Goal: Information Seeking & Learning: Learn about a topic

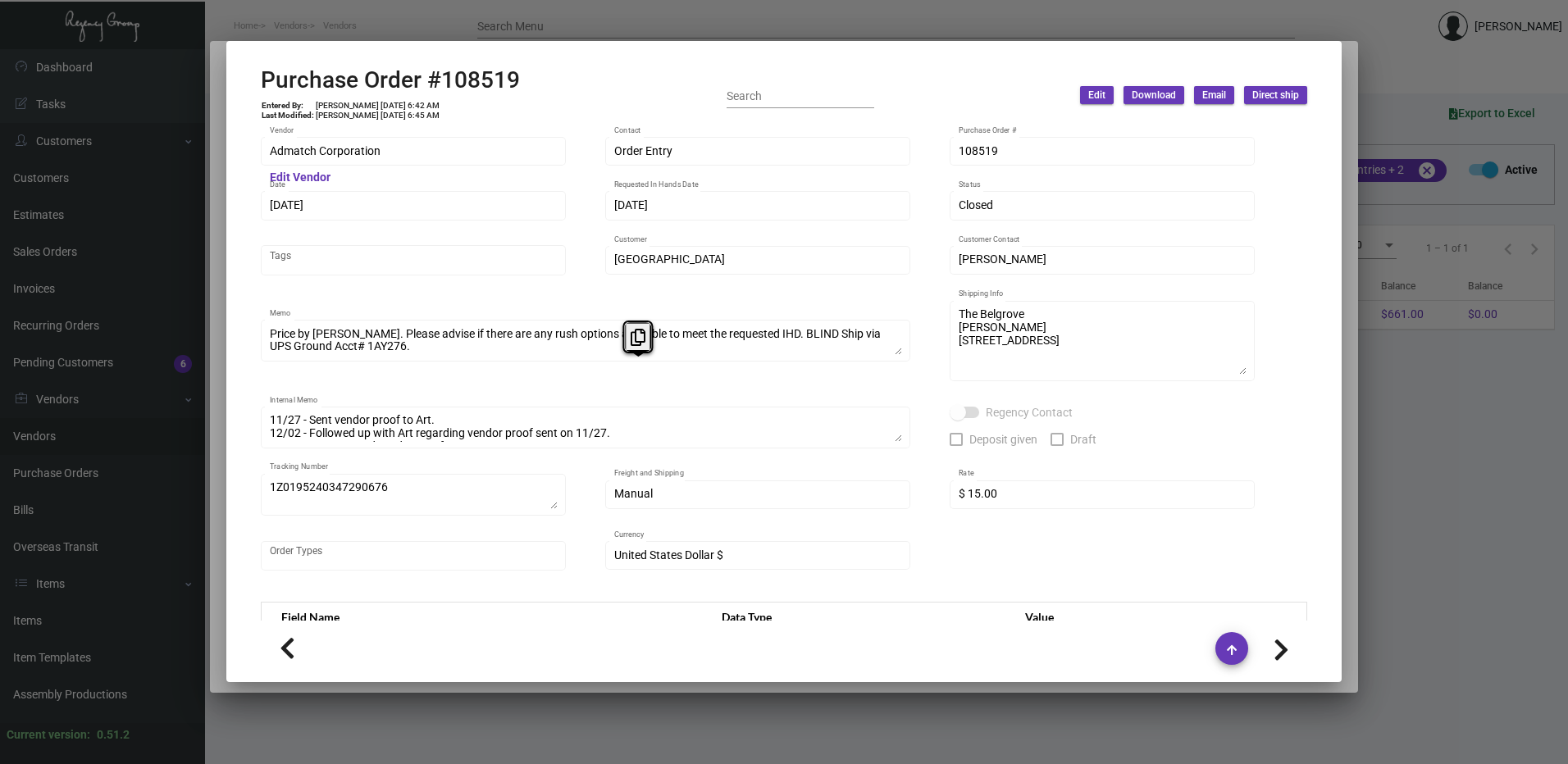
scroll to position [825, 0]
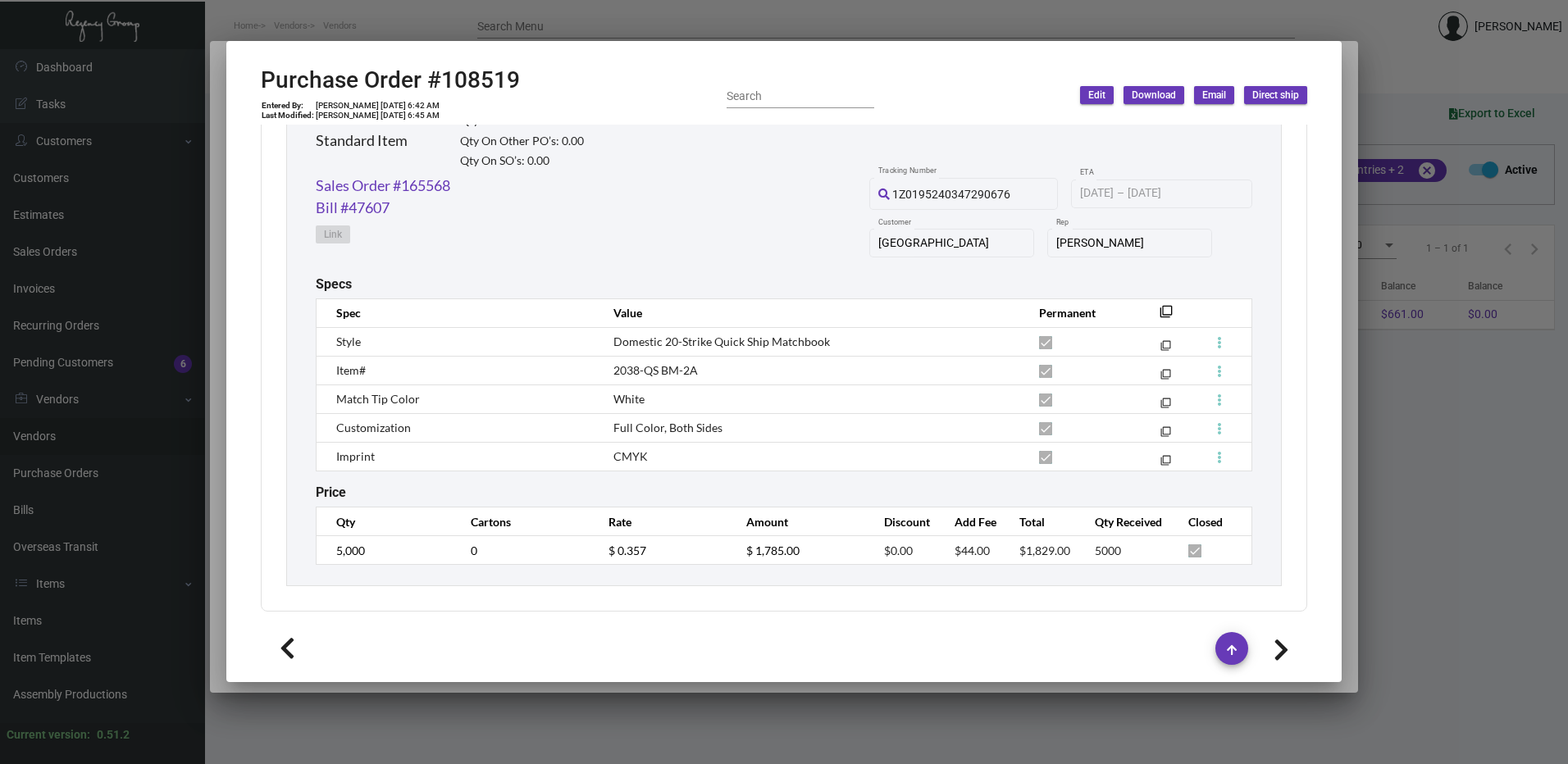
click at [676, 410] on td "White" at bounding box center [809, 399] width 425 height 28
click at [586, 45] on mat-dialog-container "Purchase Order #108519 Entered By: [PERSON_NAME] [DATE] 6:42 AM Last Modified: …" at bounding box center [784, 361] width 1115 height 641
click at [585, 29] on div at bounding box center [784, 382] width 1568 height 764
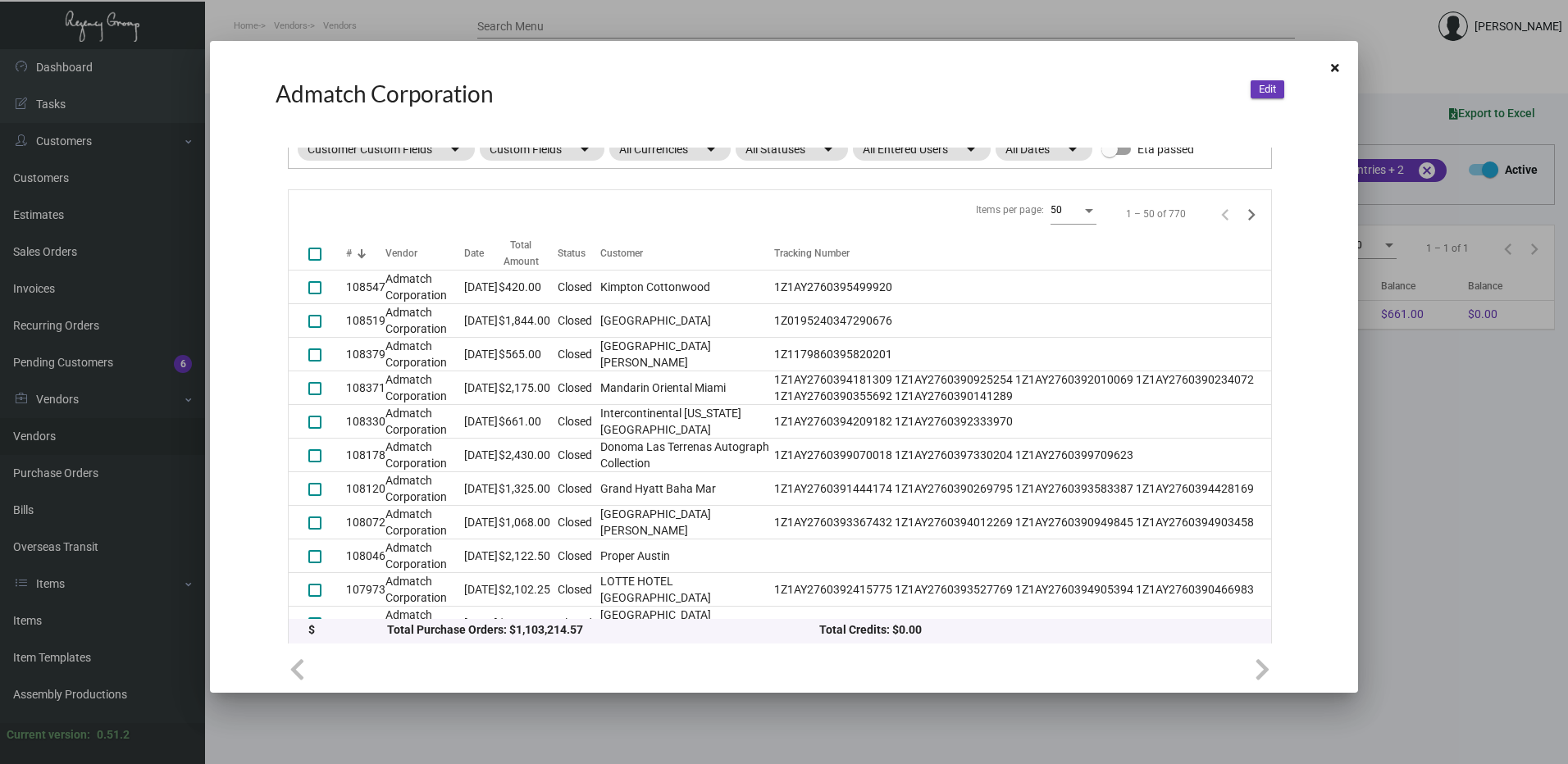
click at [585, 29] on div at bounding box center [784, 382] width 1568 height 764
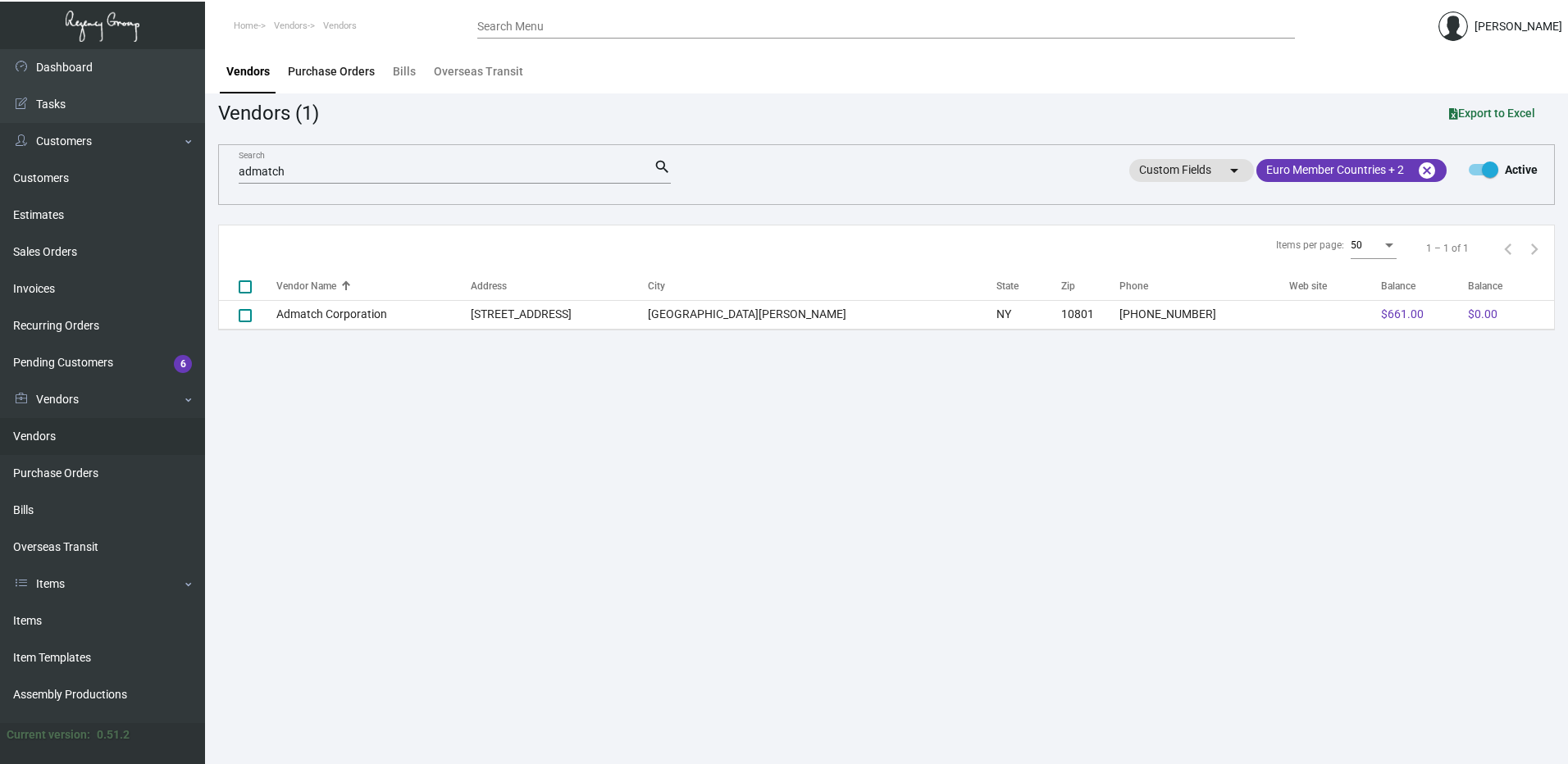
click at [332, 73] on div "Purchase Orders" at bounding box center [332, 71] width 87 height 17
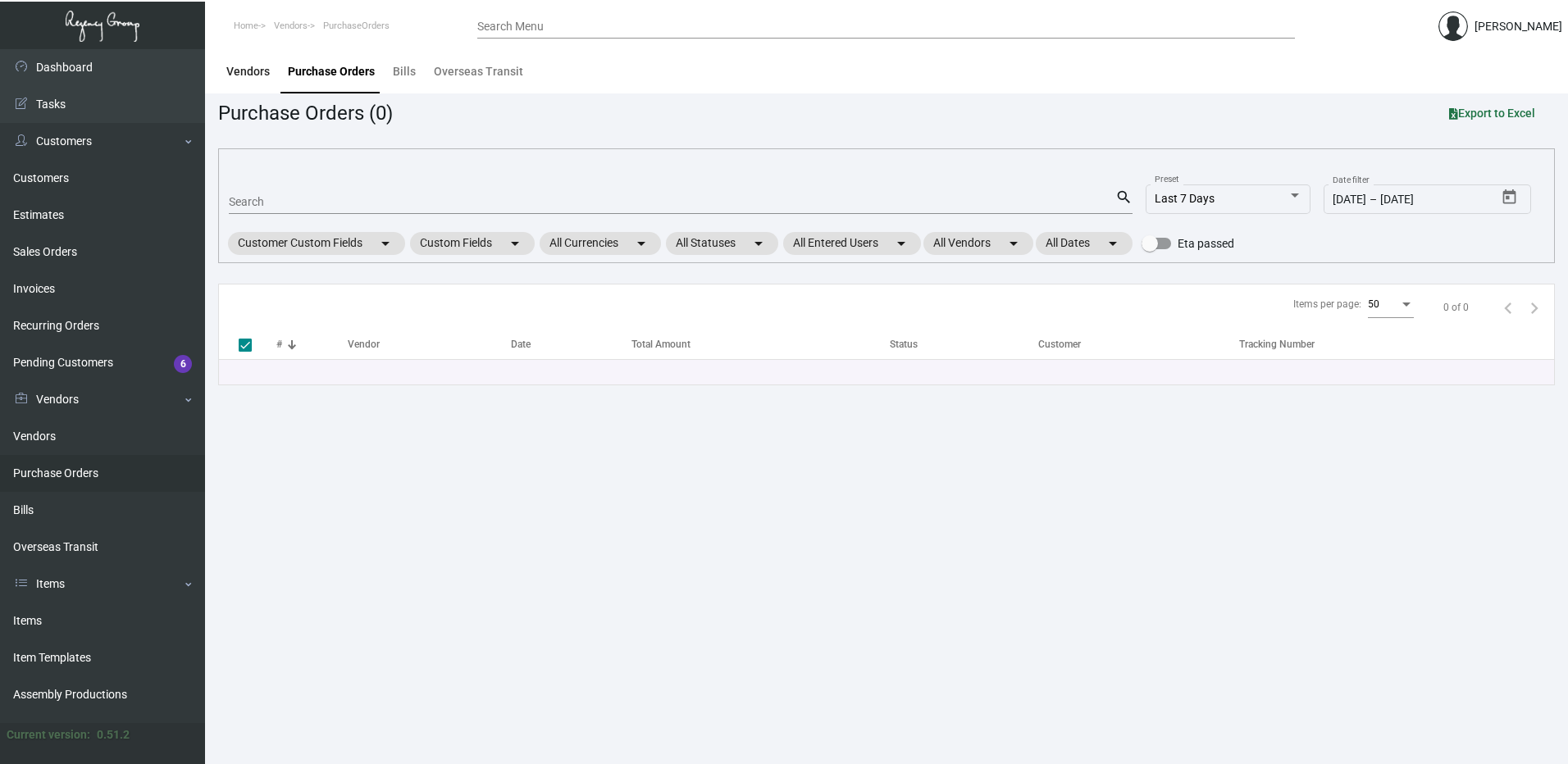
click at [226, 71] on div "Vendors" at bounding box center [248, 71] width 43 height 17
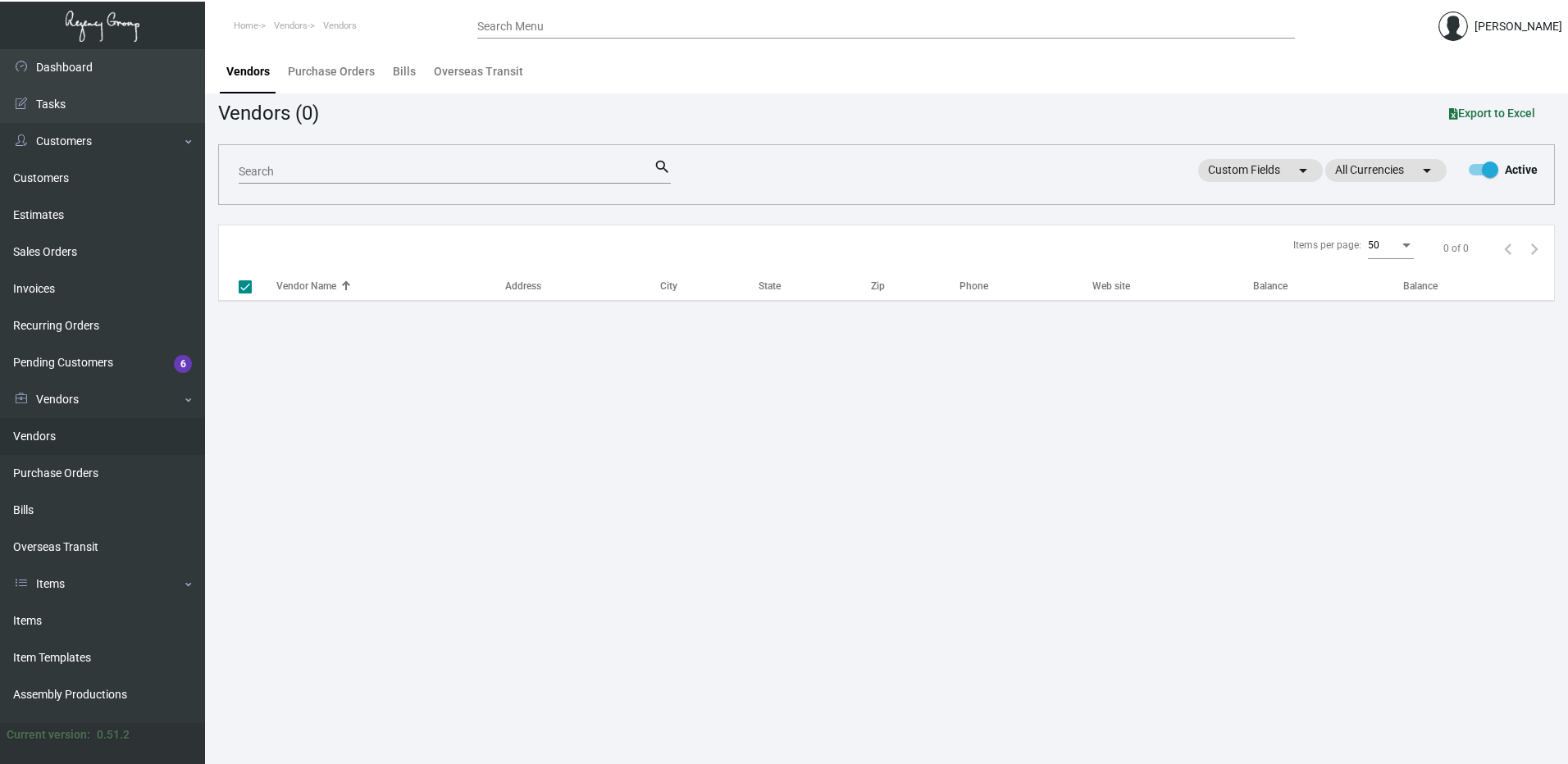
checkbox input "false"
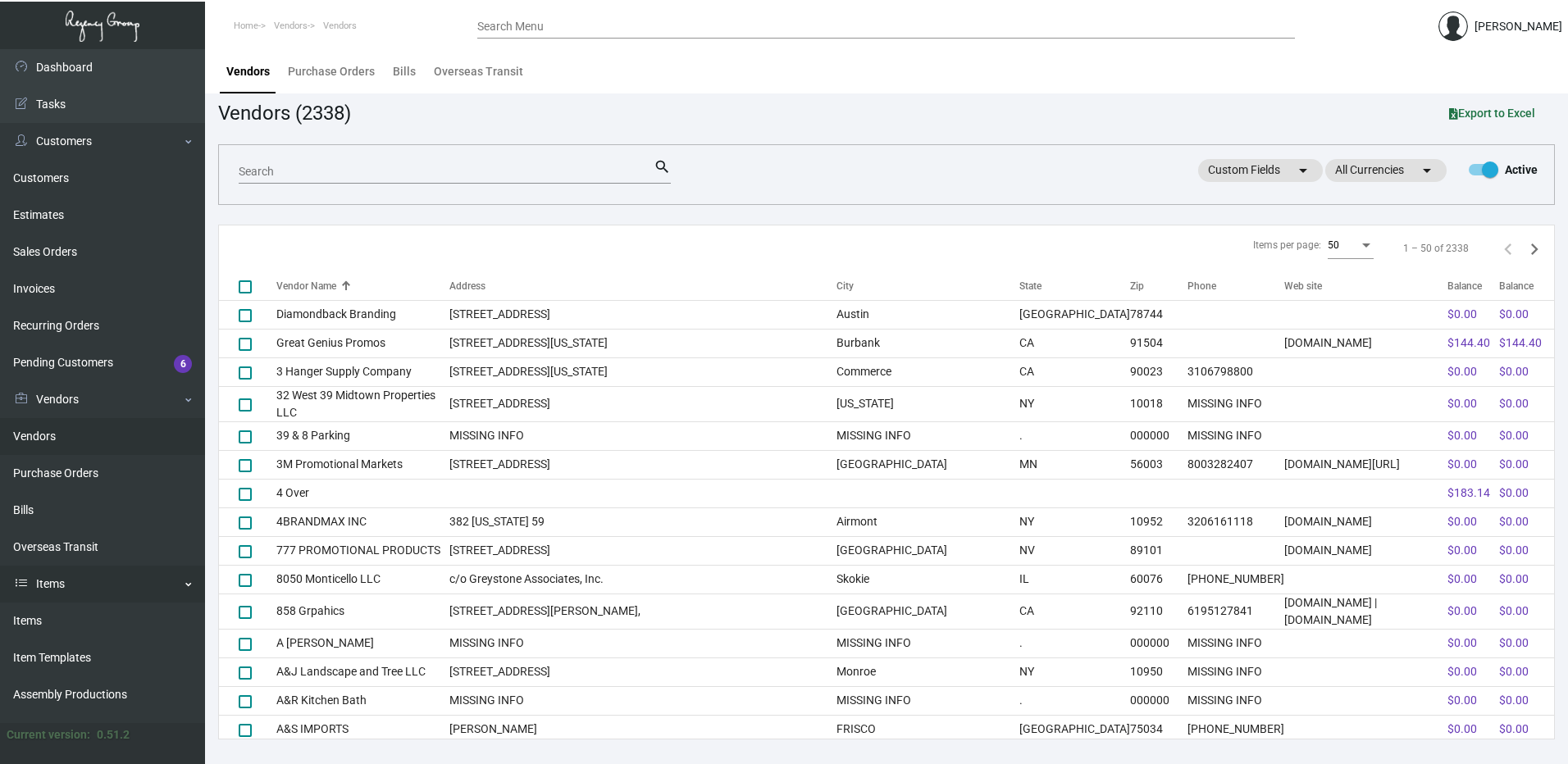
drag, startPoint x: 66, startPoint y: 606, endPoint x: 101, endPoint y: 586, distance: 40.3
click at [66, 606] on link "Items" at bounding box center [103, 622] width 205 height 37
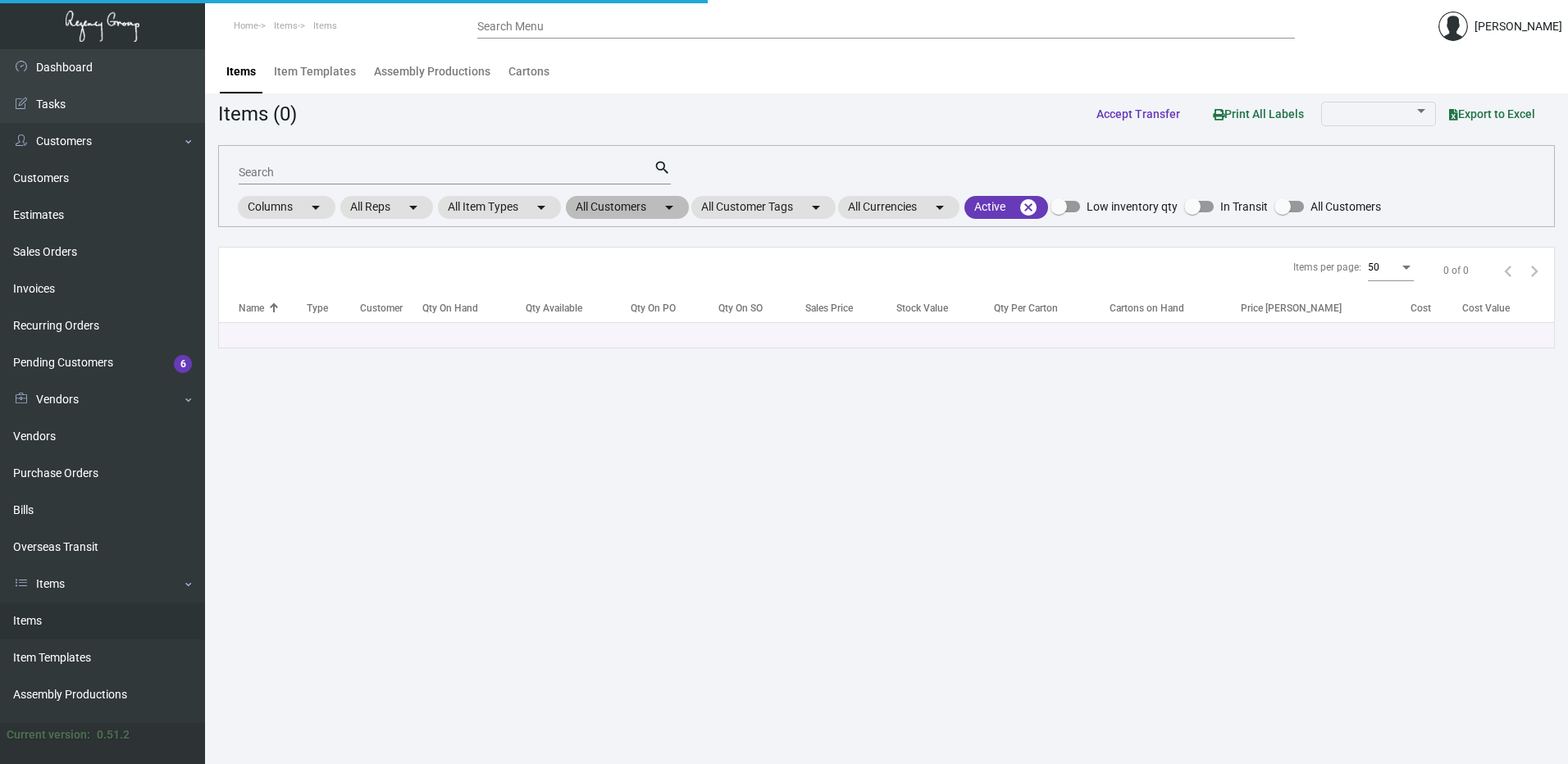
click at [645, 209] on mat-chip "All Customers arrow_drop_down" at bounding box center [627, 208] width 123 height 23
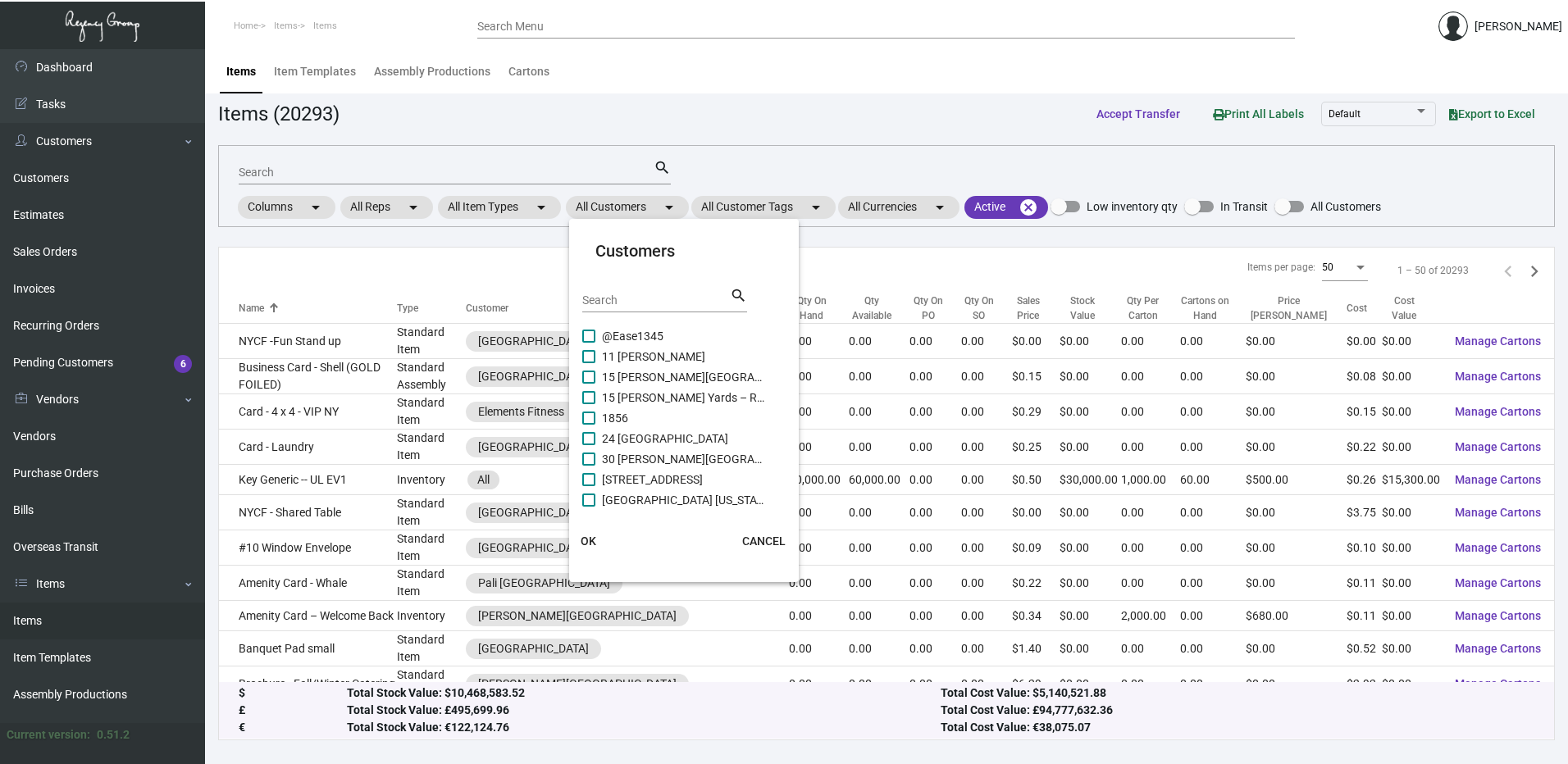
click at [603, 293] on div "Search" at bounding box center [655, 300] width 148 height 26
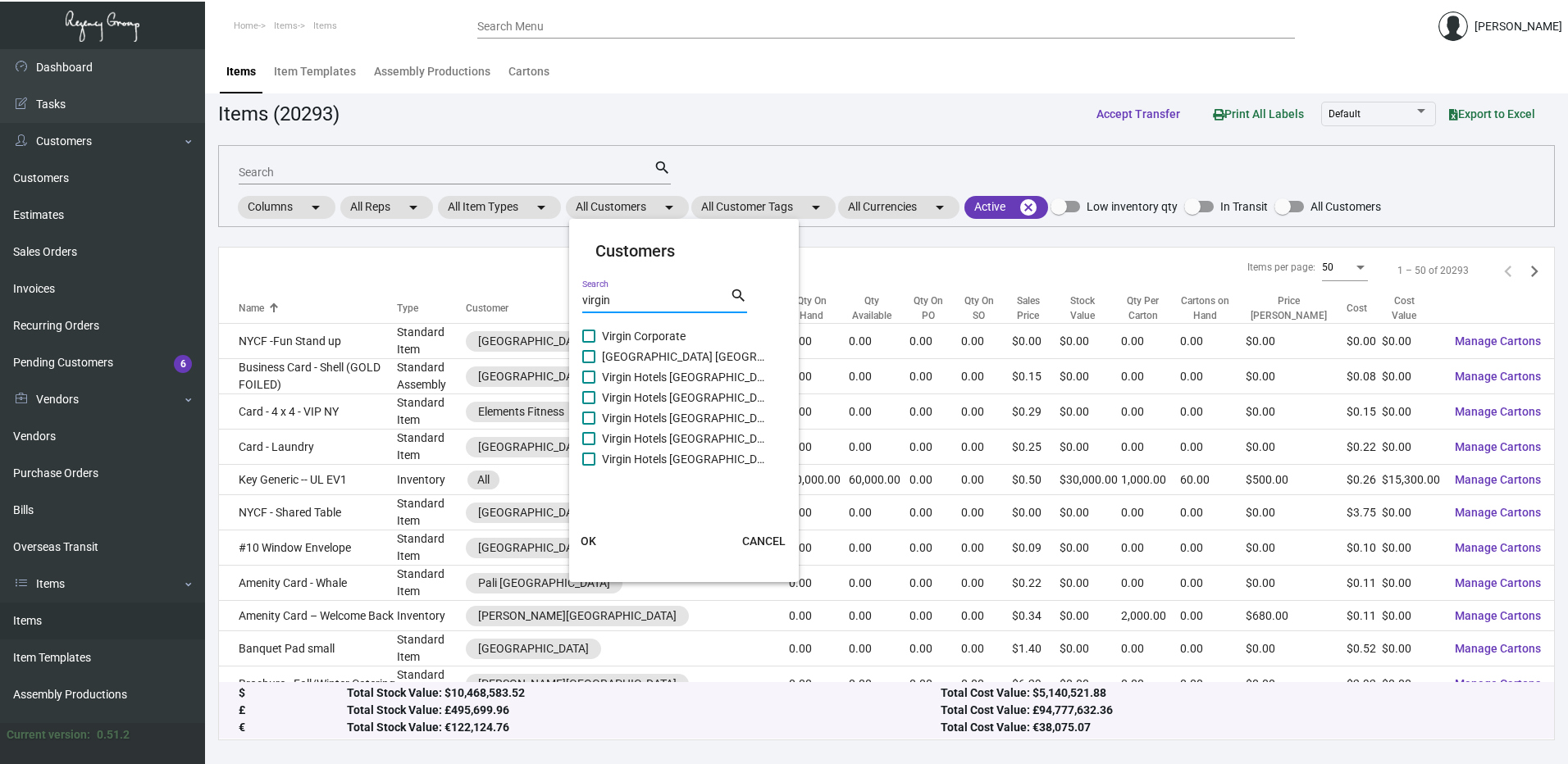
type input "virgin"
click at [593, 341] on span at bounding box center [588, 336] width 13 height 13
click at [589, 343] on input "Virgin Corporate" at bounding box center [588, 343] width 1 height 1
checkbox input "true"
click at [592, 351] on span at bounding box center [588, 356] width 13 height 13
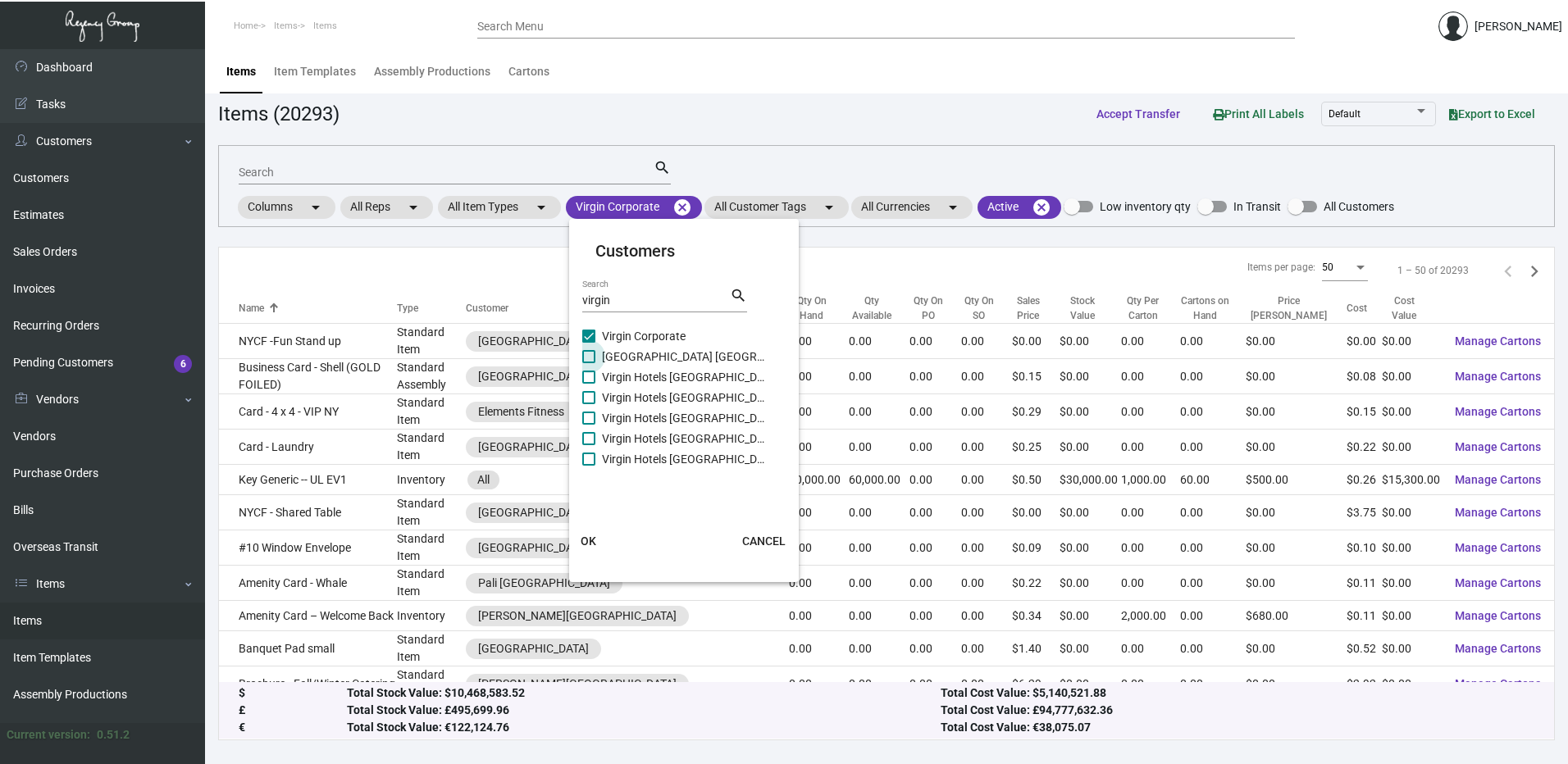
click at [589, 363] on input "[GEOGRAPHIC_DATA] [GEOGRAPHIC_DATA]" at bounding box center [588, 363] width 1 height 1
checkbox input "true"
click at [591, 378] on span at bounding box center [588, 377] width 13 height 13
click at [589, 384] on input "Virgin Hotels [GEOGRAPHIC_DATA]" at bounding box center [588, 384] width 1 height 1
checkbox input "true"
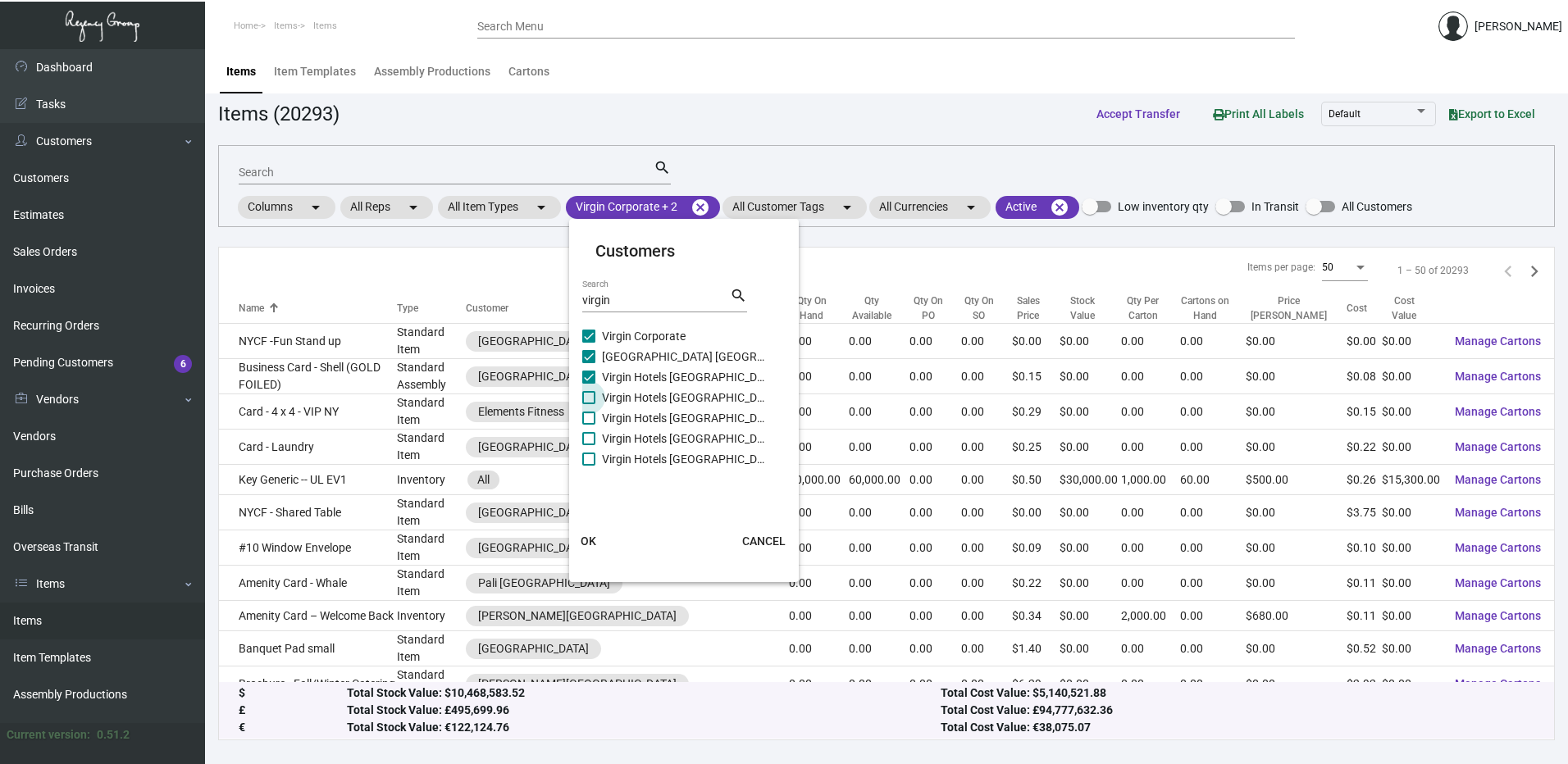
click at [591, 397] on span at bounding box center [588, 397] width 13 height 13
click at [589, 404] on input "Virgin Hotels [GEOGRAPHIC_DATA]" at bounding box center [588, 404] width 1 height 1
checkbox input "true"
click at [589, 414] on span at bounding box center [588, 418] width 13 height 13
click at [589, 424] on input "Virgin Hotels [GEOGRAPHIC_DATA]" at bounding box center [588, 424] width 1 height 1
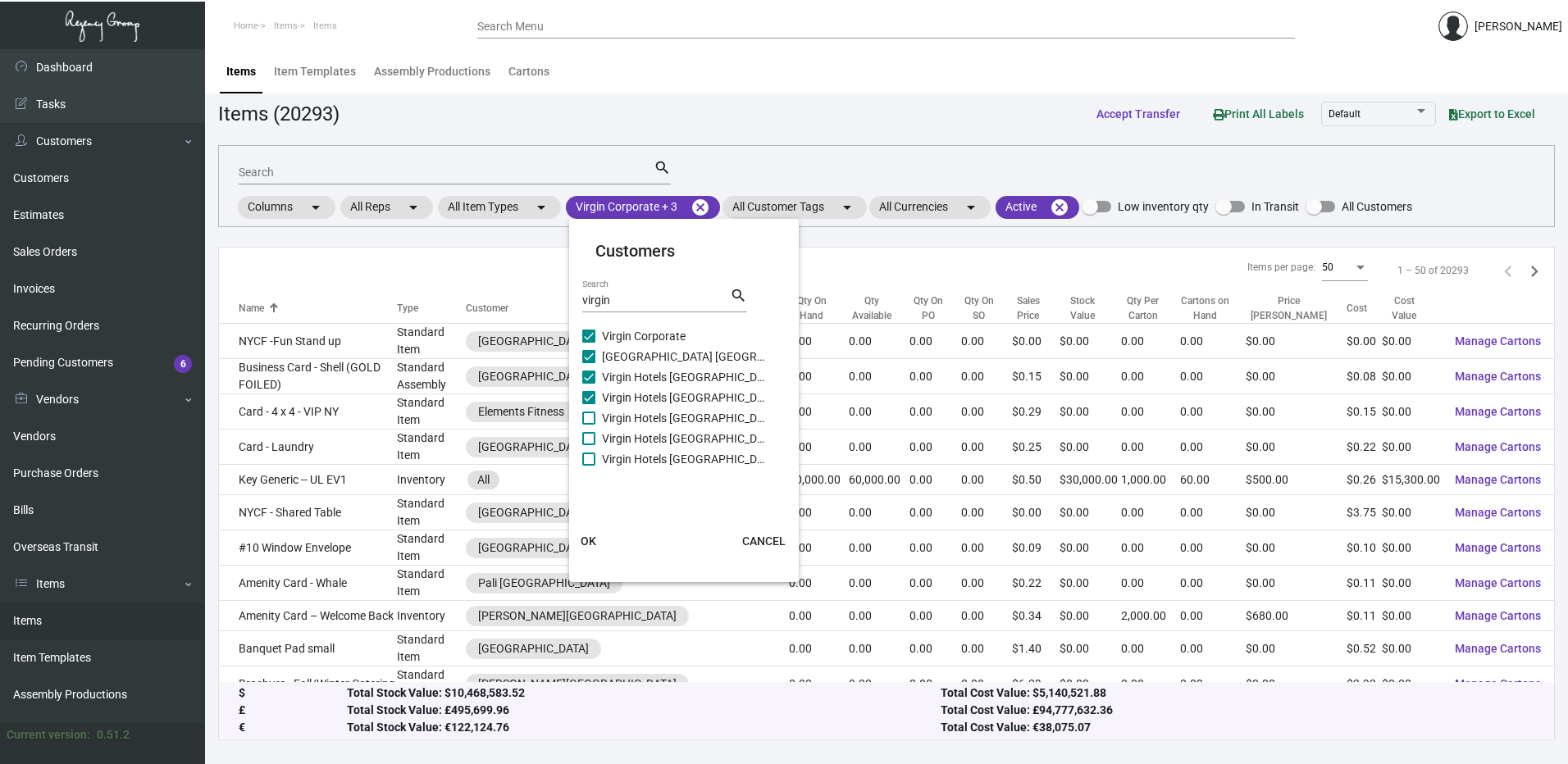
checkbox input "true"
click at [588, 439] on span at bounding box center [588, 439] width 13 height 13
click at [588, 446] on input "Virgin Hotels [GEOGRAPHIC_DATA]" at bounding box center [588, 446] width 1 height 1
checkbox input "true"
click at [588, 458] on span at bounding box center [588, 459] width 13 height 13
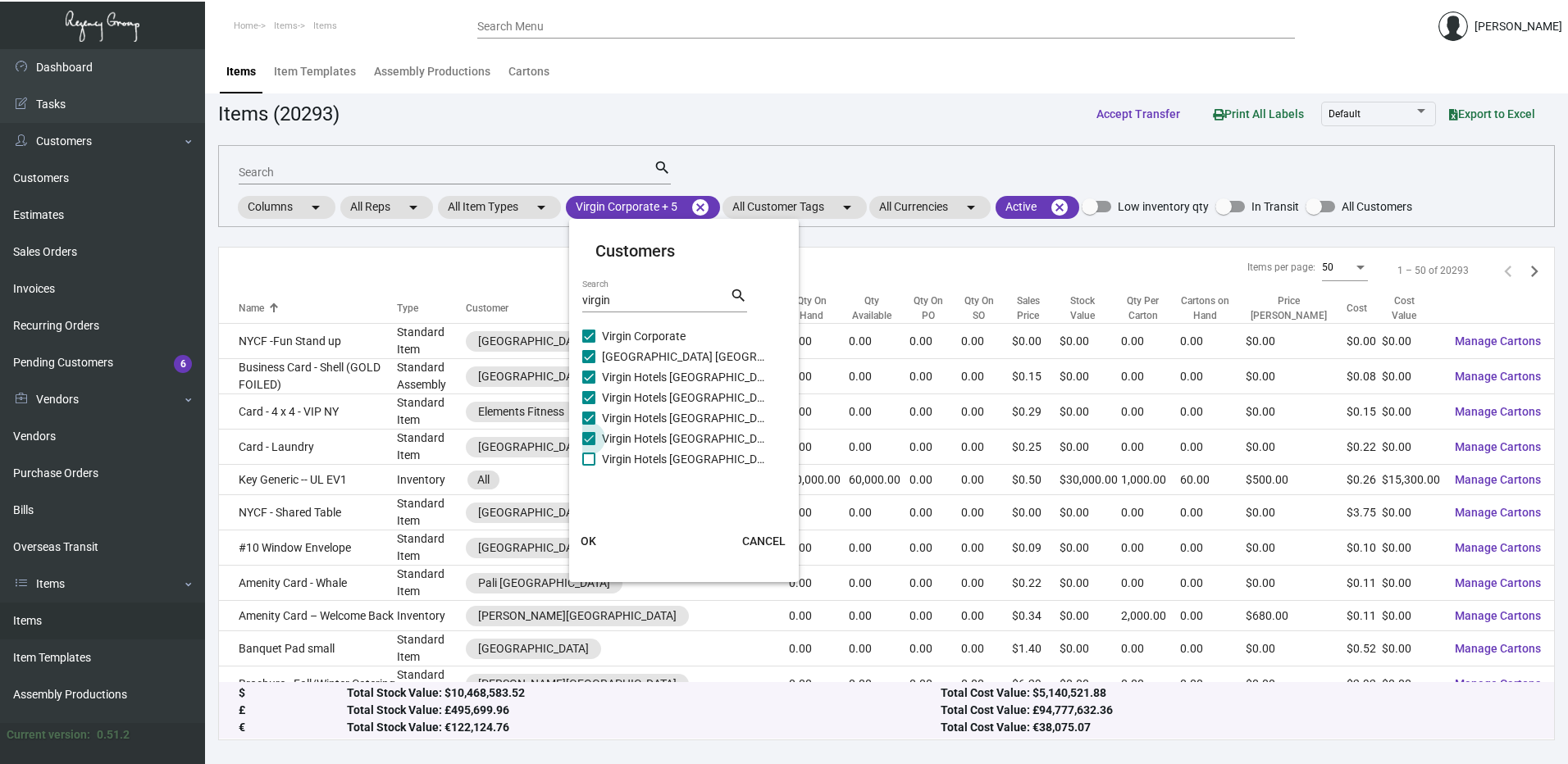
click at [588, 466] on input "Virgin Hotels [GEOGRAPHIC_DATA]" at bounding box center [588, 466] width 1 height 1
checkbox input "true"
click at [589, 537] on span "OK" at bounding box center [589, 541] width 16 height 13
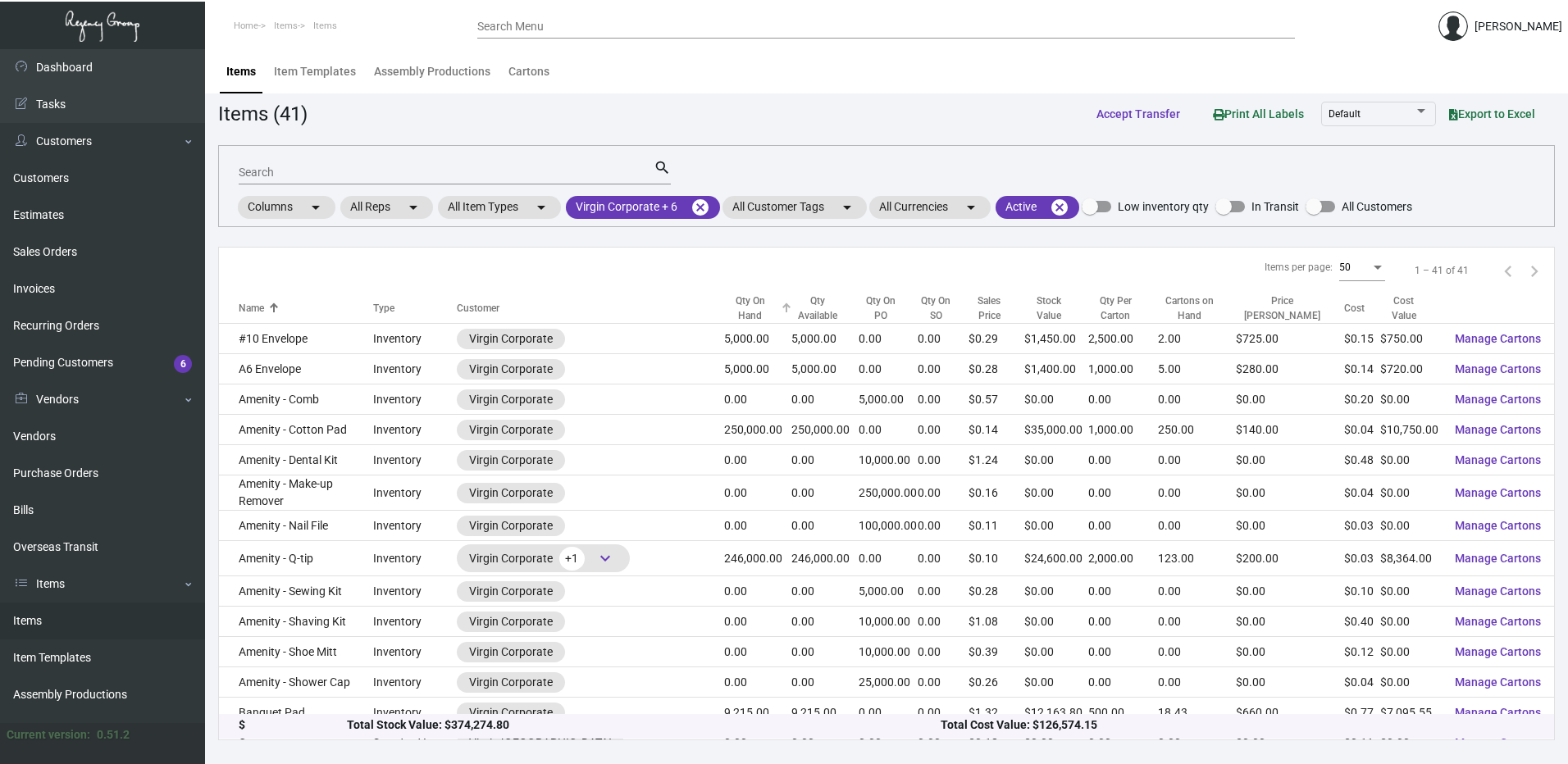
click at [730, 306] on div "Qty On Hand" at bounding box center [750, 308] width 52 height 29
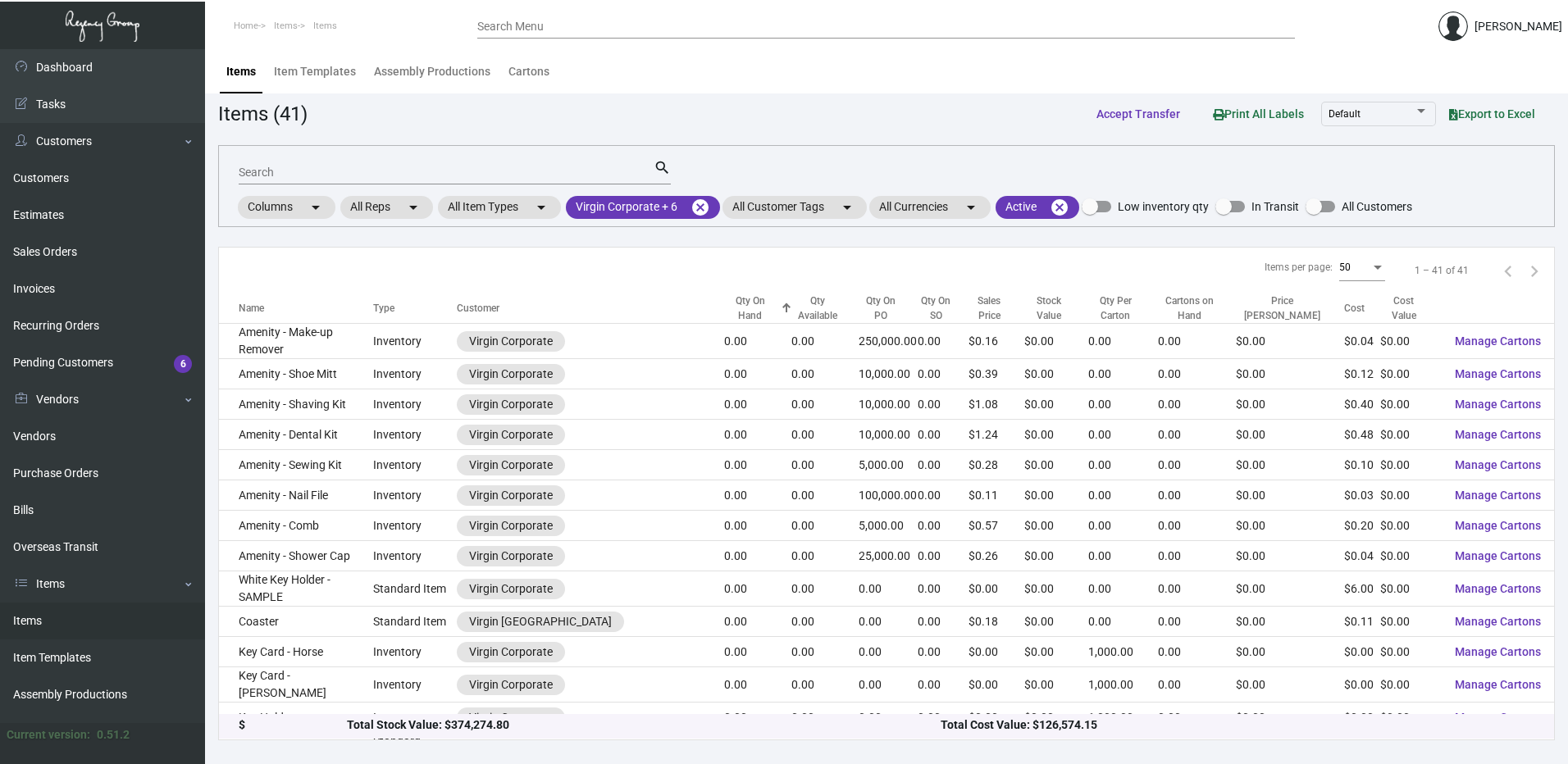
click at [730, 306] on div "Qty On Hand" at bounding box center [750, 308] width 52 height 29
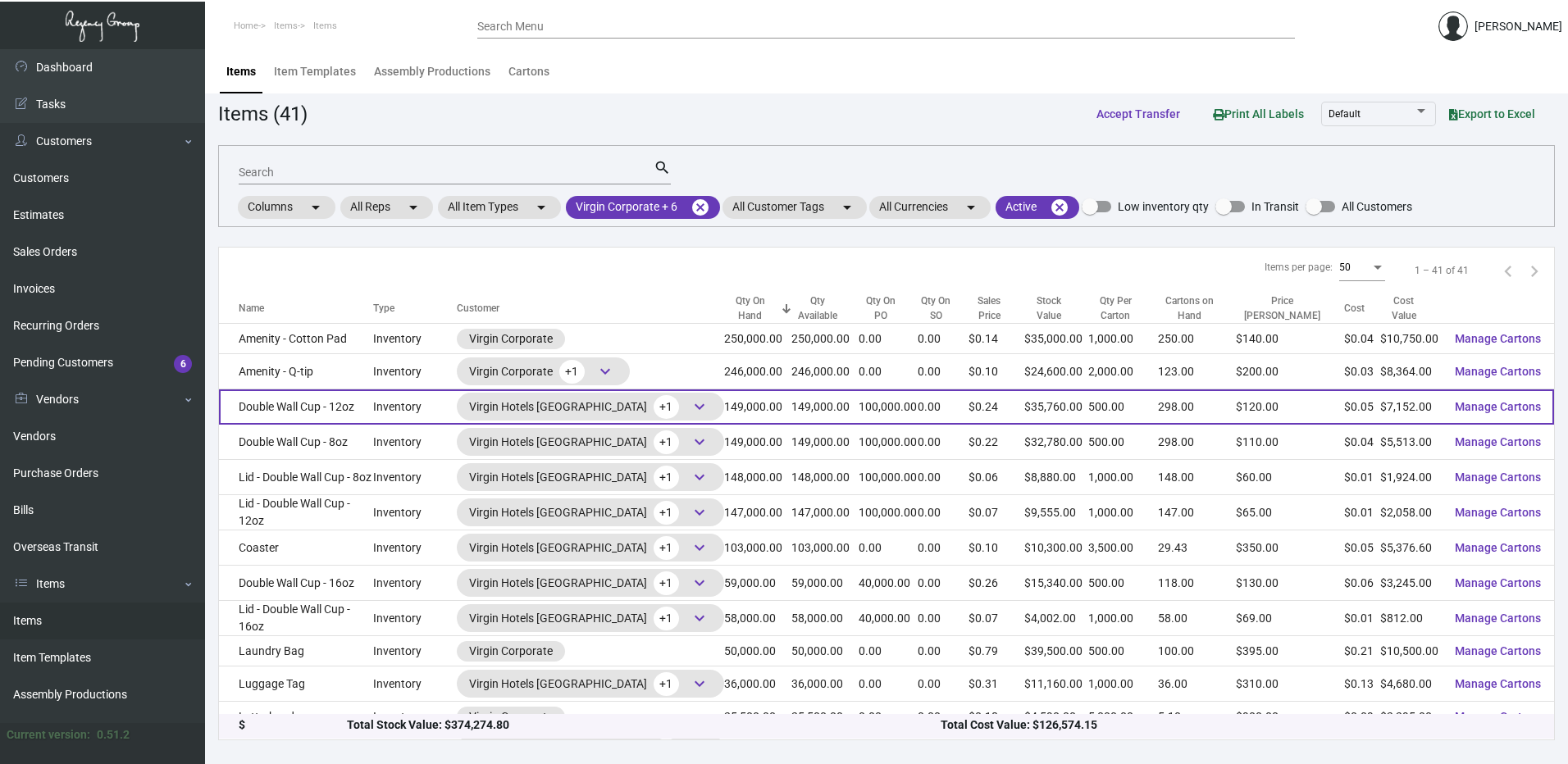
click at [313, 401] on td "Double Wall Cup - 12oz" at bounding box center [296, 408] width 154 height 35
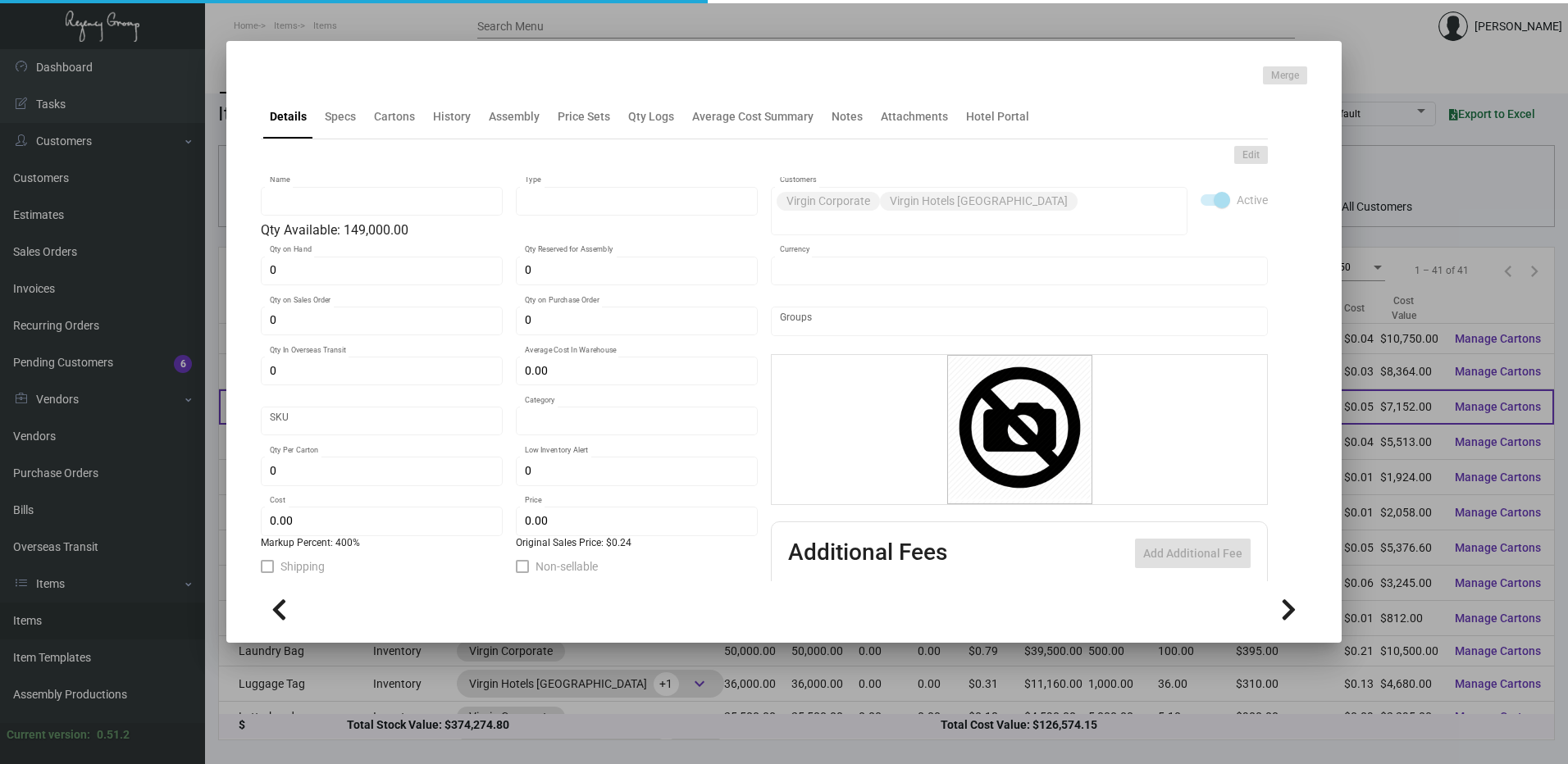
type input "Double Wall Cup - 12oz"
type input "Inventory"
type input "149,000"
type input "100,000"
type input "$ 0.048"
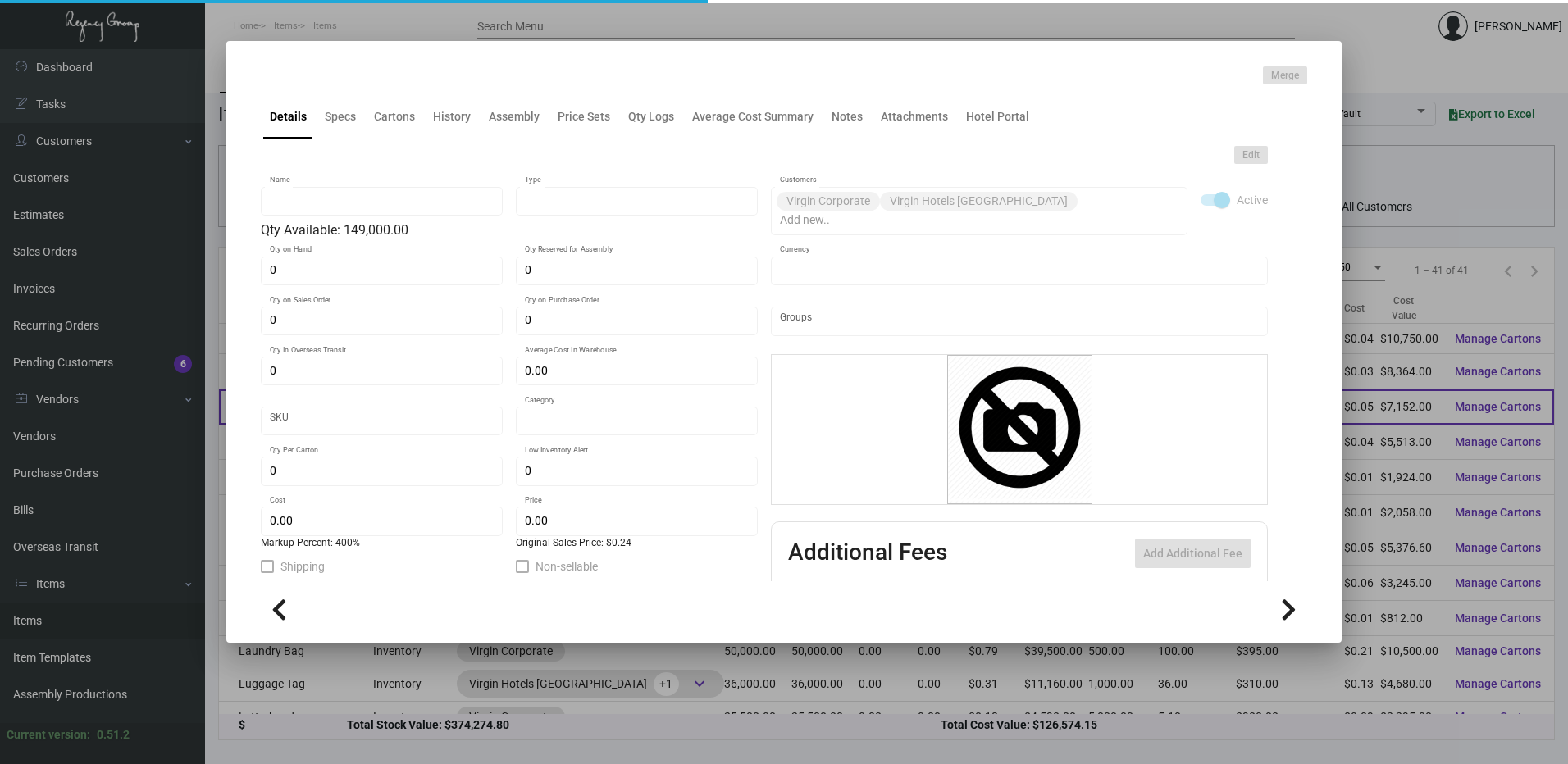
type input "Overseas"
type input "500"
type input "$ 0.048"
type input "$ 0.24"
checkbox input "true"
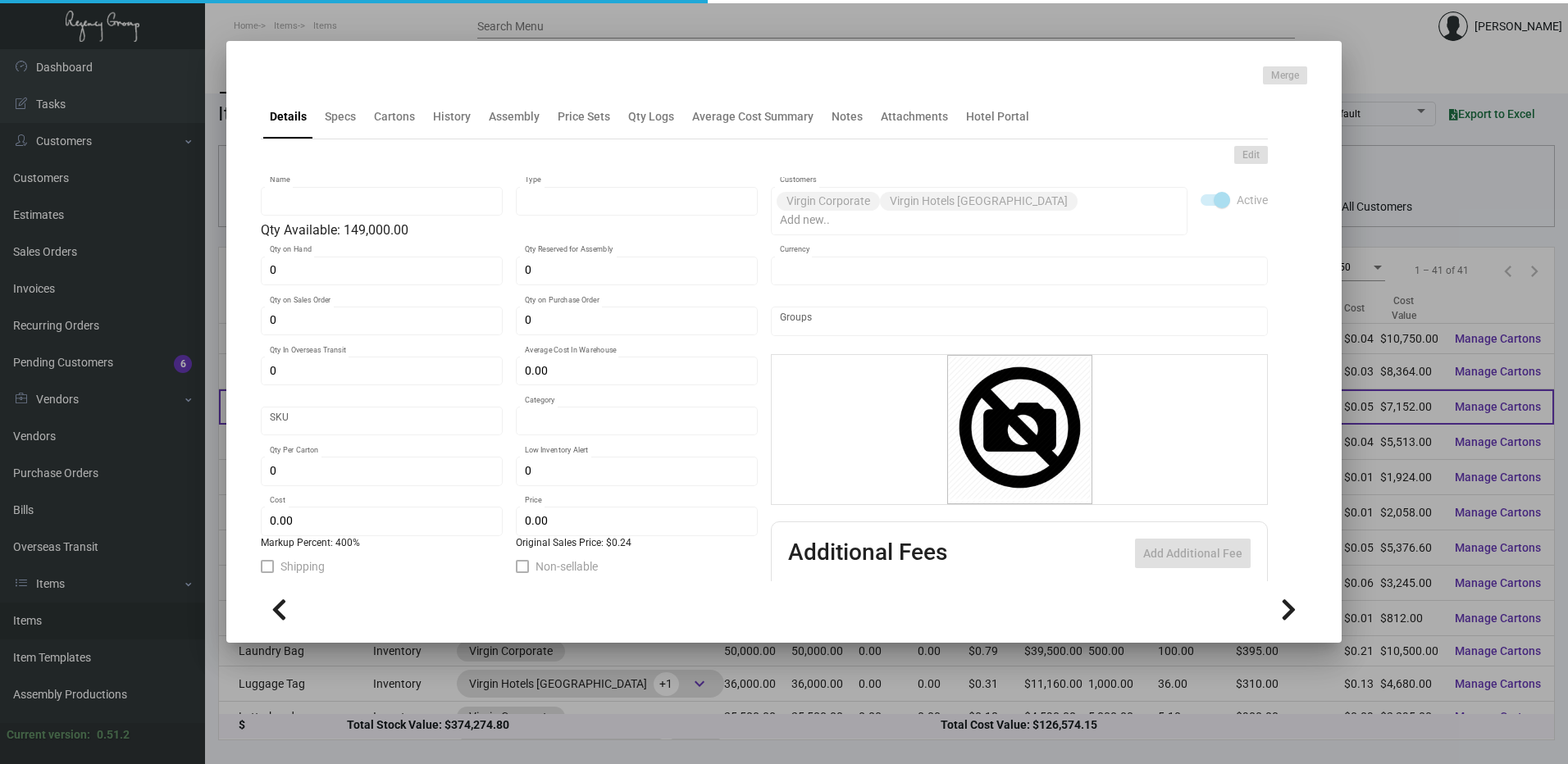
type input "United States Dollar $"
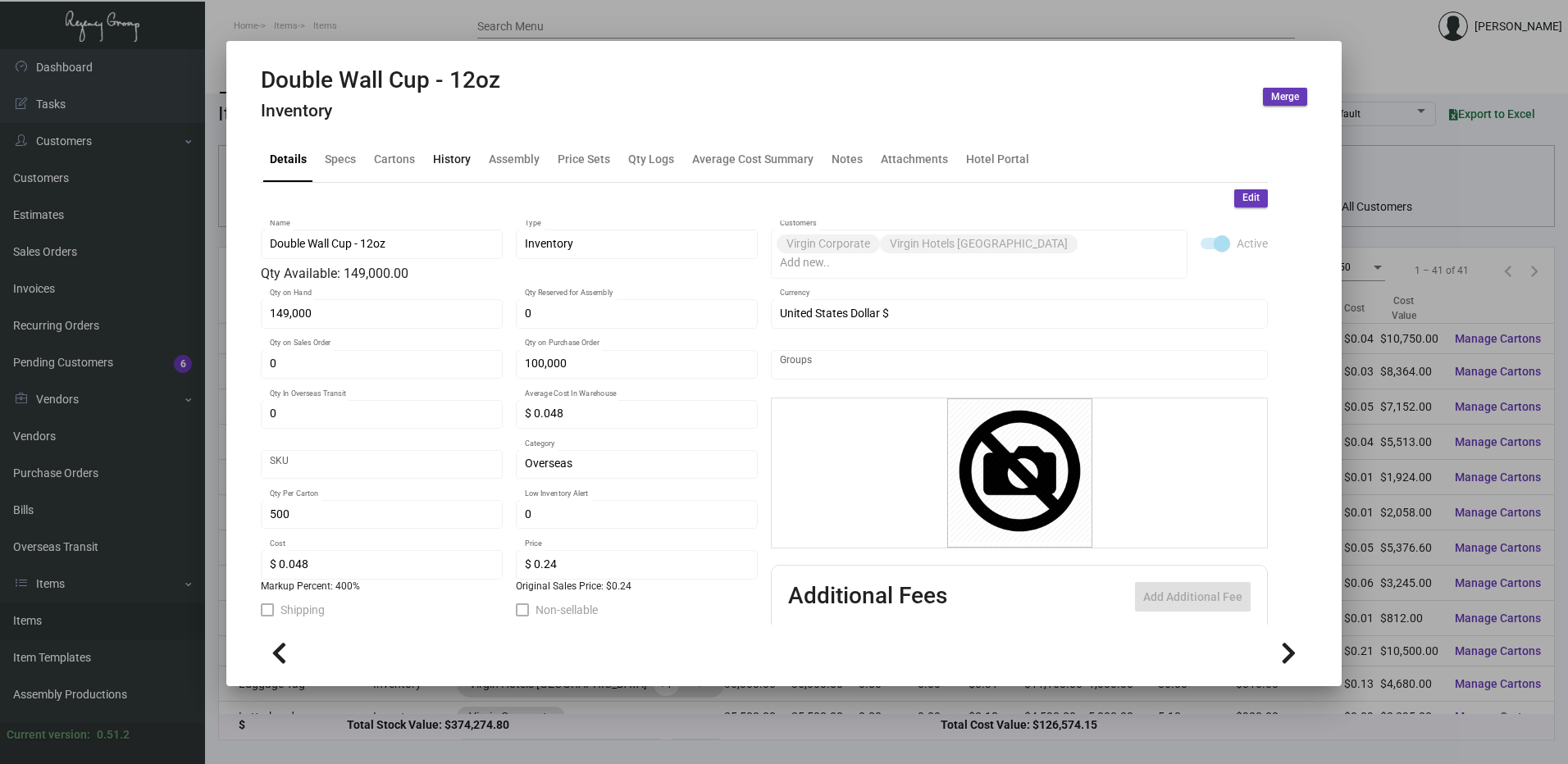
click at [458, 161] on div "History" at bounding box center [452, 159] width 38 height 17
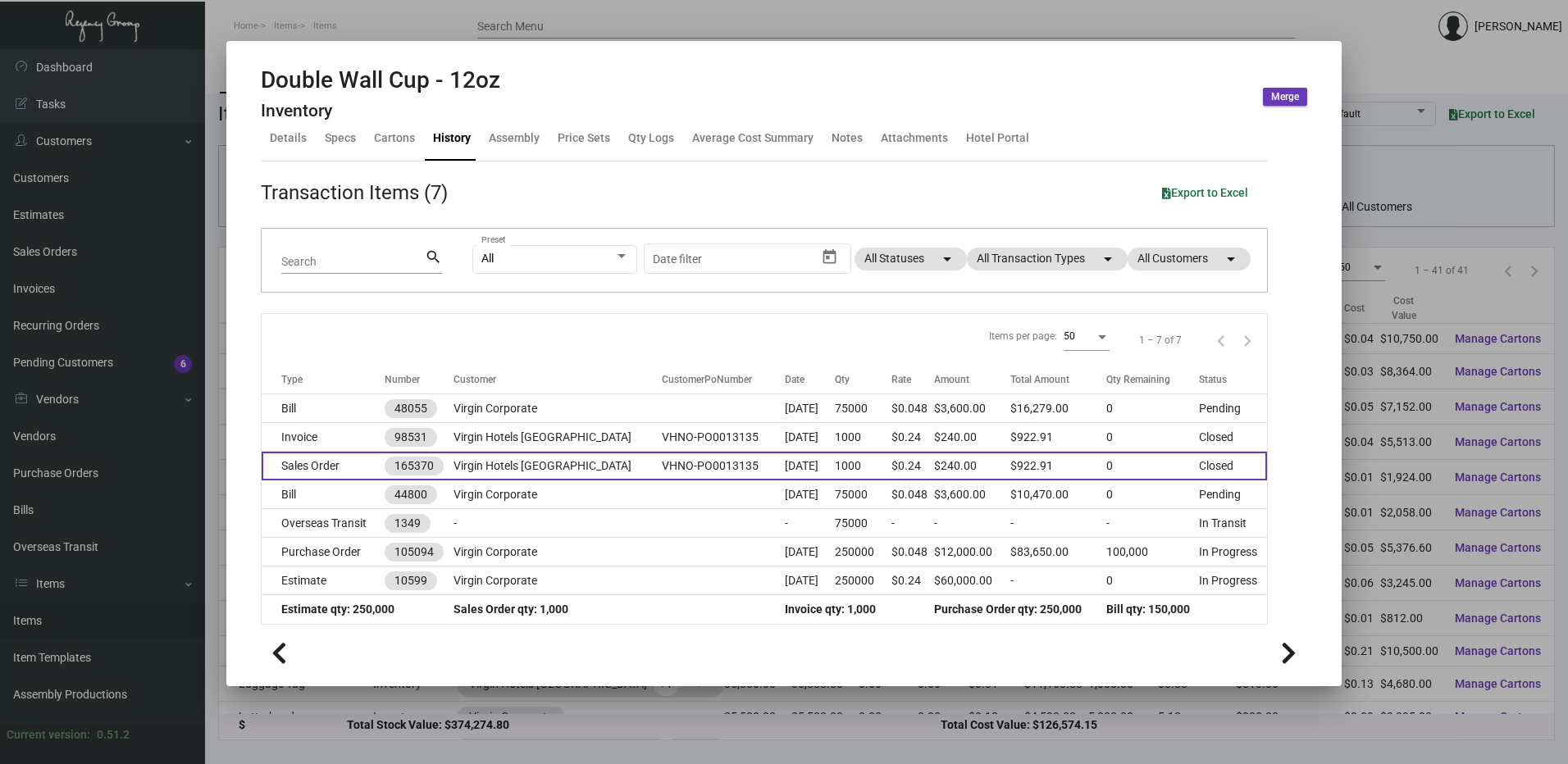
scroll to position [31, 0]
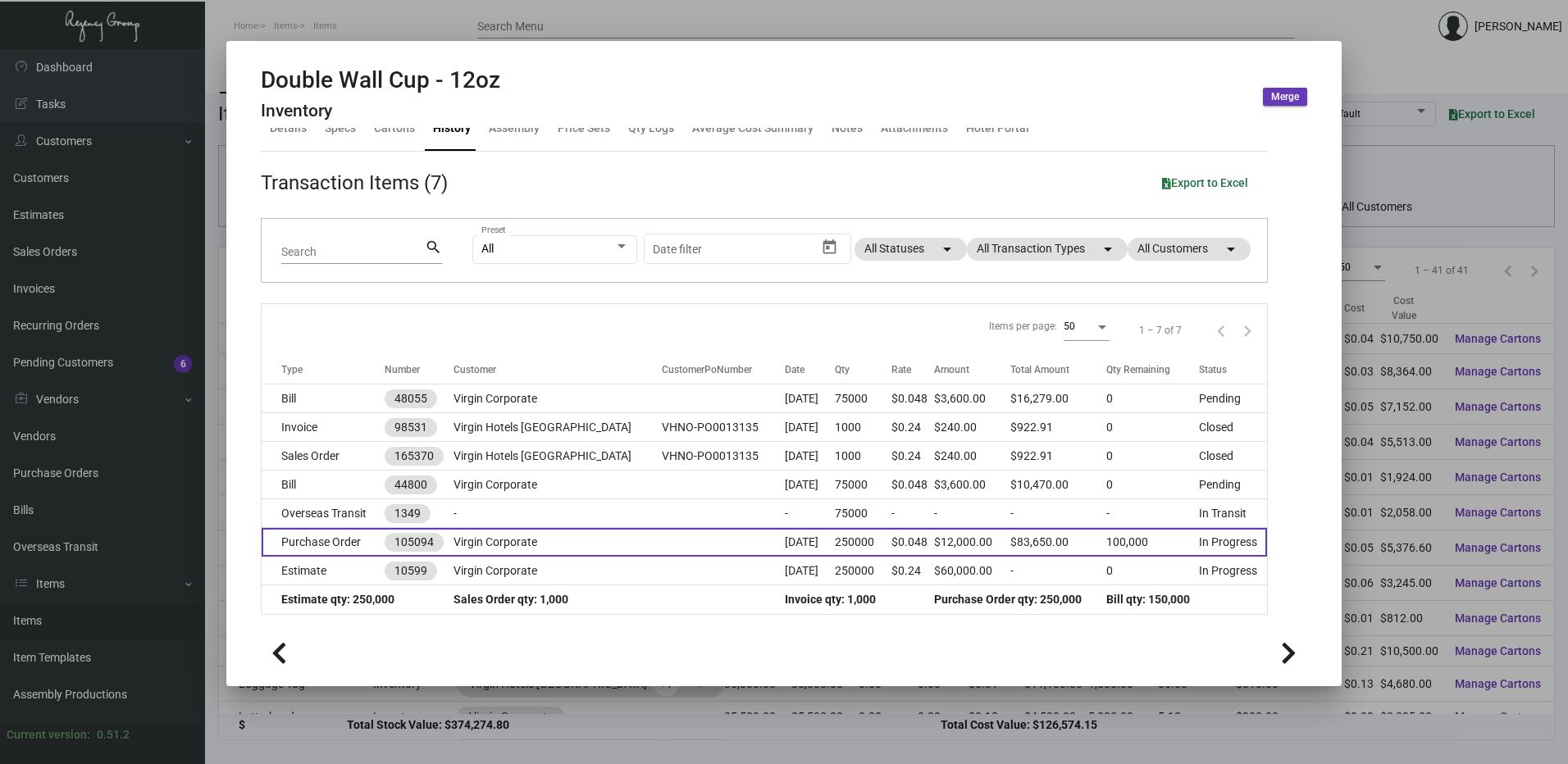
click at [362, 540] on td "Purchase Order" at bounding box center [323, 542] width 123 height 28
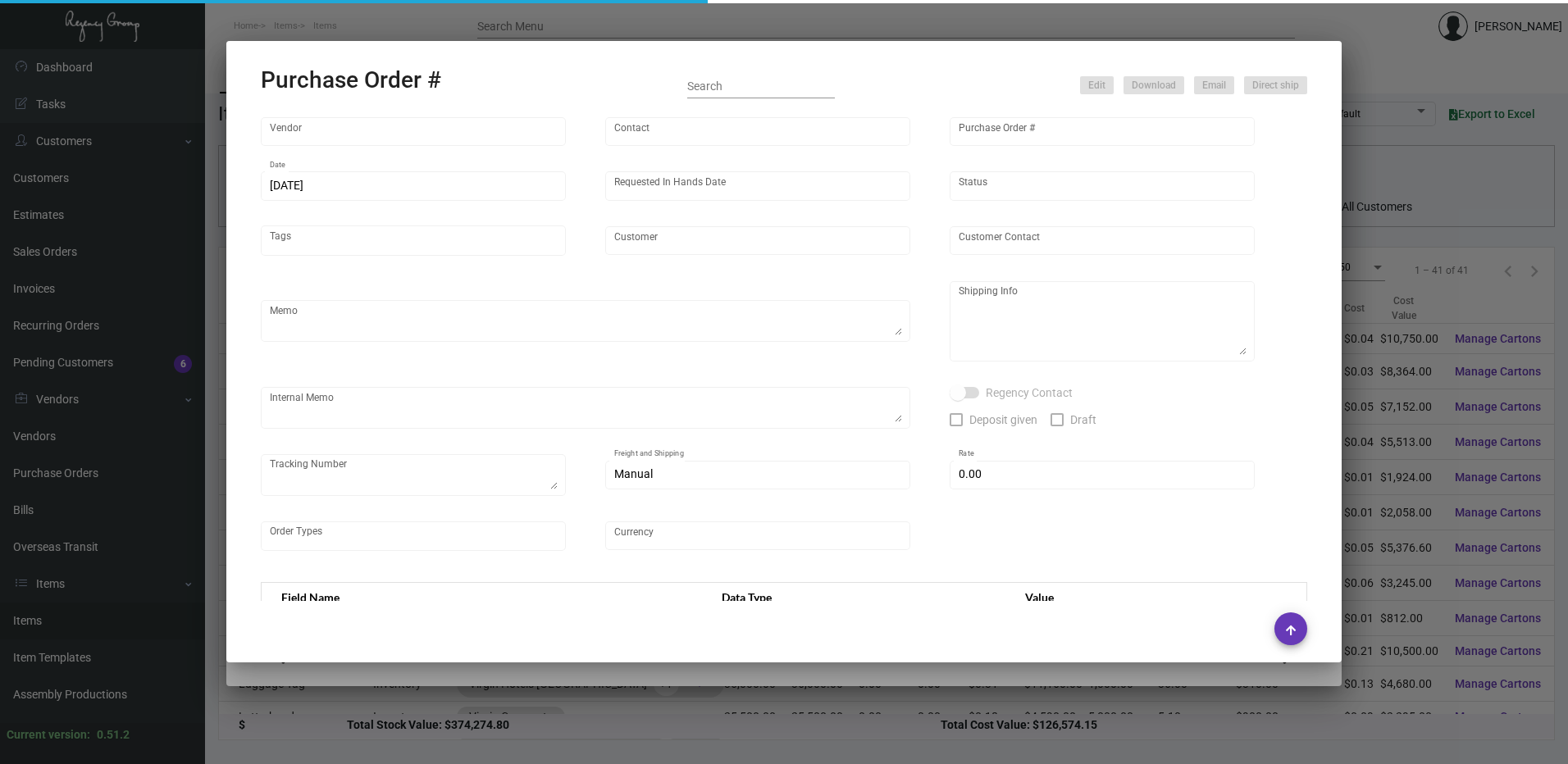
type input "Ningbo Titu Int. Trading Co."
type input "Skipper -"
type input "105094"
type input "[DATE]"
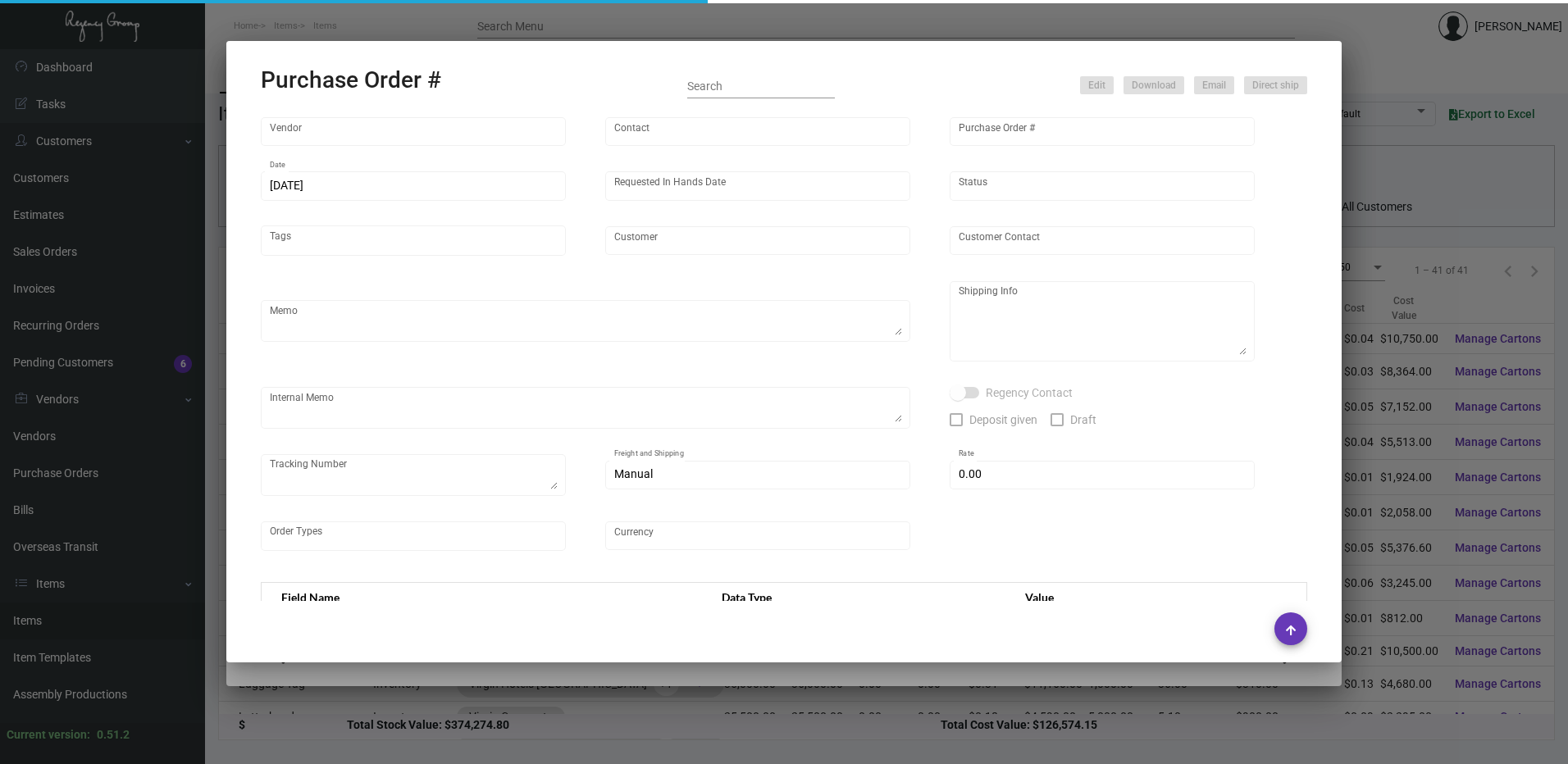
type input "Virgin Corporate"
type textarea "Please process this order after all the samples have been approved. Shipping: b…"
type textarea "Regency Group NJ - [PERSON_NAME] [STREET_ADDRESS]"
checkbox input "true"
type input "$ 0.00"
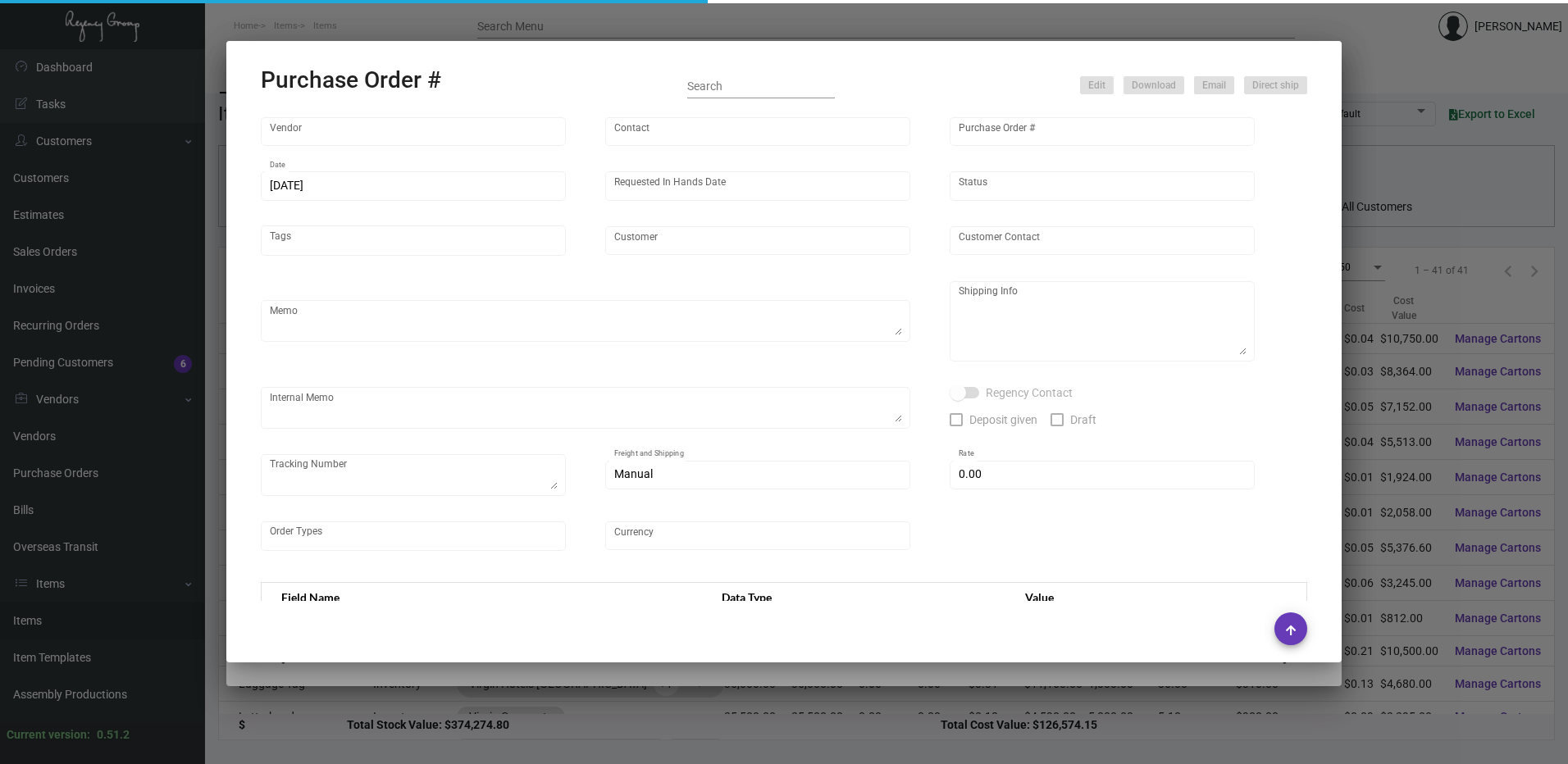
type input "United States Dollar $"
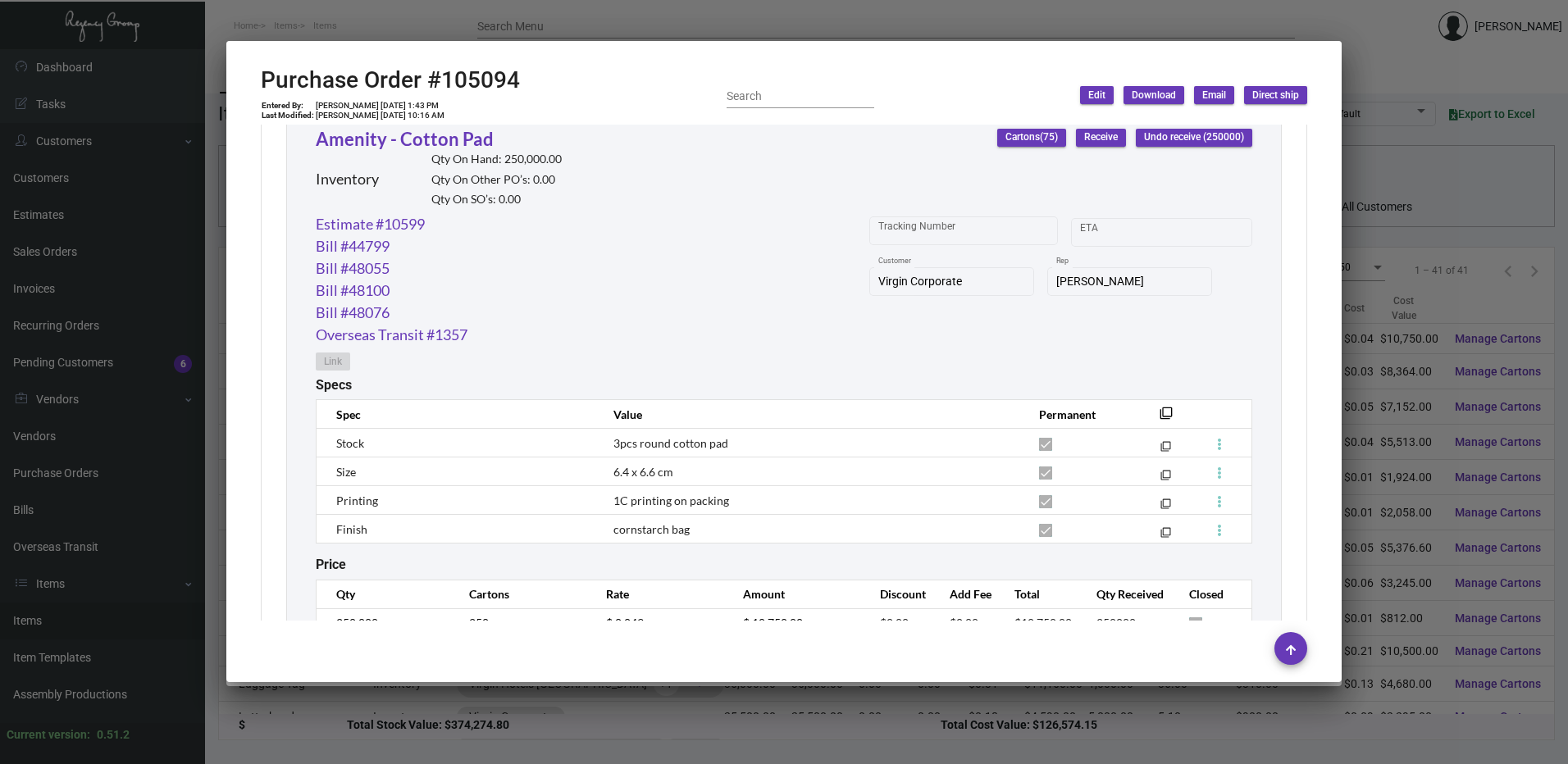
scroll to position [820, 0]
click at [369, 239] on link "Bill #44799" at bounding box center [352, 243] width 73 height 22
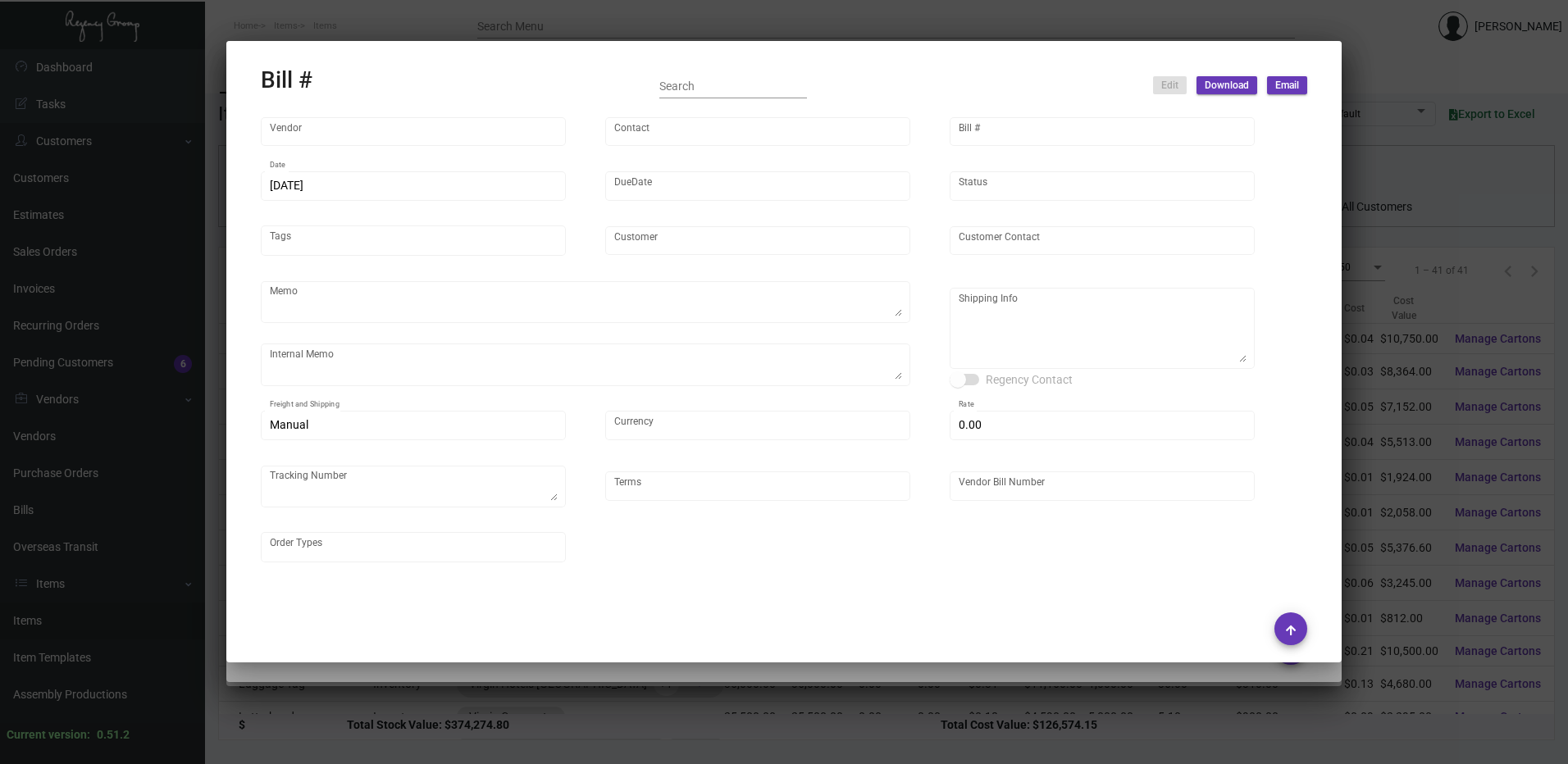
type input "Ningbo Titu Int. Trading Co."
type input "Skipper -"
type input "44799"
type input "[DATE]"
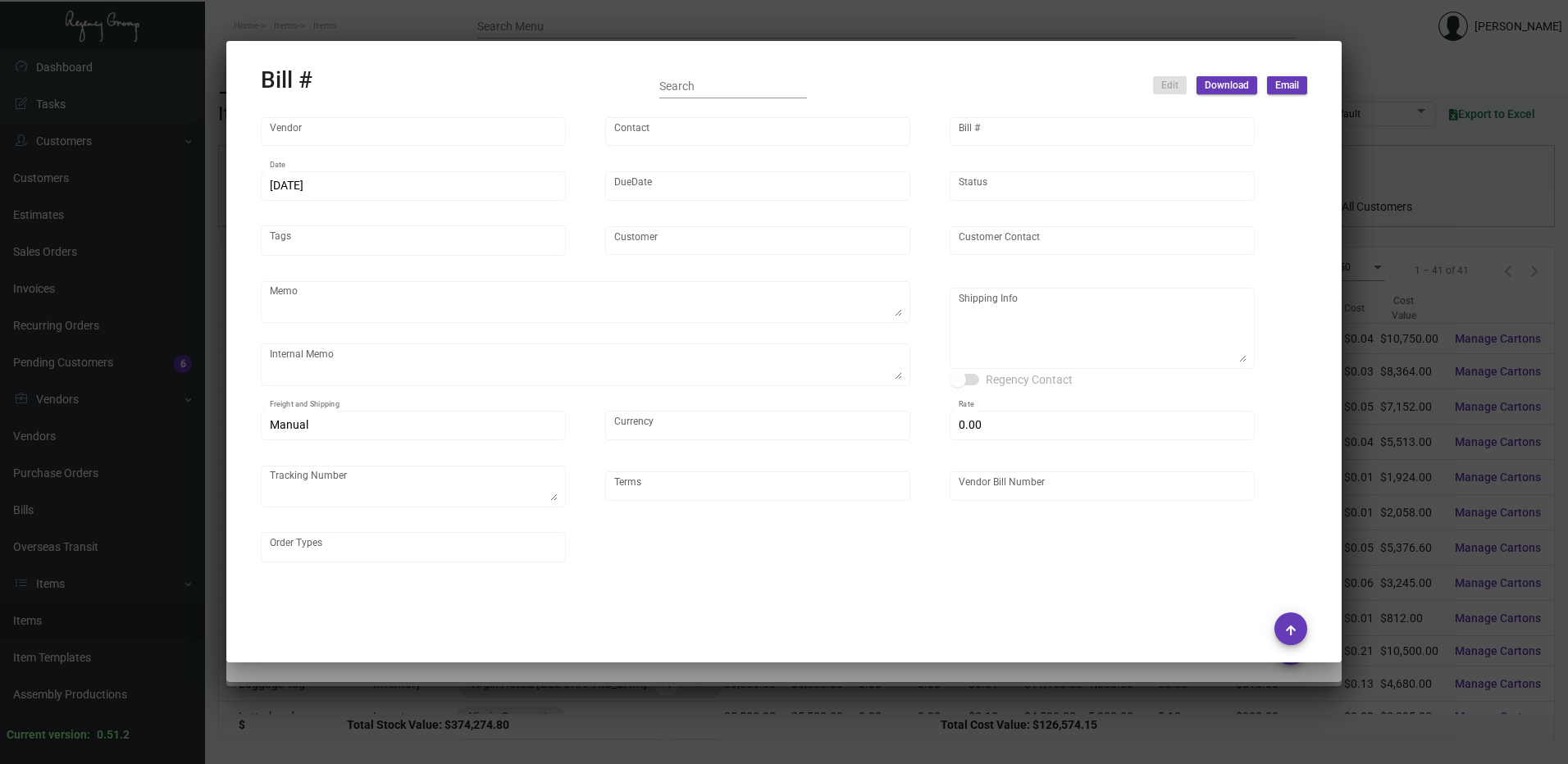
type input "Virgin Corporate"
type input "[PERSON_NAME]"
type textarea "Please process this order after all the samples have been approved. Shipping: b…"
type textarea "Virgin Corporate - [PERSON_NAME] [STREET_ADDRESS][PERSON_NAME]"
type input "United States Dollar $"
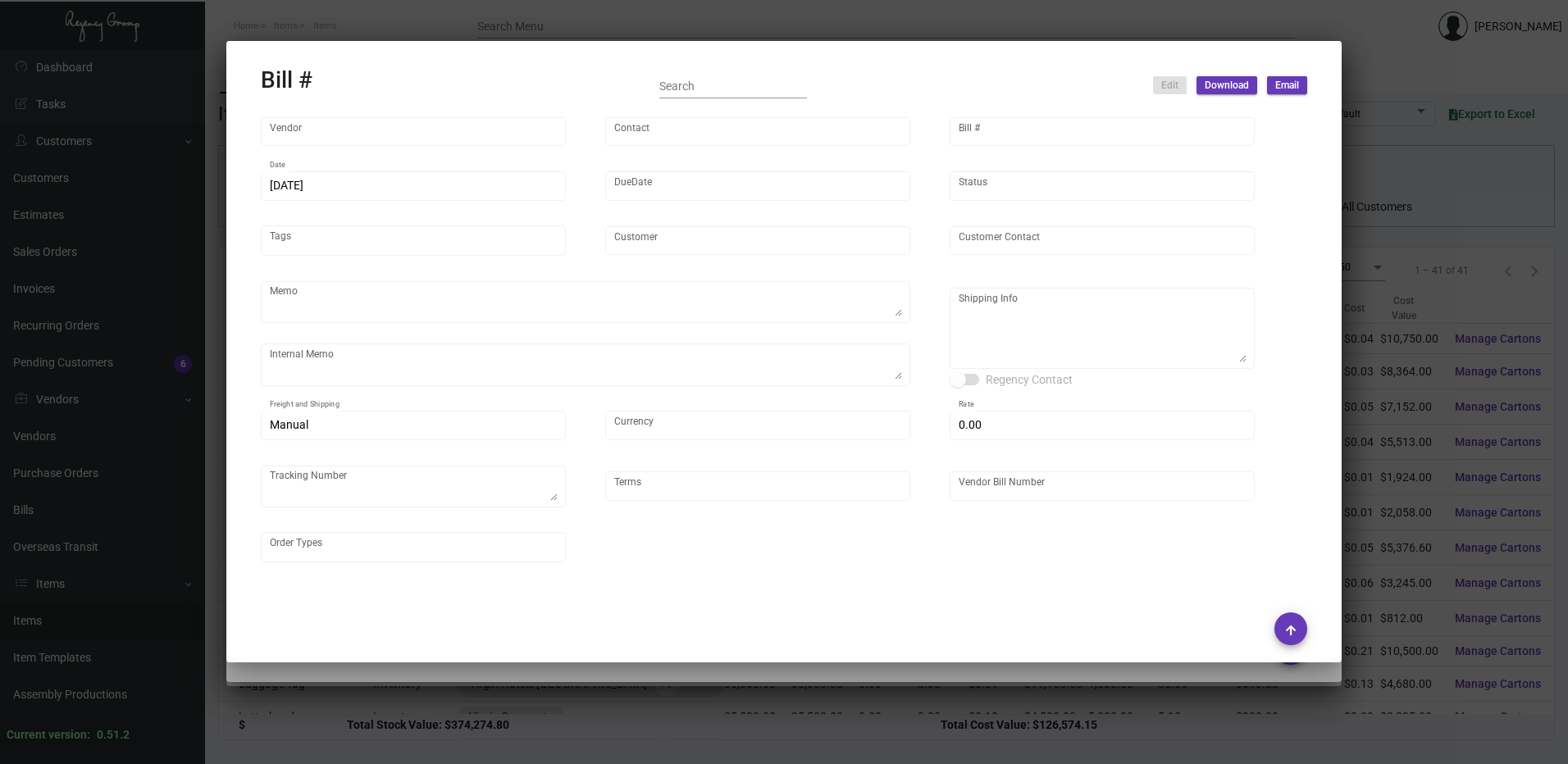
type input "$ 0.00"
type input "Net 30"
type input "TT240716-105094"
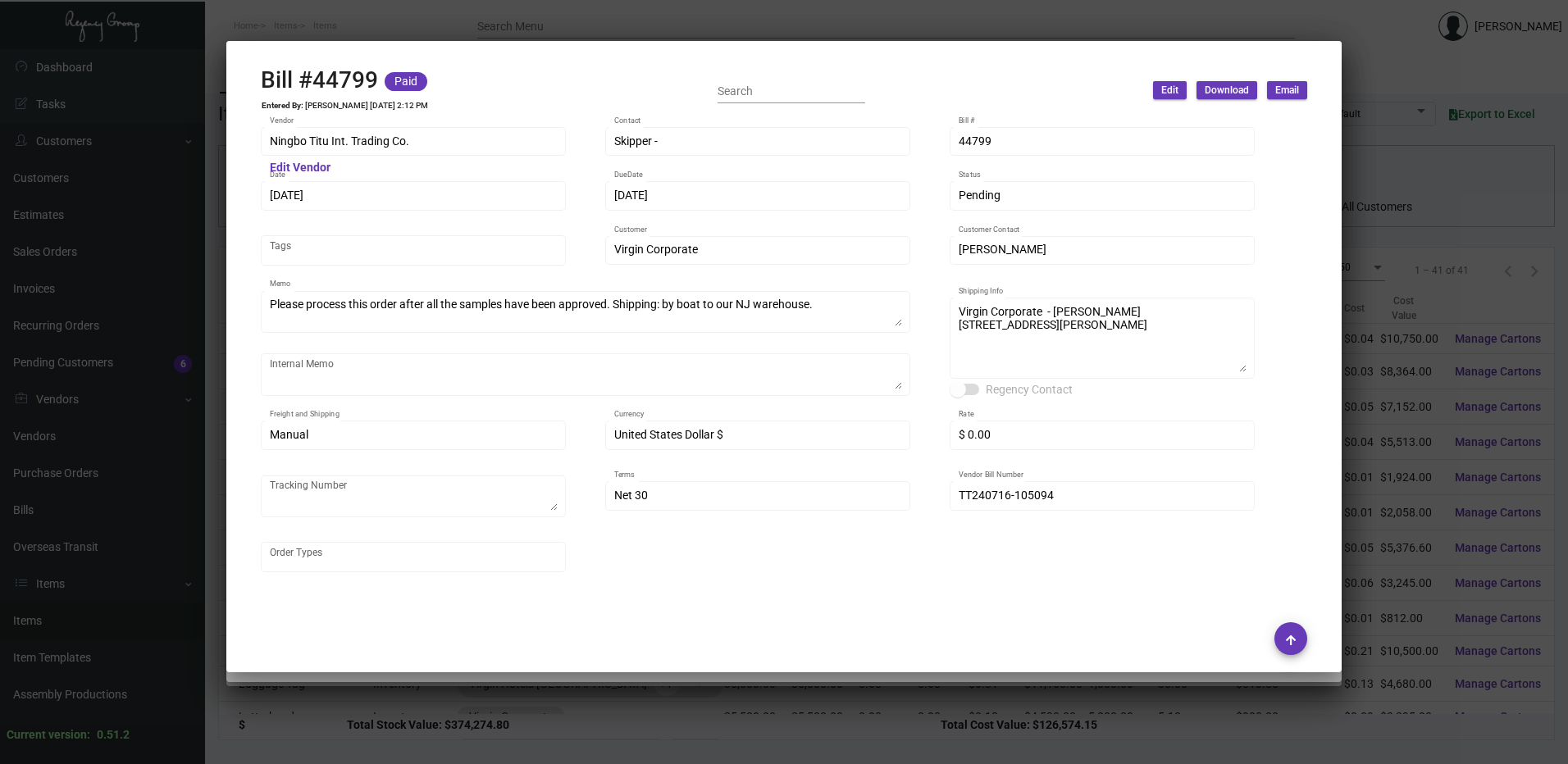
click at [478, 15] on div at bounding box center [784, 382] width 1568 height 764
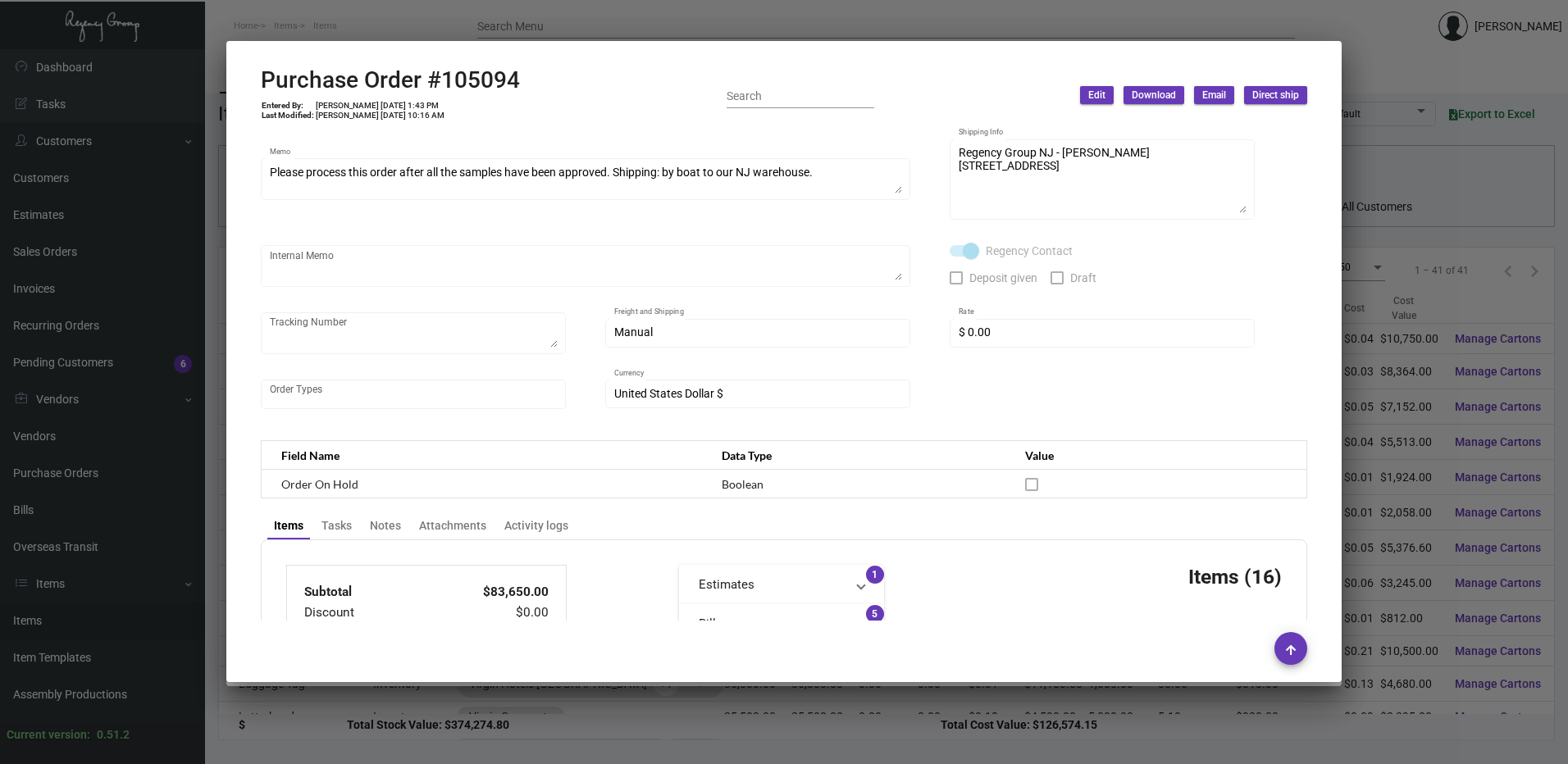
scroll to position [0, 0]
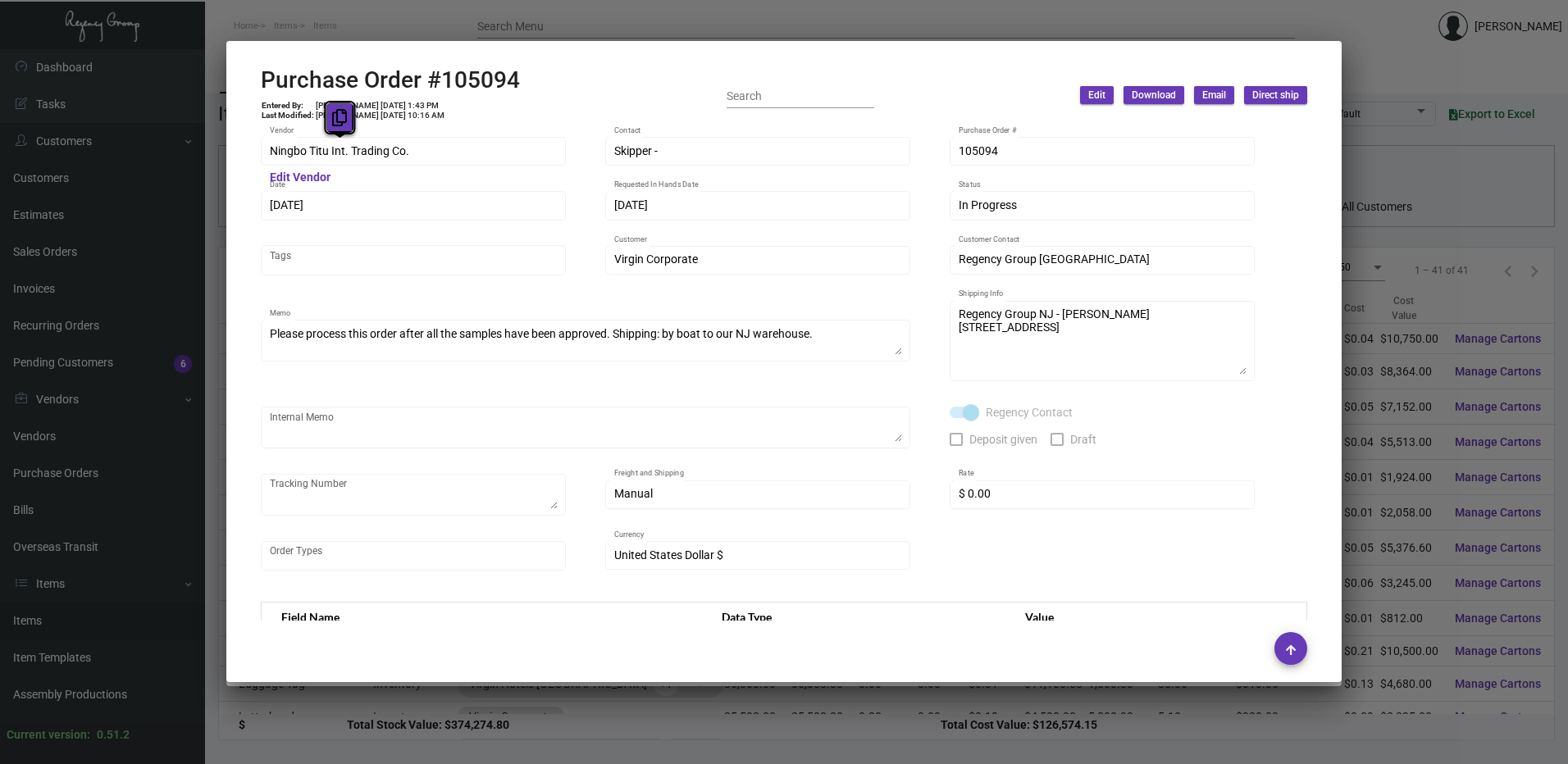
drag, startPoint x: 391, startPoint y: 151, endPoint x: 350, endPoint y: 119, distance: 52.0
click at [350, 119] on button at bounding box center [340, 117] width 27 height 29
click at [486, 16] on div at bounding box center [784, 382] width 1568 height 764
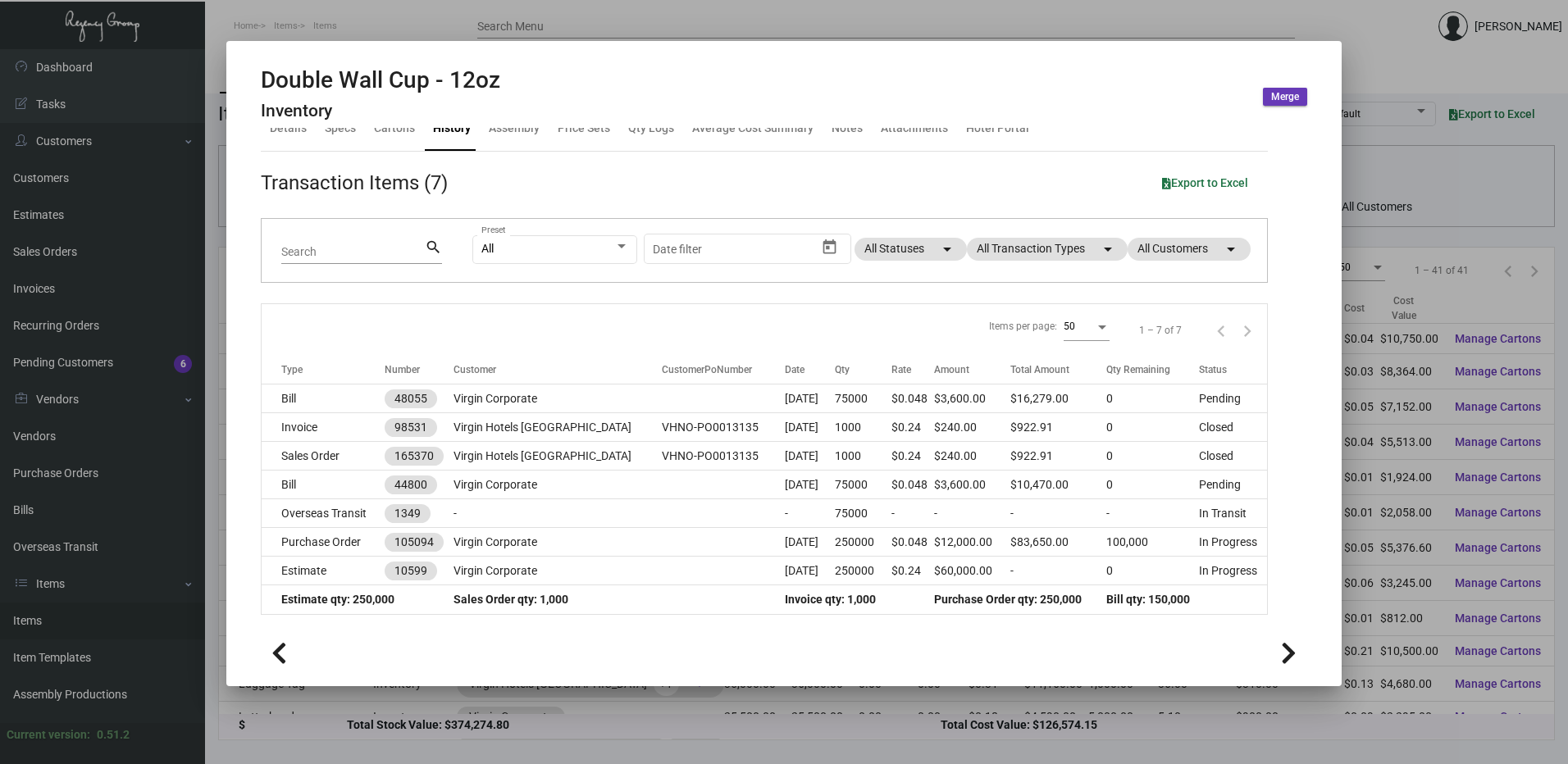
click at [733, 11] on div at bounding box center [784, 382] width 1568 height 764
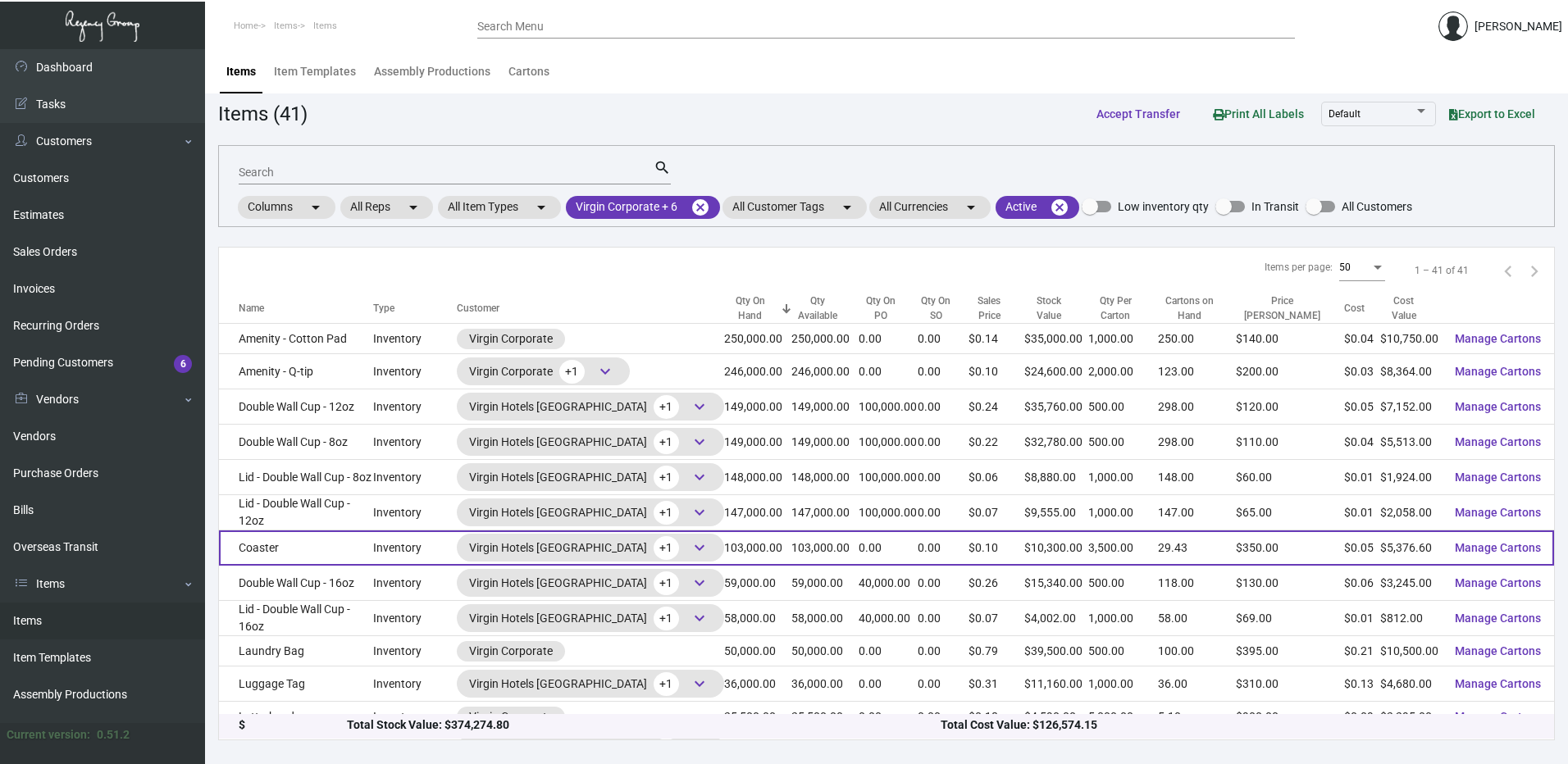
click at [320, 542] on td "Coaster" at bounding box center [296, 548] width 154 height 35
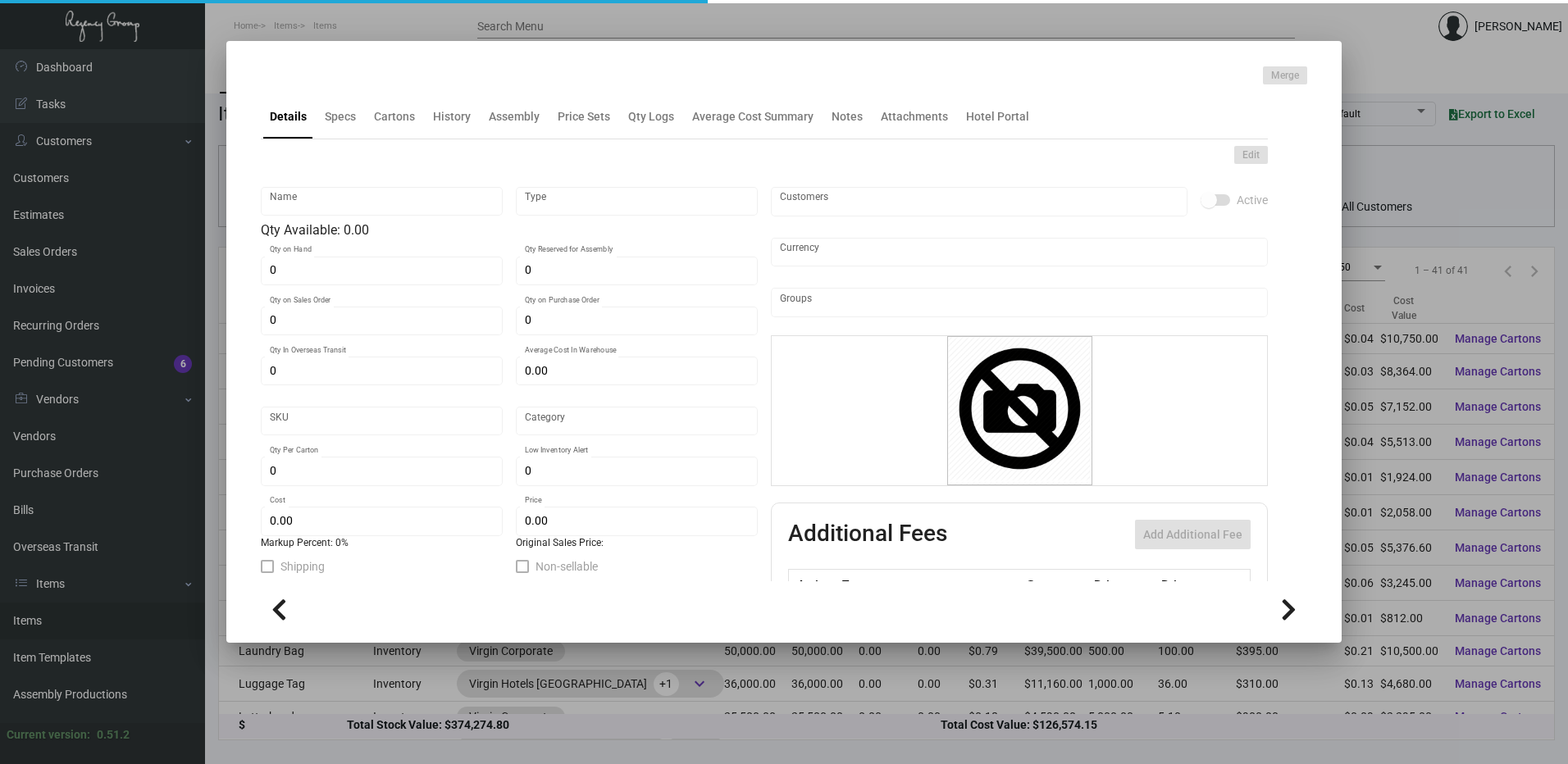
type input "Coaster"
type input "Inventory"
type input "103,000"
type input "$ 0.0522"
type input "Inventory"
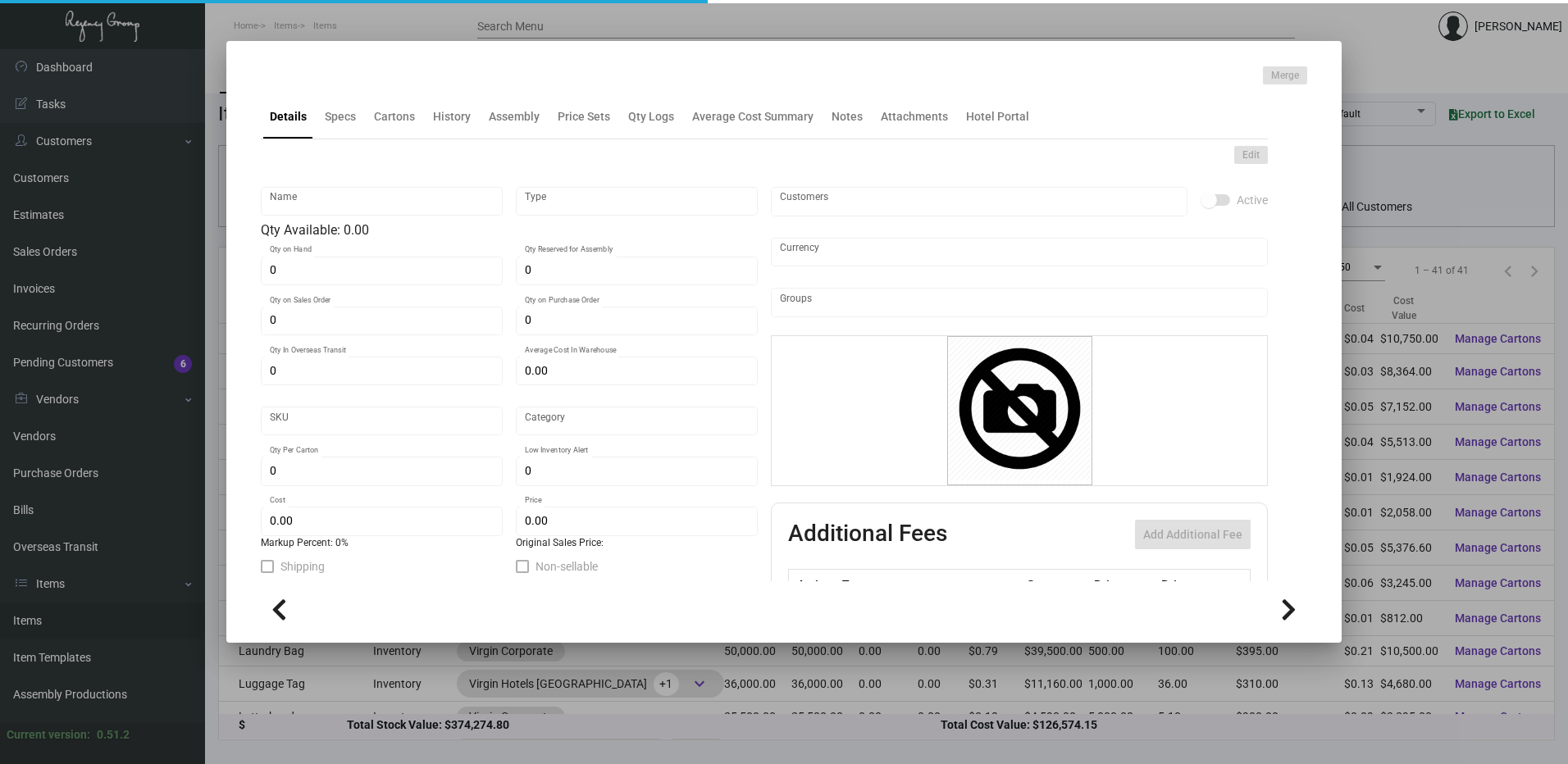
type input "3,500"
type input "$ 0.0522"
type input "$ 0.10"
checkbox input "true"
type input "United States Dollar $"
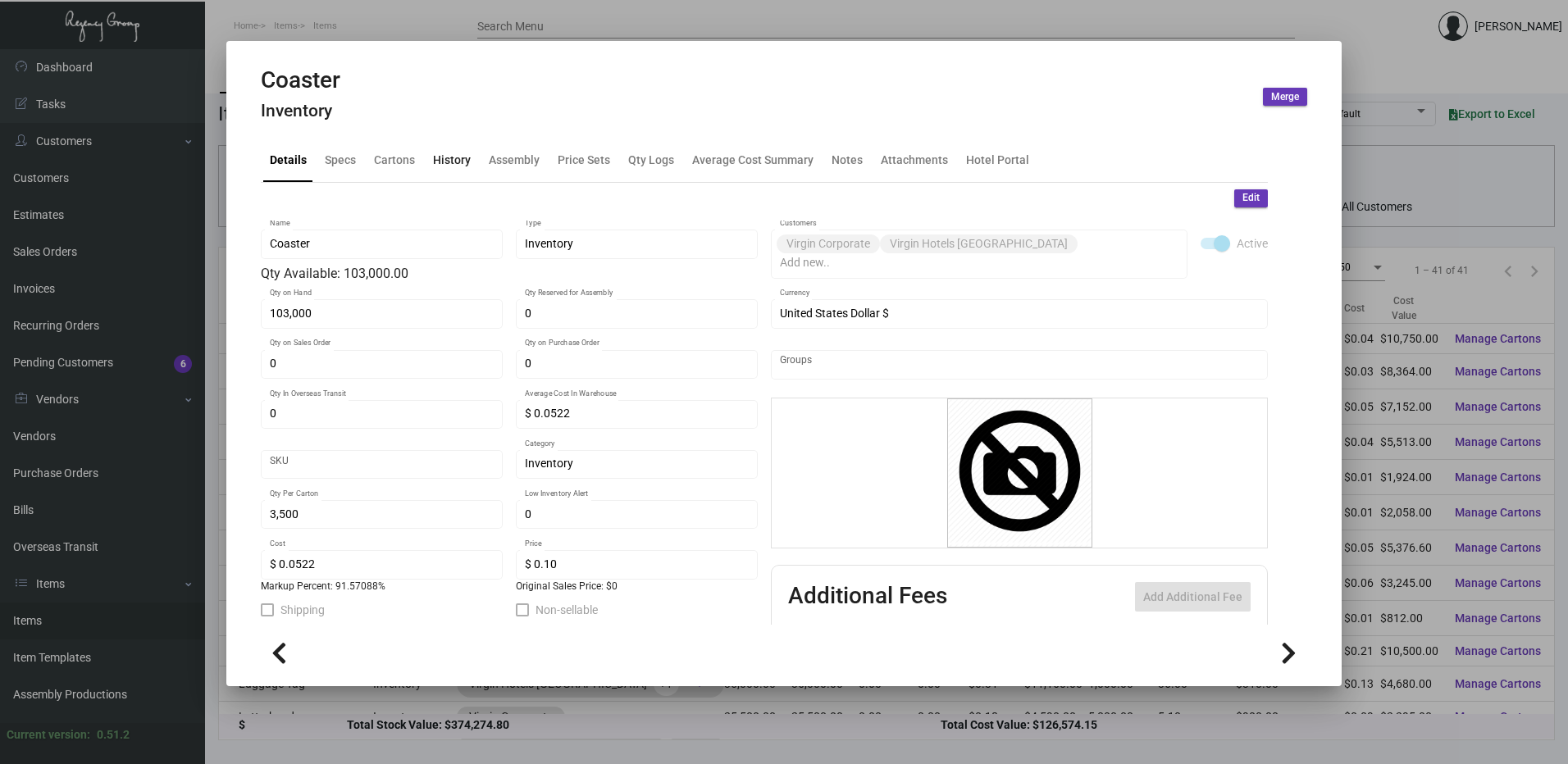
click at [455, 150] on div "History" at bounding box center [452, 160] width 51 height 40
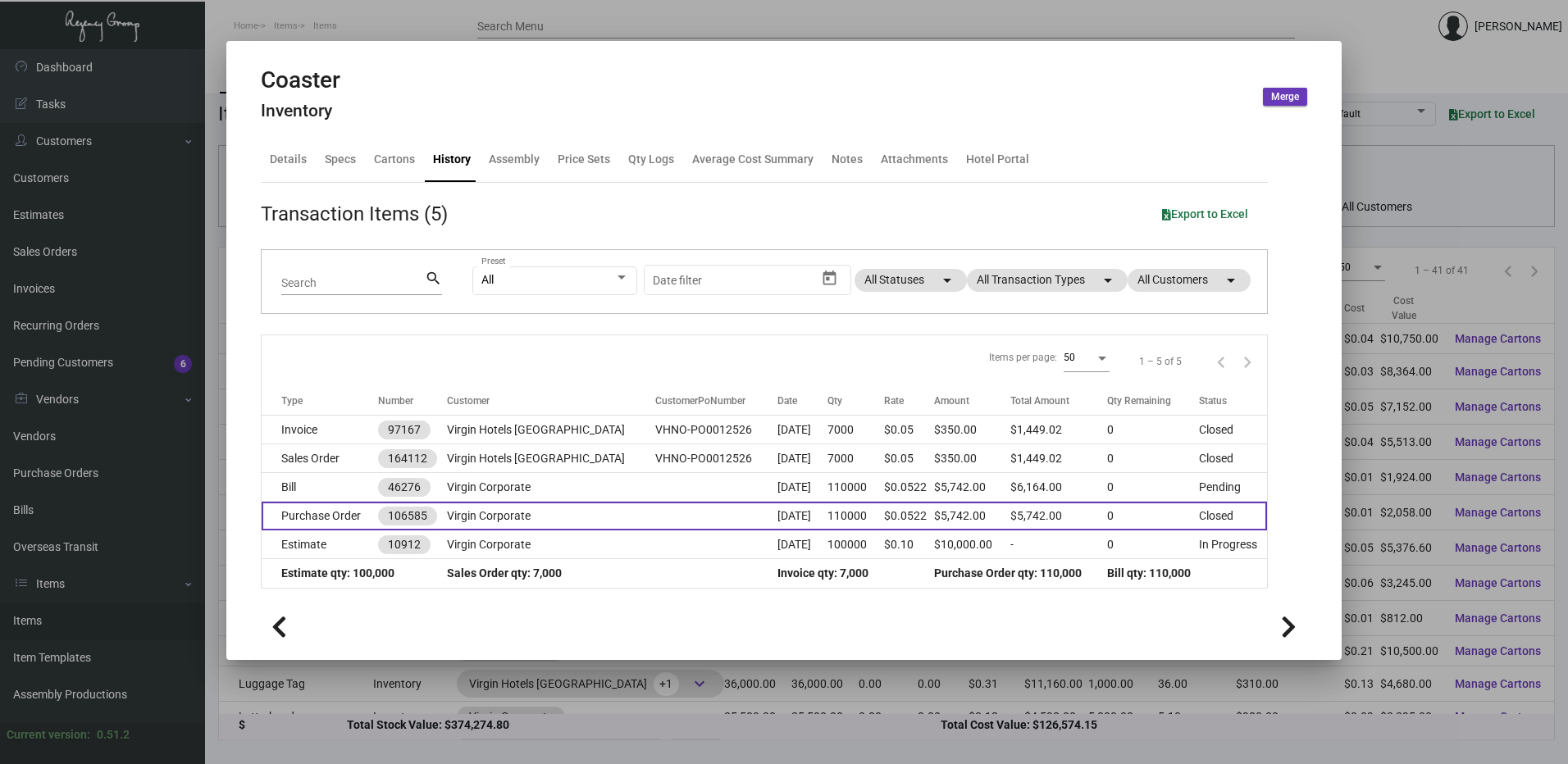
click at [348, 509] on td "Purchase Order" at bounding box center [320, 516] width 117 height 28
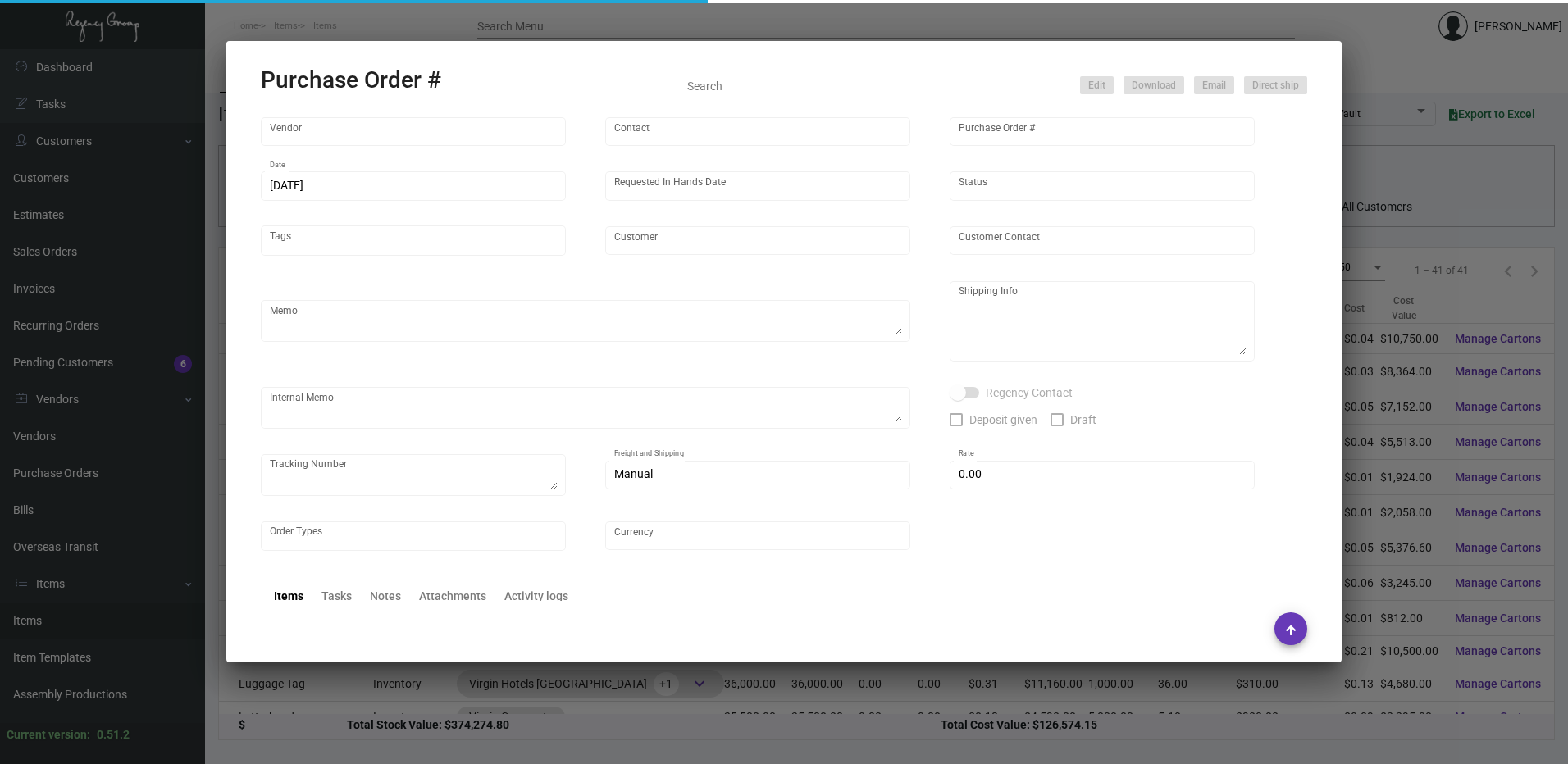
type input "Admatch Corporation"
type input "Order Entry"
type input "106585"
type input "[DATE]"
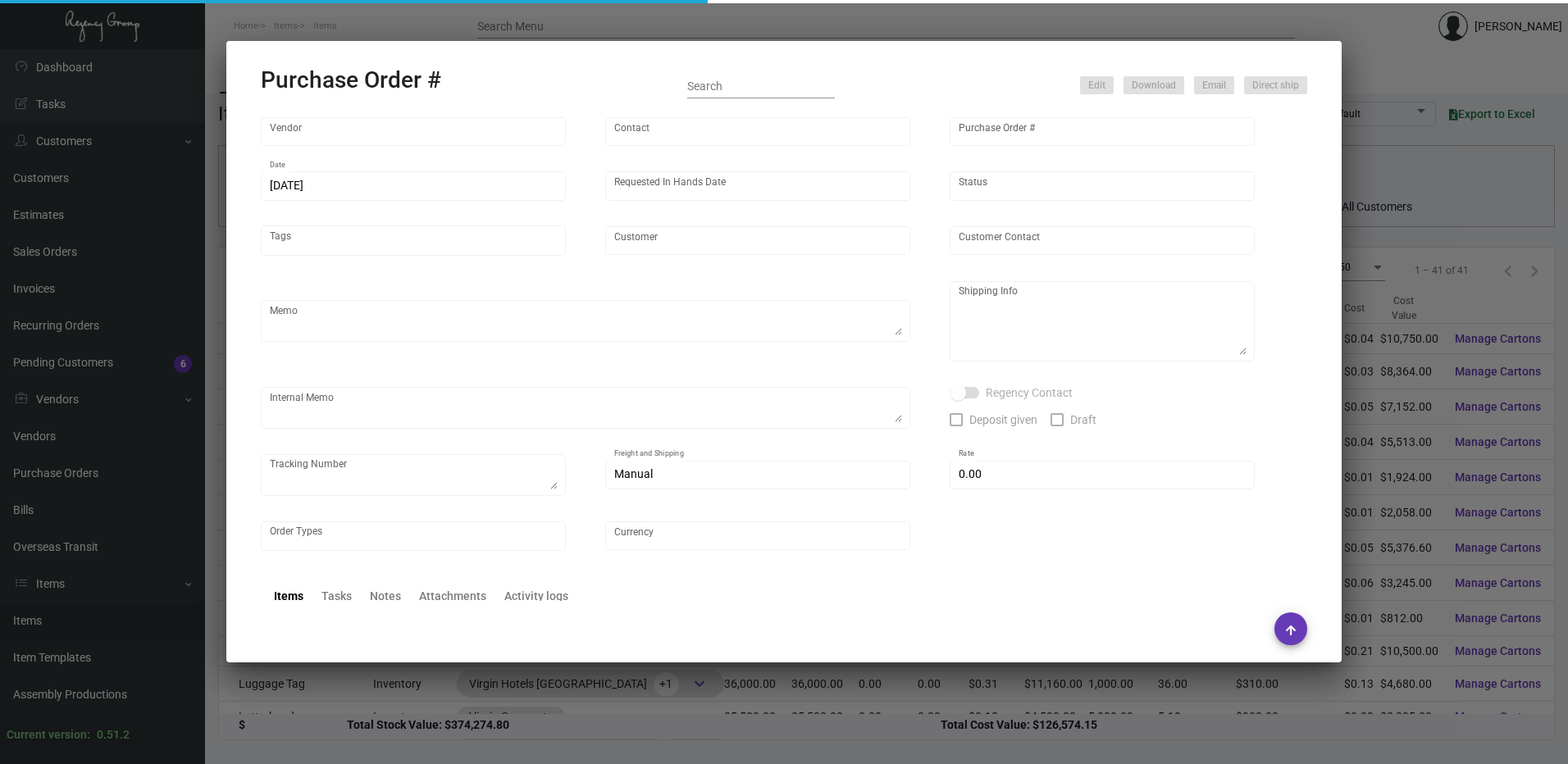
type input "Virgin Corporate"
type textarea "When ready to ship, contact: [EMAIL_ADDRESS][DOMAIN_NAME] for all shipments UPS…"
type textarea "Regency Group NJ - [PERSON_NAME] [STREET_ADDRESS]"
checkbox input "true"
type input "$ 0.00"
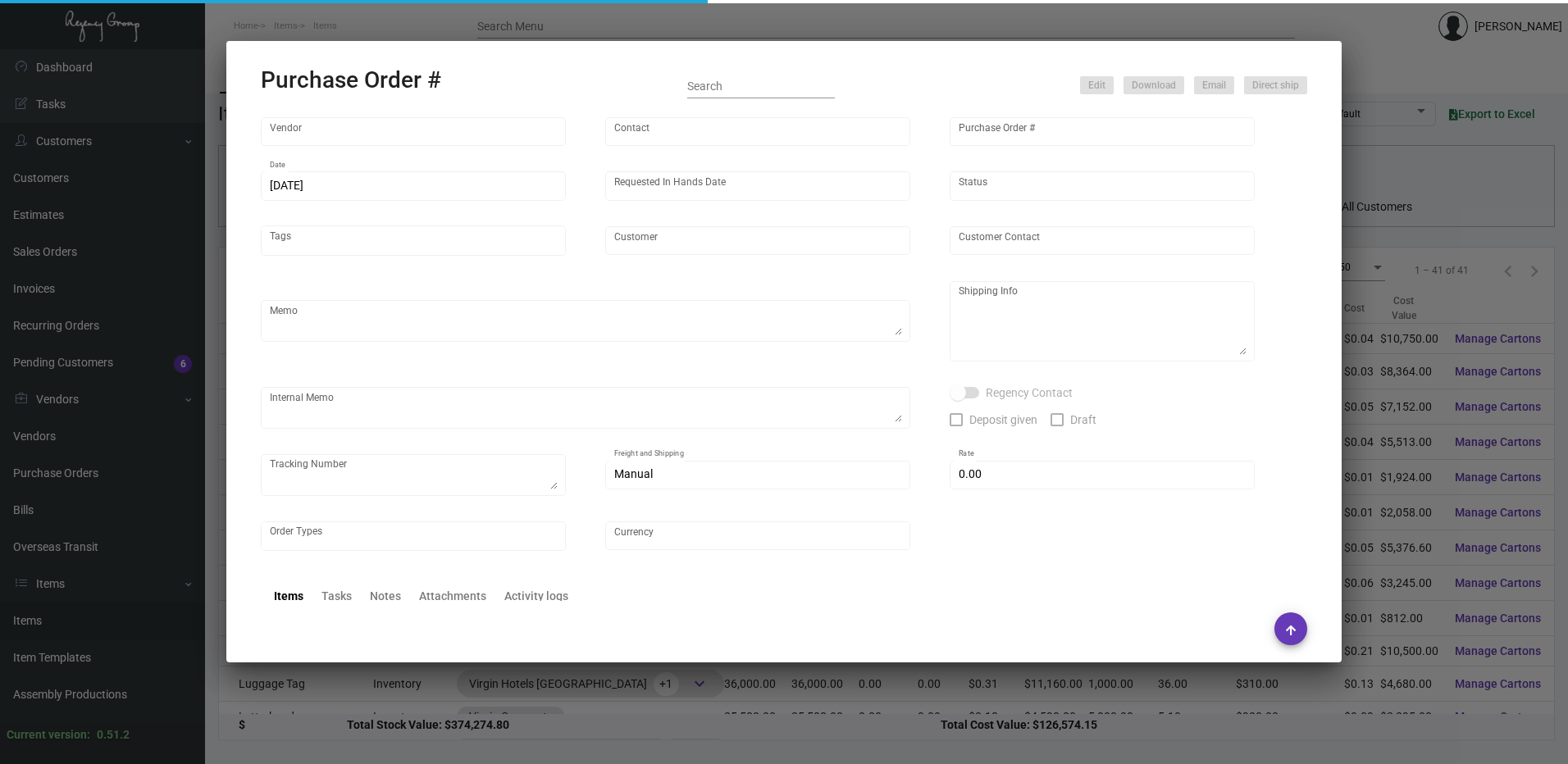
type input "United States Dollar $"
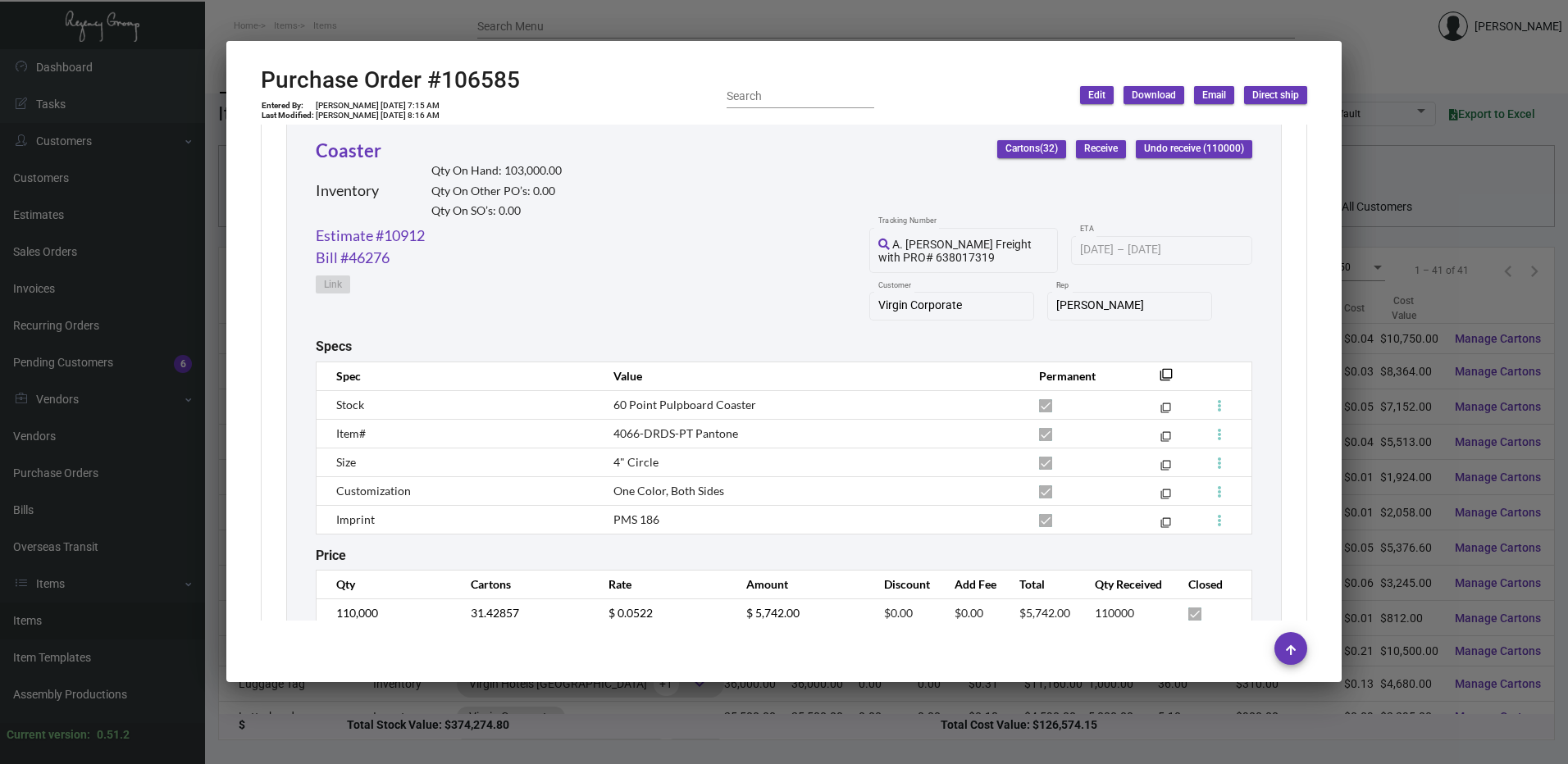
scroll to position [838, 0]
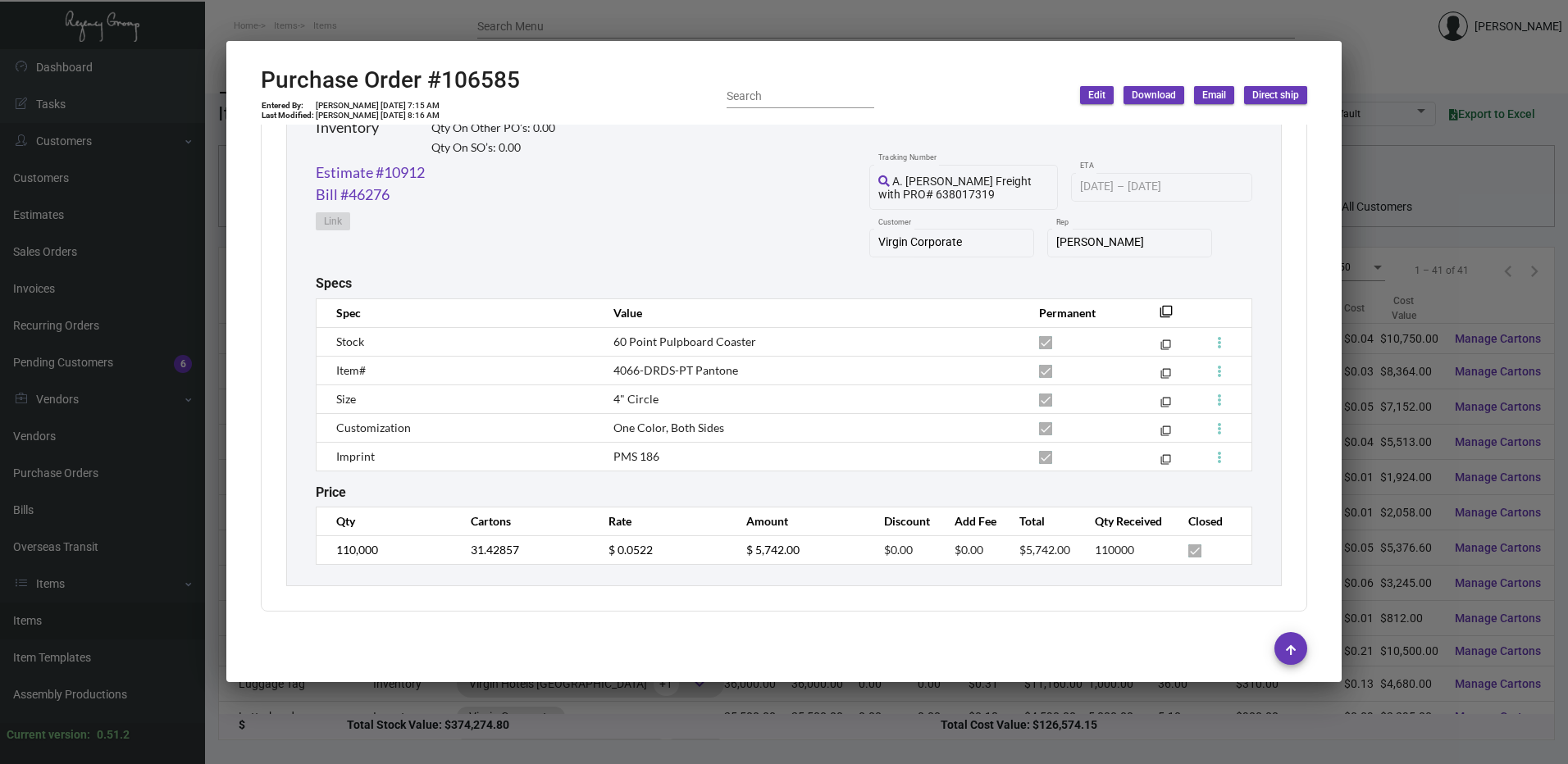
click at [654, 19] on div at bounding box center [784, 382] width 1568 height 764
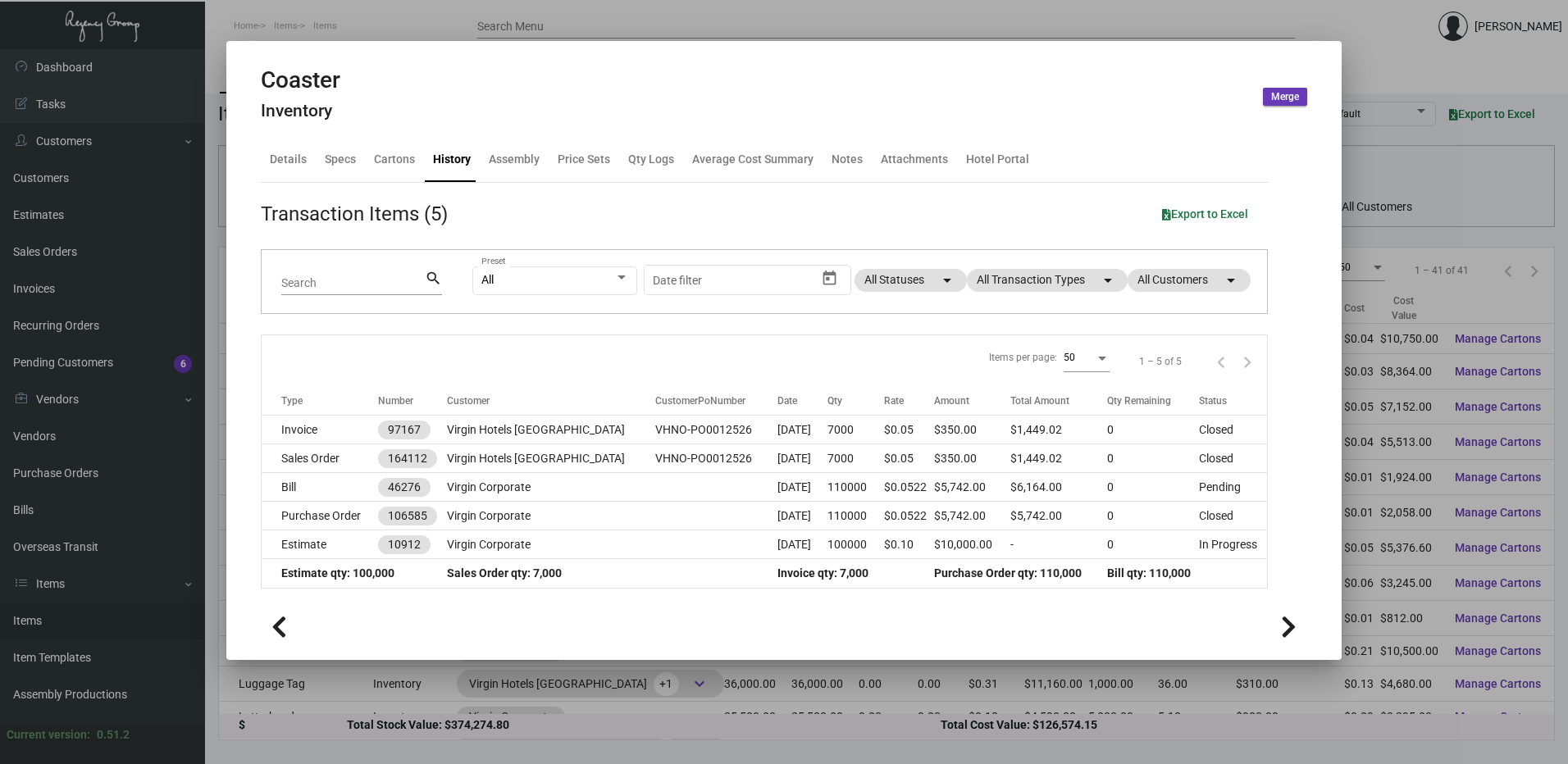
click at [423, 19] on div at bounding box center [784, 382] width 1568 height 764
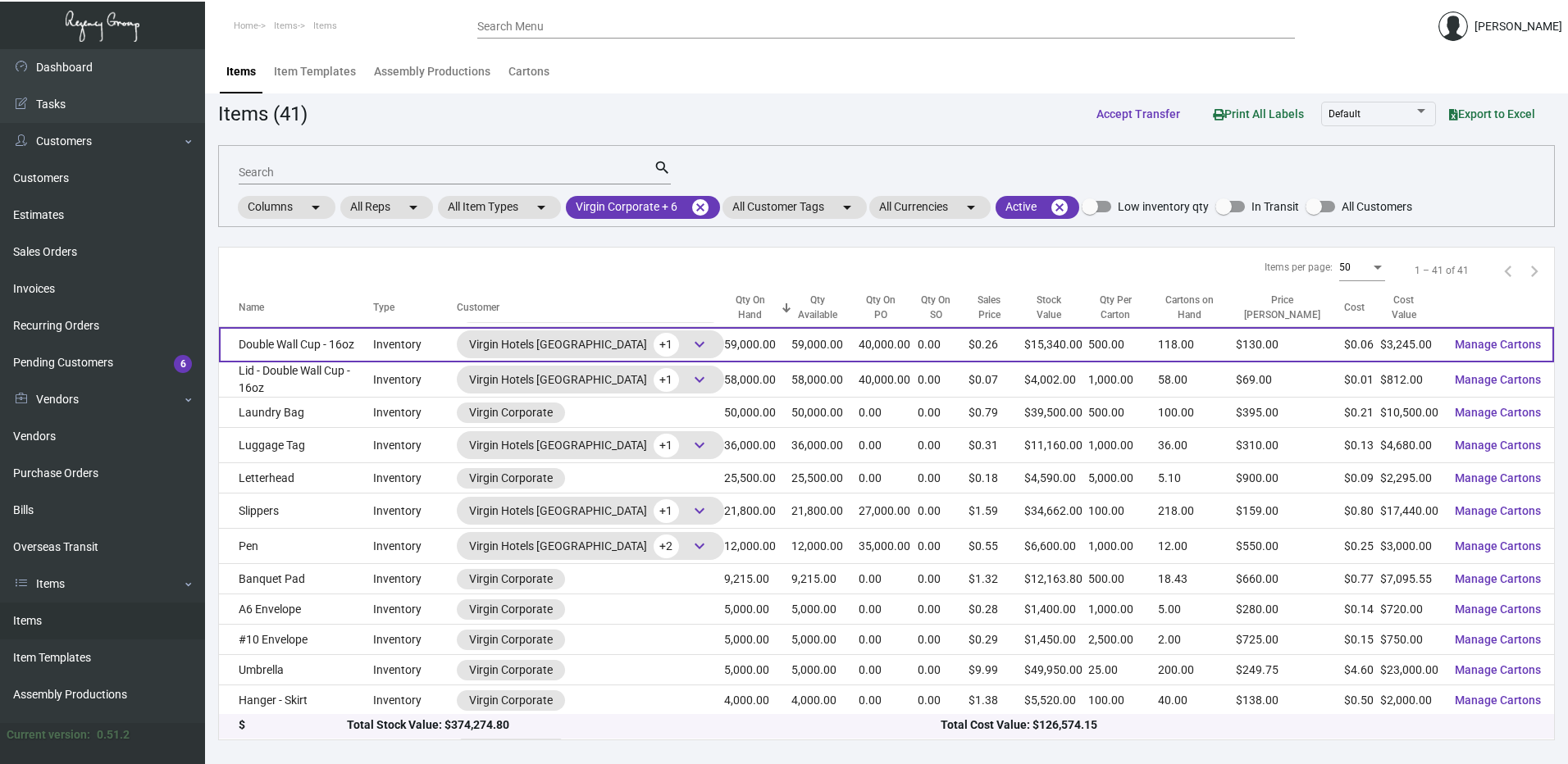
scroll to position [246, 0]
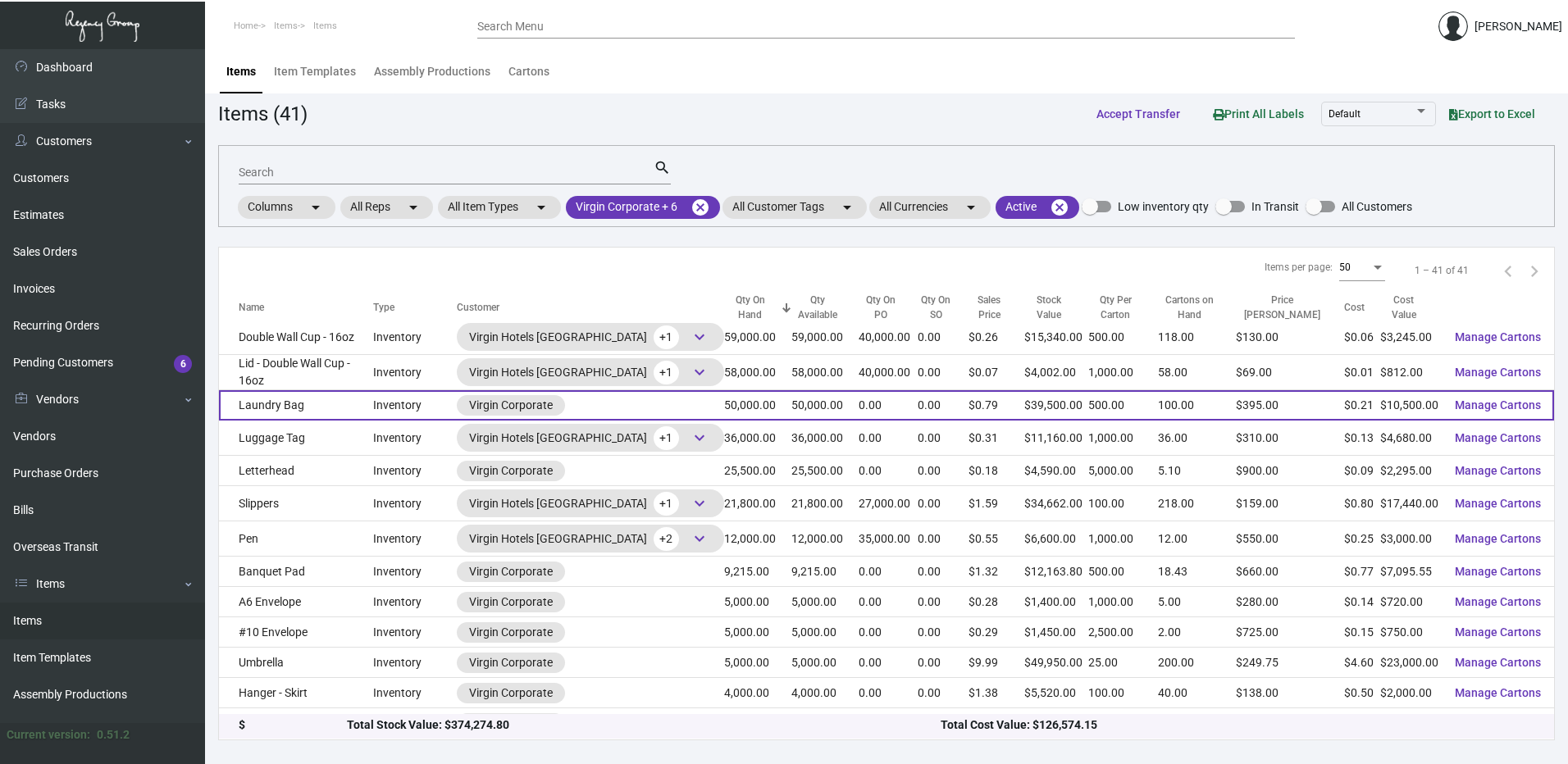
click at [368, 407] on td "Laundry Bag" at bounding box center [296, 405] width 154 height 30
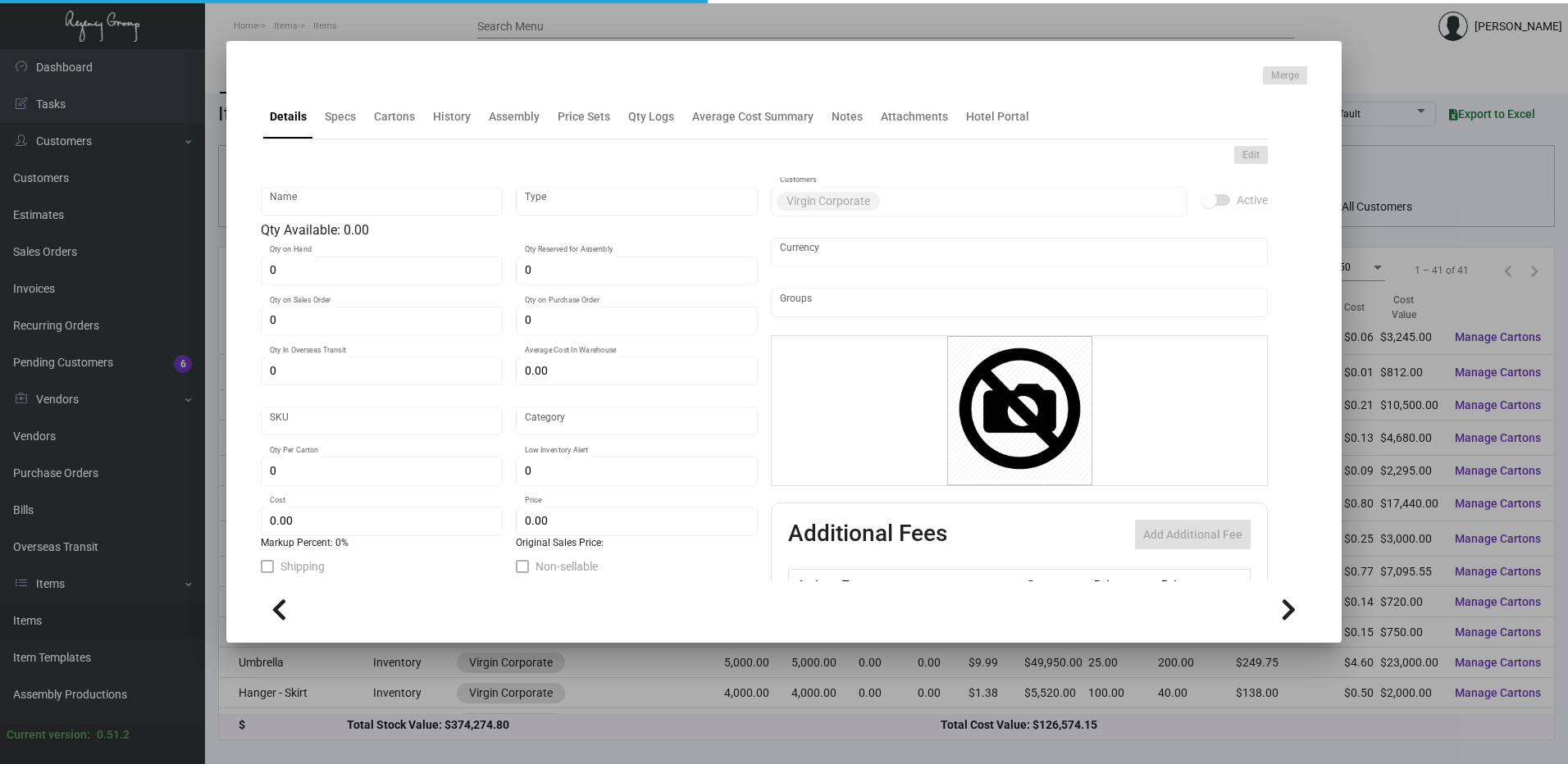
type input "Laundry Bag"
type input "Inventory"
type input "50,000"
type input "$ 0.21"
type input "Overseas"
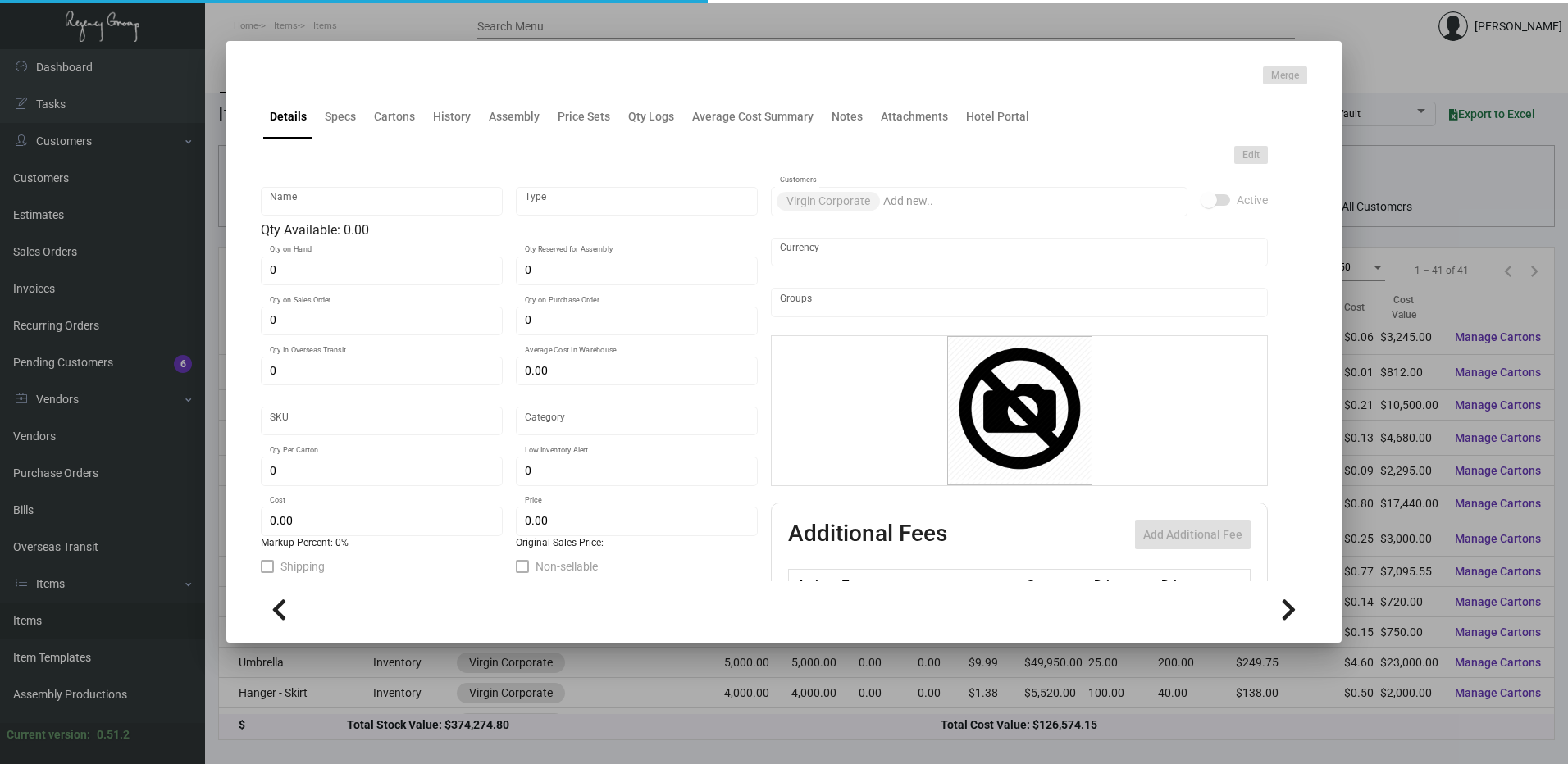
type input "500"
type input "$ 0.21"
type input "$ 0.79"
checkbox input "true"
type input "United States Dollar $"
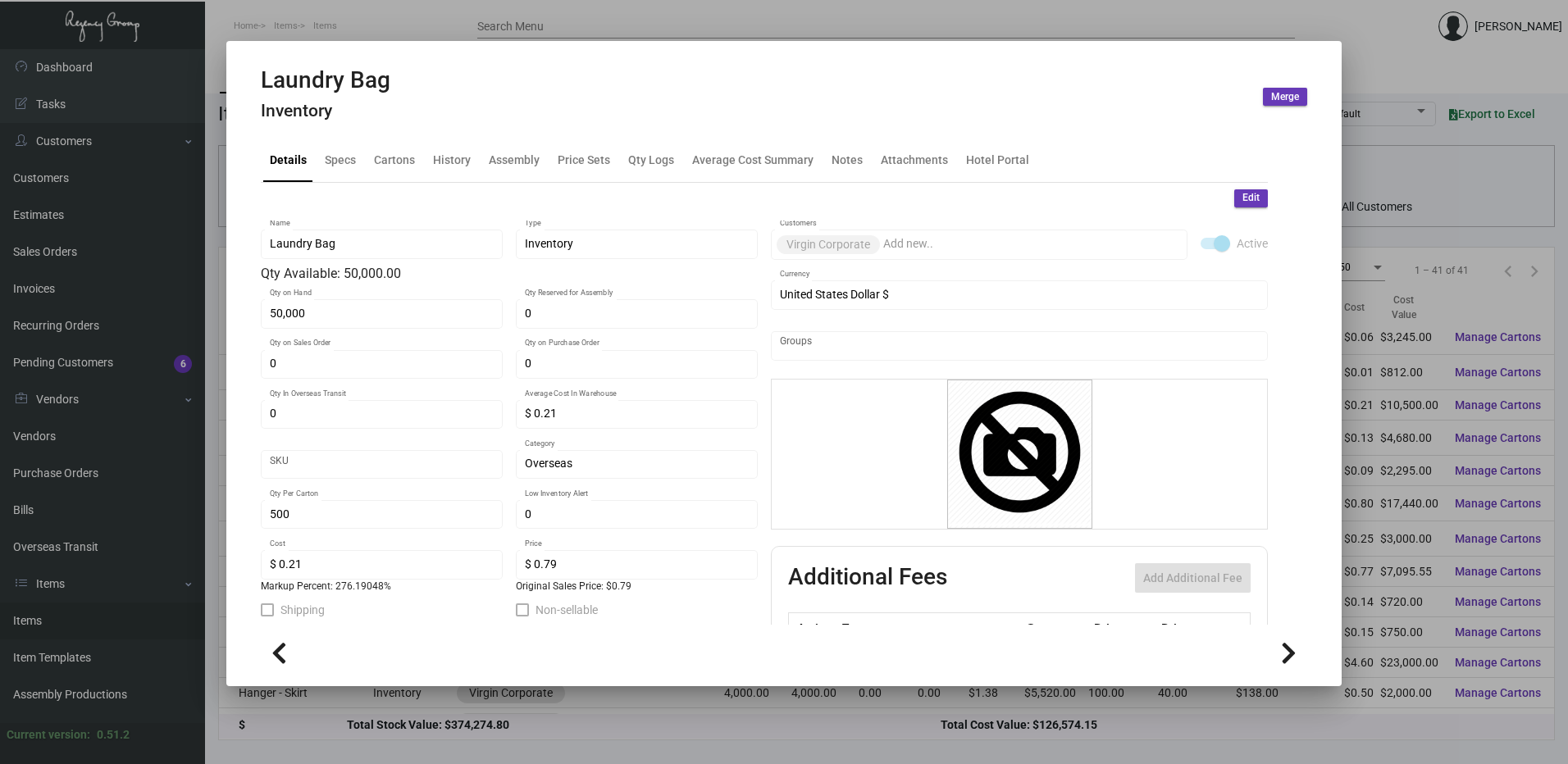
click at [449, 118] on div "Laundry Bag Inventory Merge" at bounding box center [784, 97] width 1046 height 62
click at [454, 146] on div "History" at bounding box center [452, 160] width 51 height 40
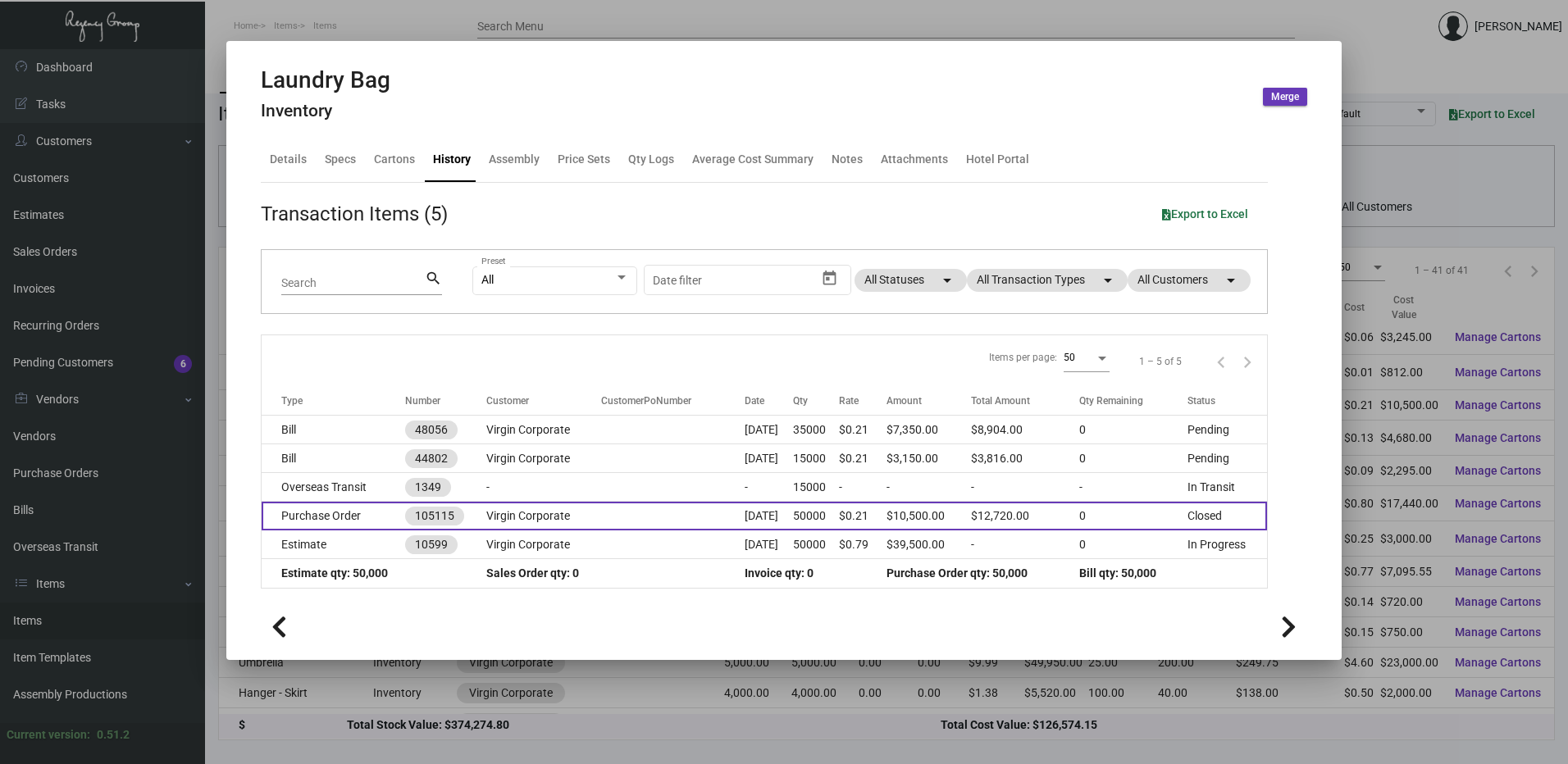
click at [335, 515] on td "Purchase Order" at bounding box center [333, 516] width 143 height 28
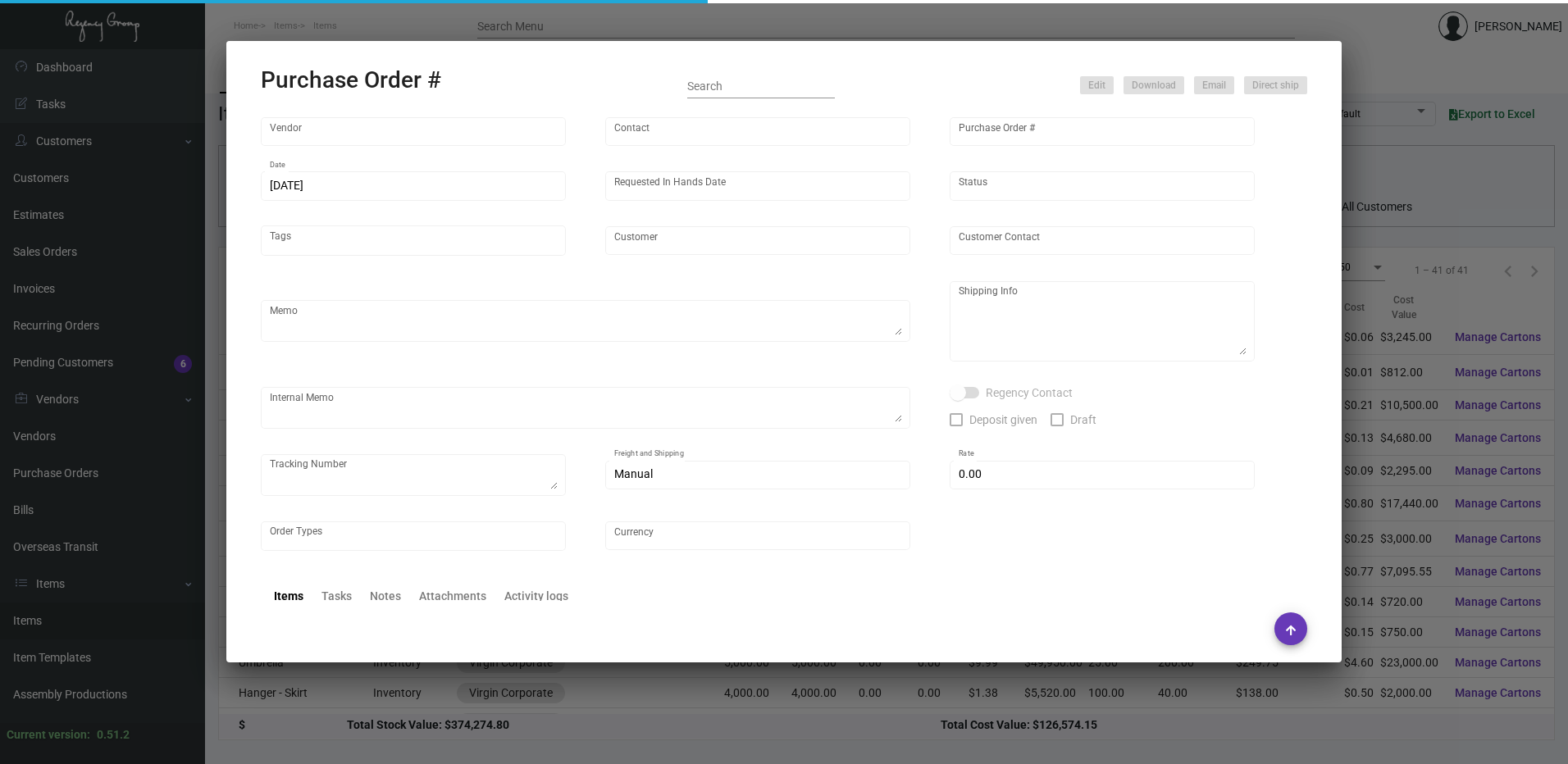
type input "Ningbo Titu Int. Trading Co."
type input "Skipper -"
type input "105115"
type input "[DATE]"
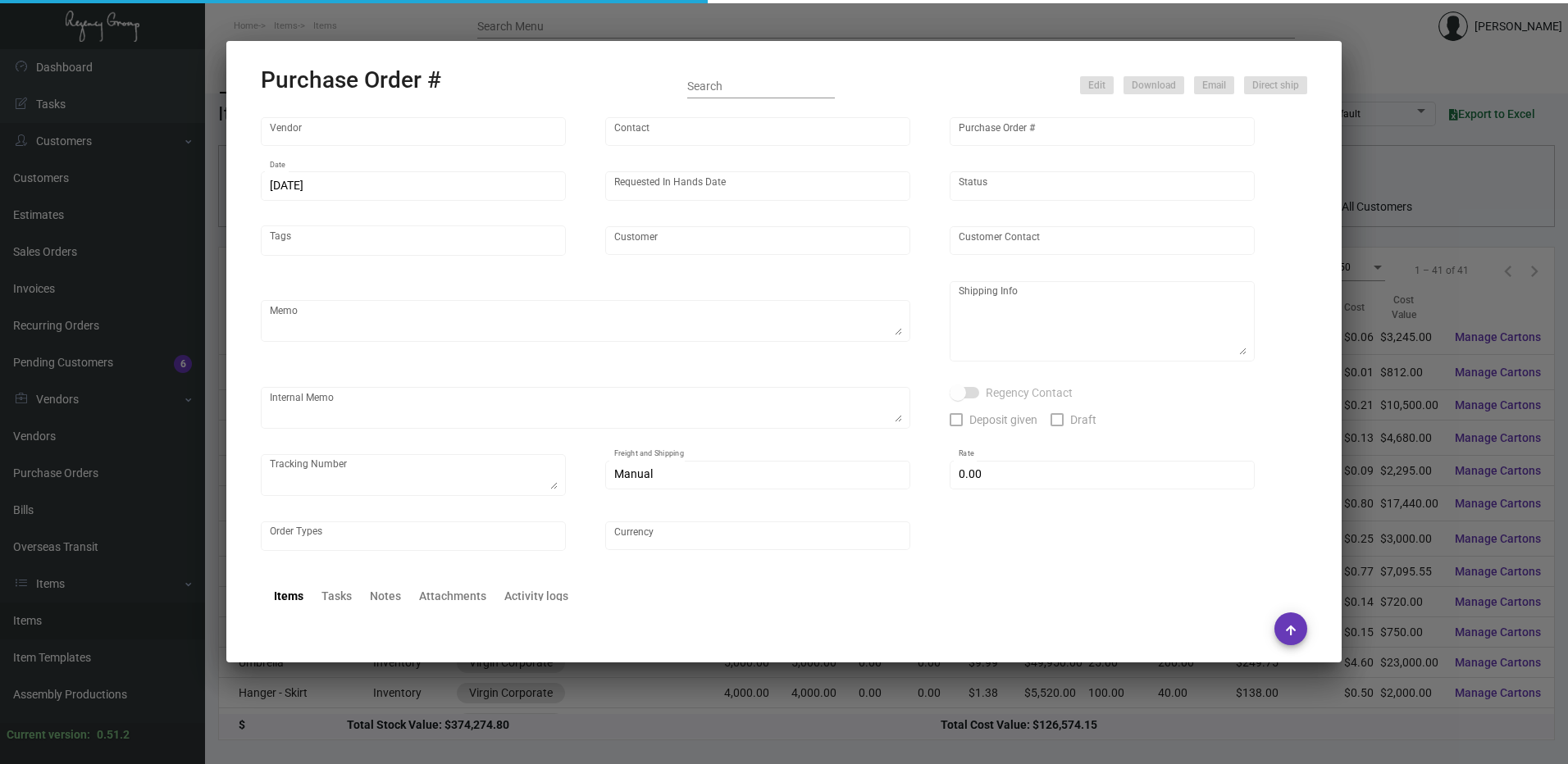
type input "Virgin Corporate"
type textarea "Please ship by boat to our NJ warehouse."
type textarea "Regency Group NJ - [PERSON_NAME] [STREET_ADDRESS]"
checkbox input "true"
type input "$ 0.00"
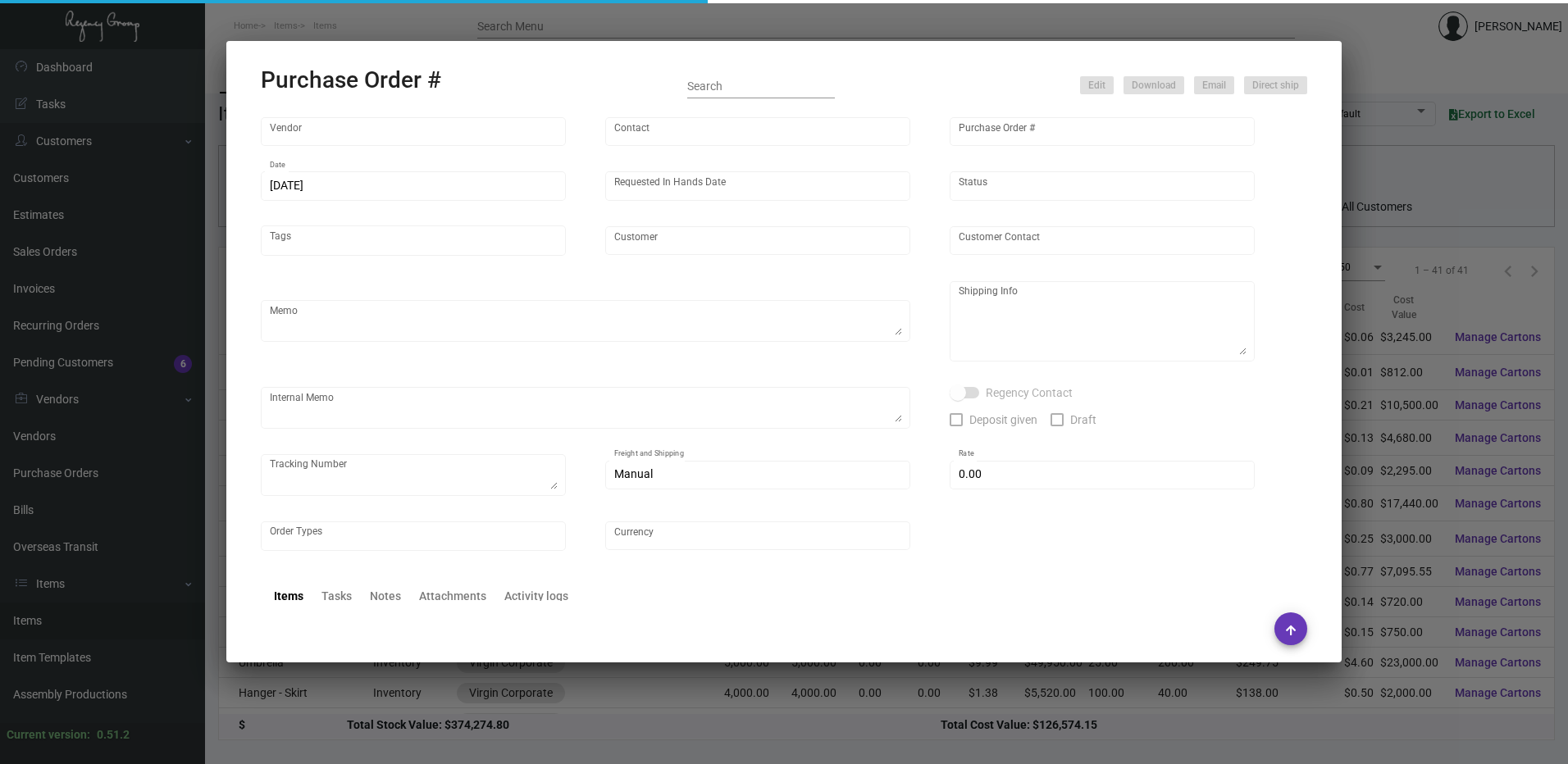
type input "United States Dollar $"
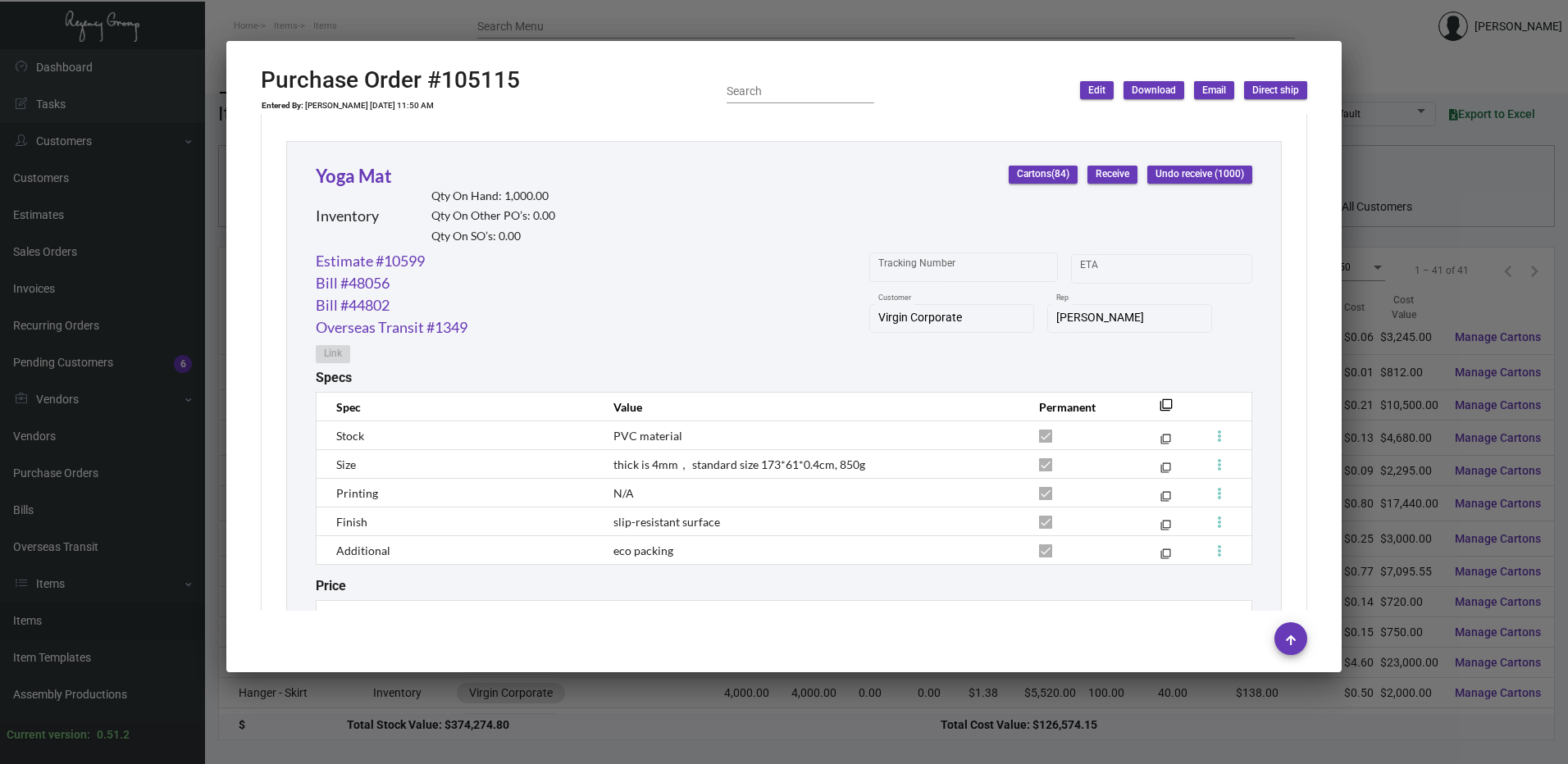
scroll to position [1394, 0]
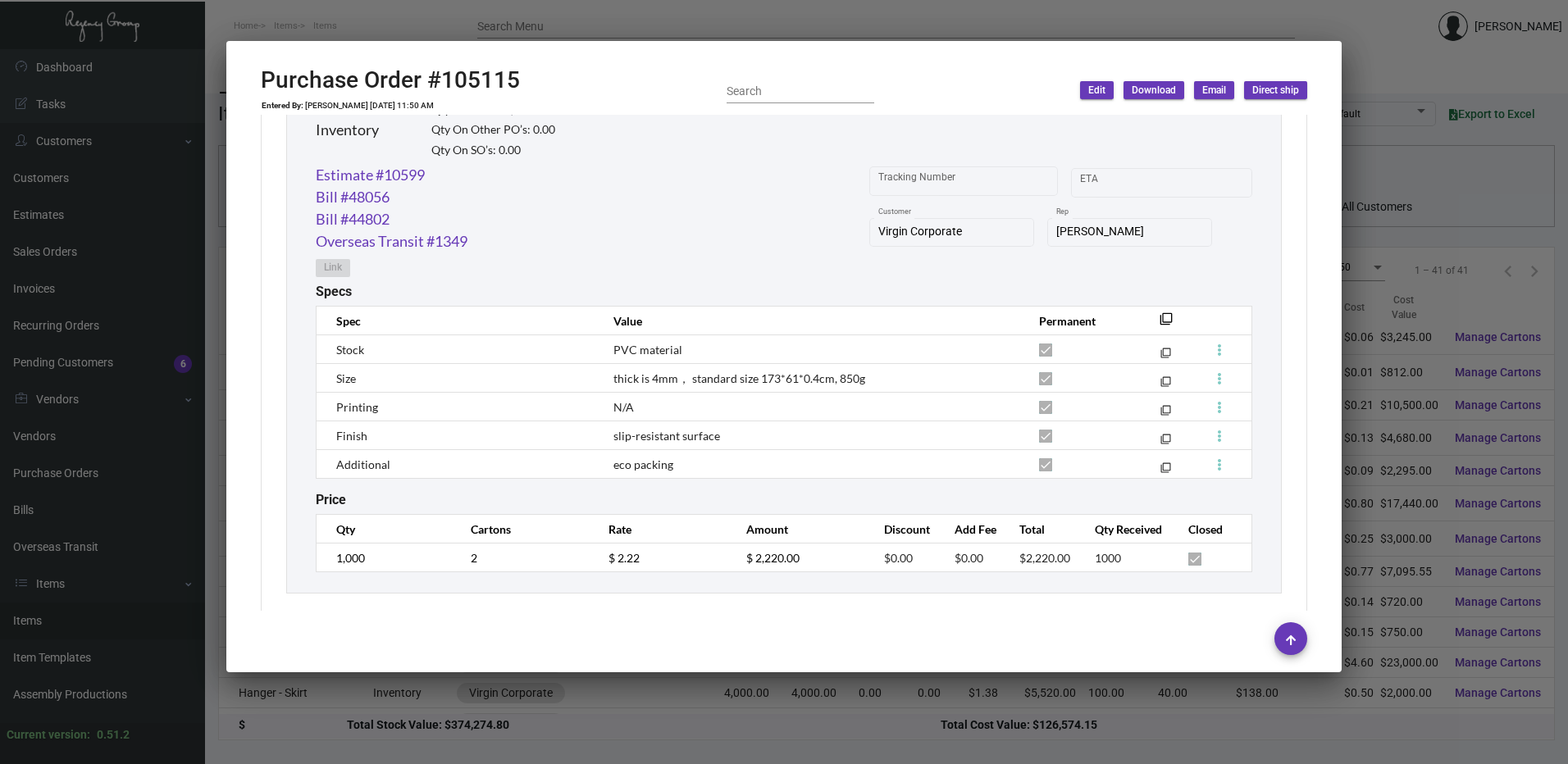
click at [673, 28] on div at bounding box center [784, 382] width 1568 height 764
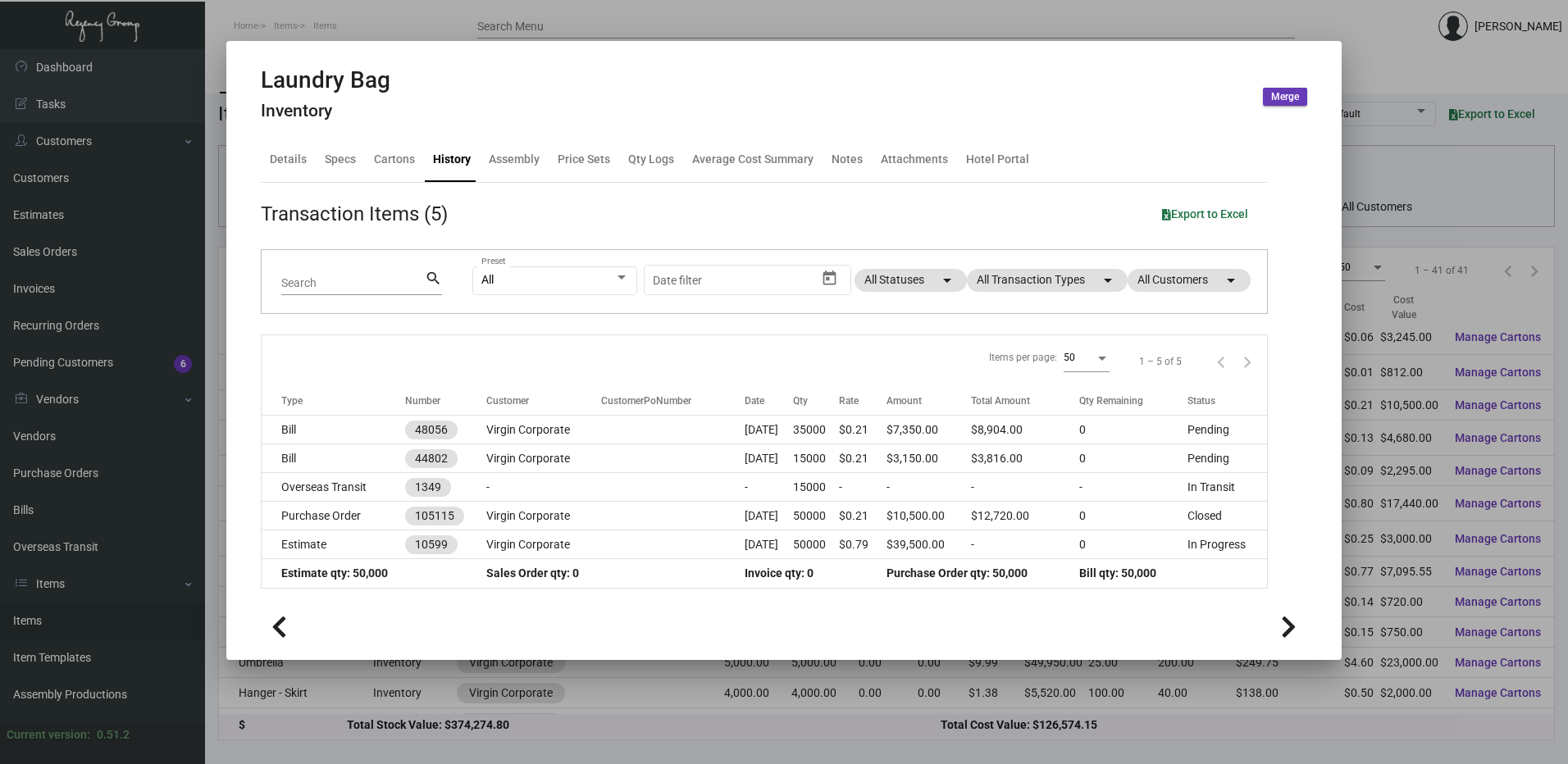
click at [617, 19] on div at bounding box center [784, 382] width 1568 height 764
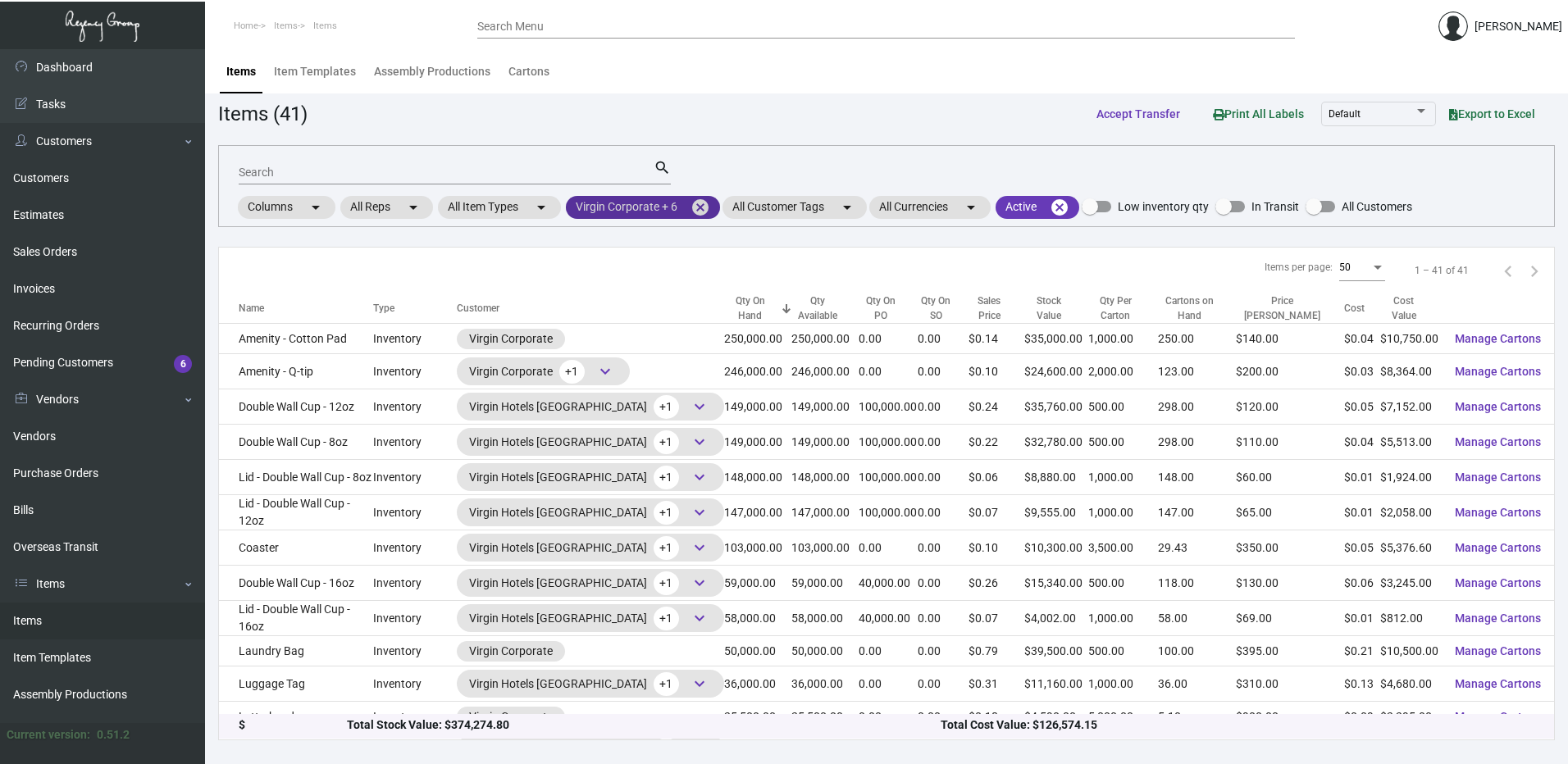
click at [703, 205] on mat-icon "cancel" at bounding box center [700, 208] width 19 height 19
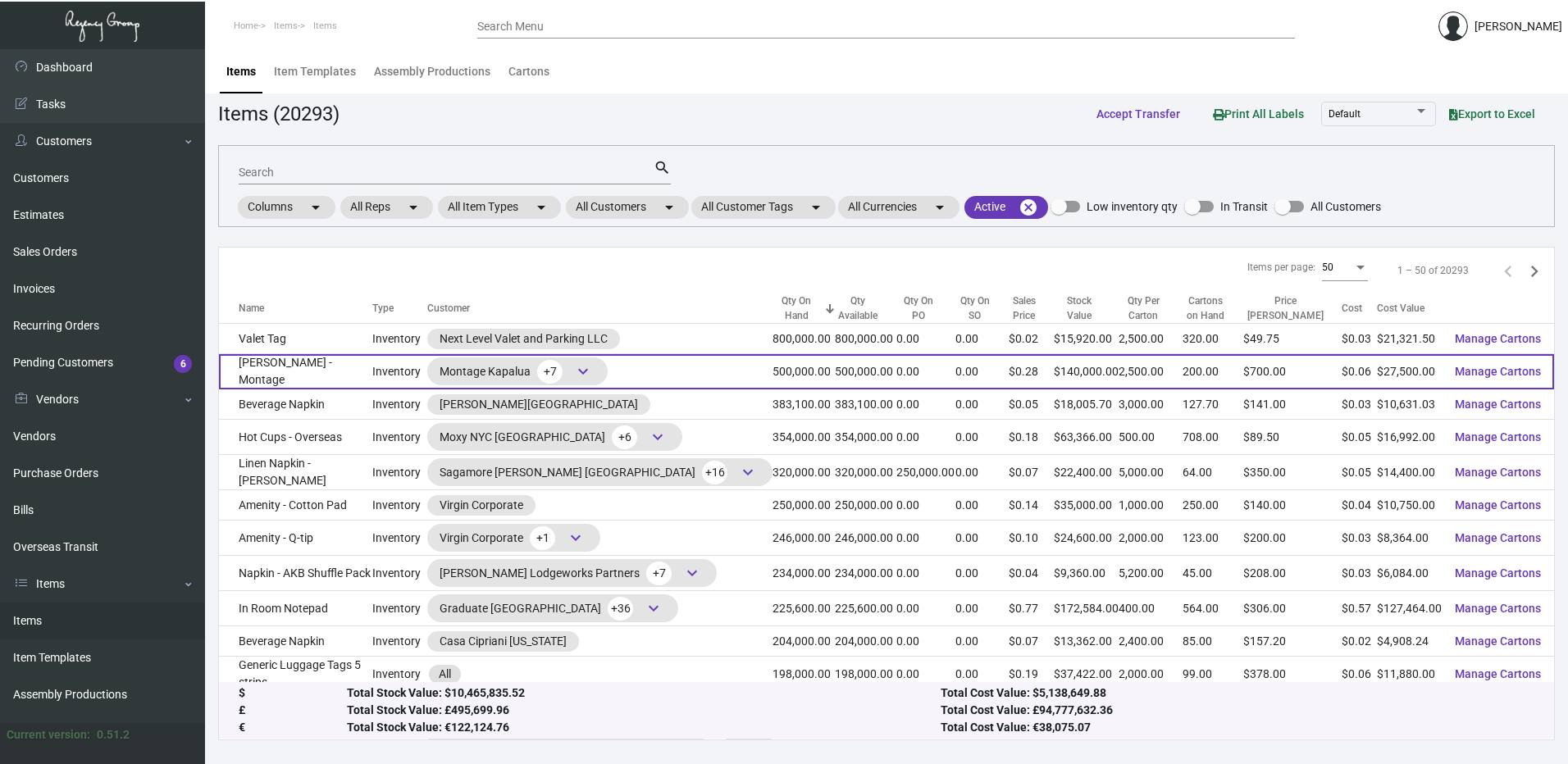
click at [359, 363] on td "[PERSON_NAME] - Montage" at bounding box center [295, 372] width 153 height 35
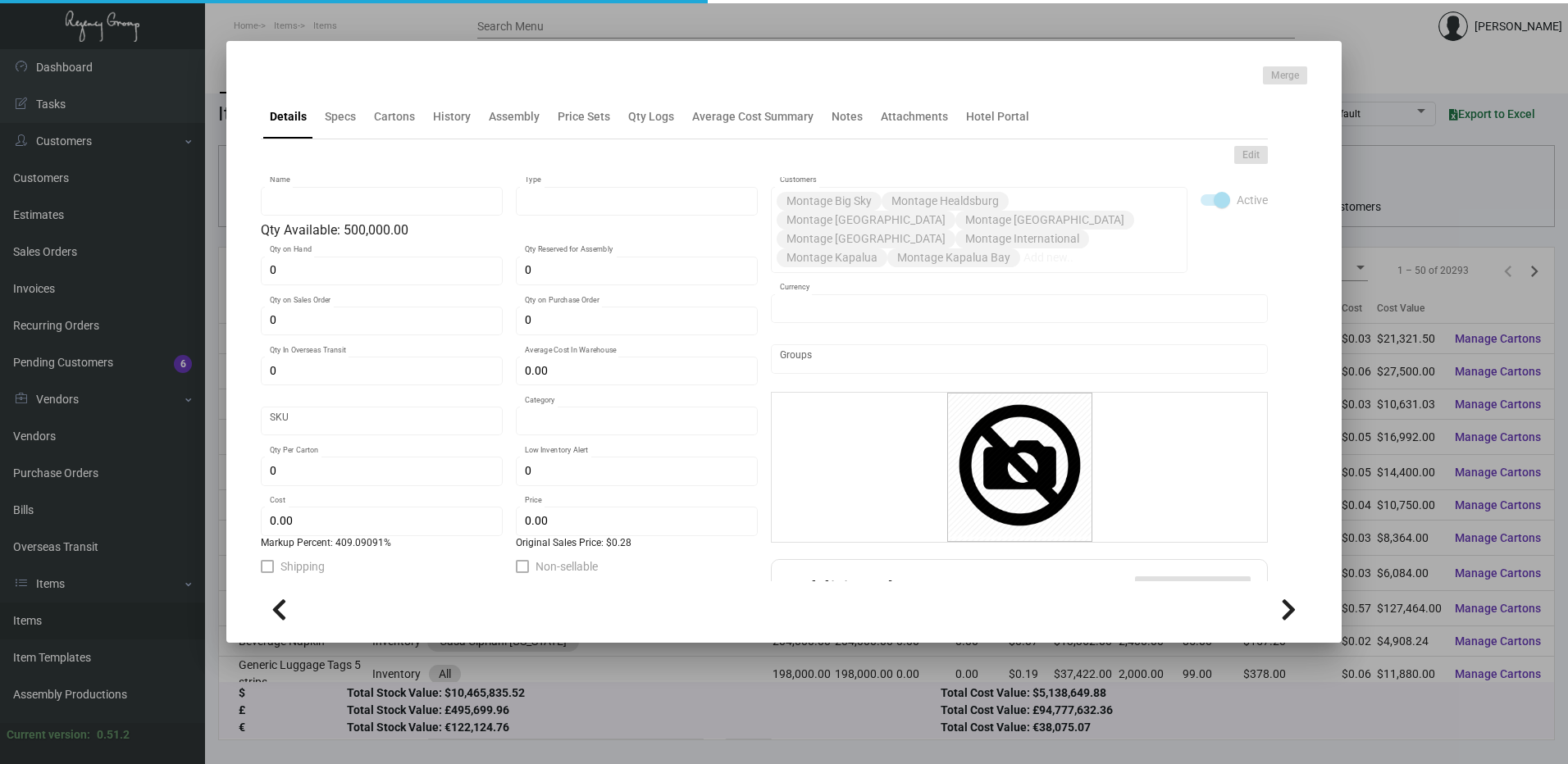
type input "[PERSON_NAME] - Montage"
type input "Inventory"
type input "500,000"
type input "$ 0.055"
type input "Inventory"
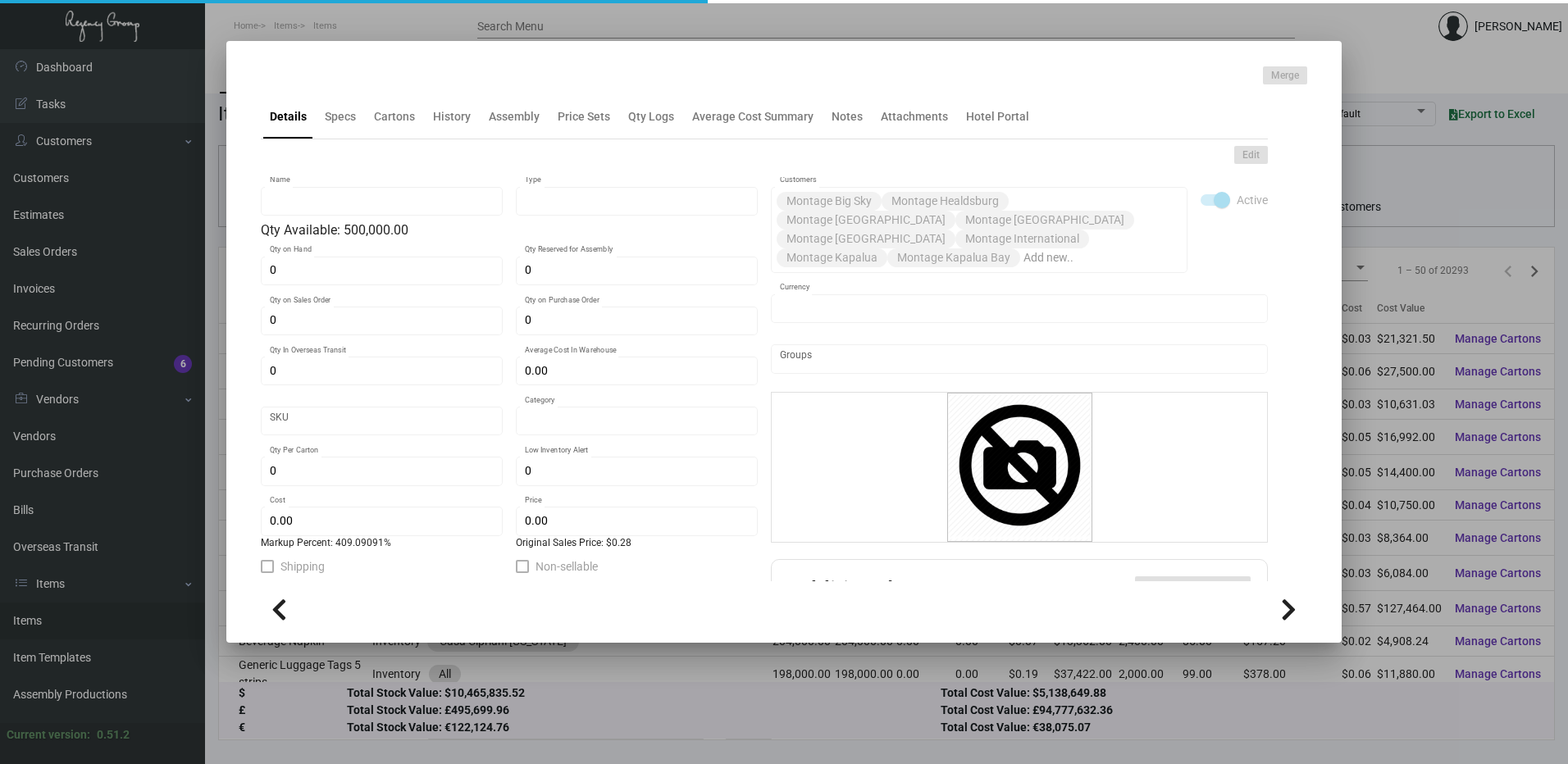
type input "2,500"
type input "$ 0.055"
type input "$ 0.28"
checkbox input "true"
type input "United States Dollar $"
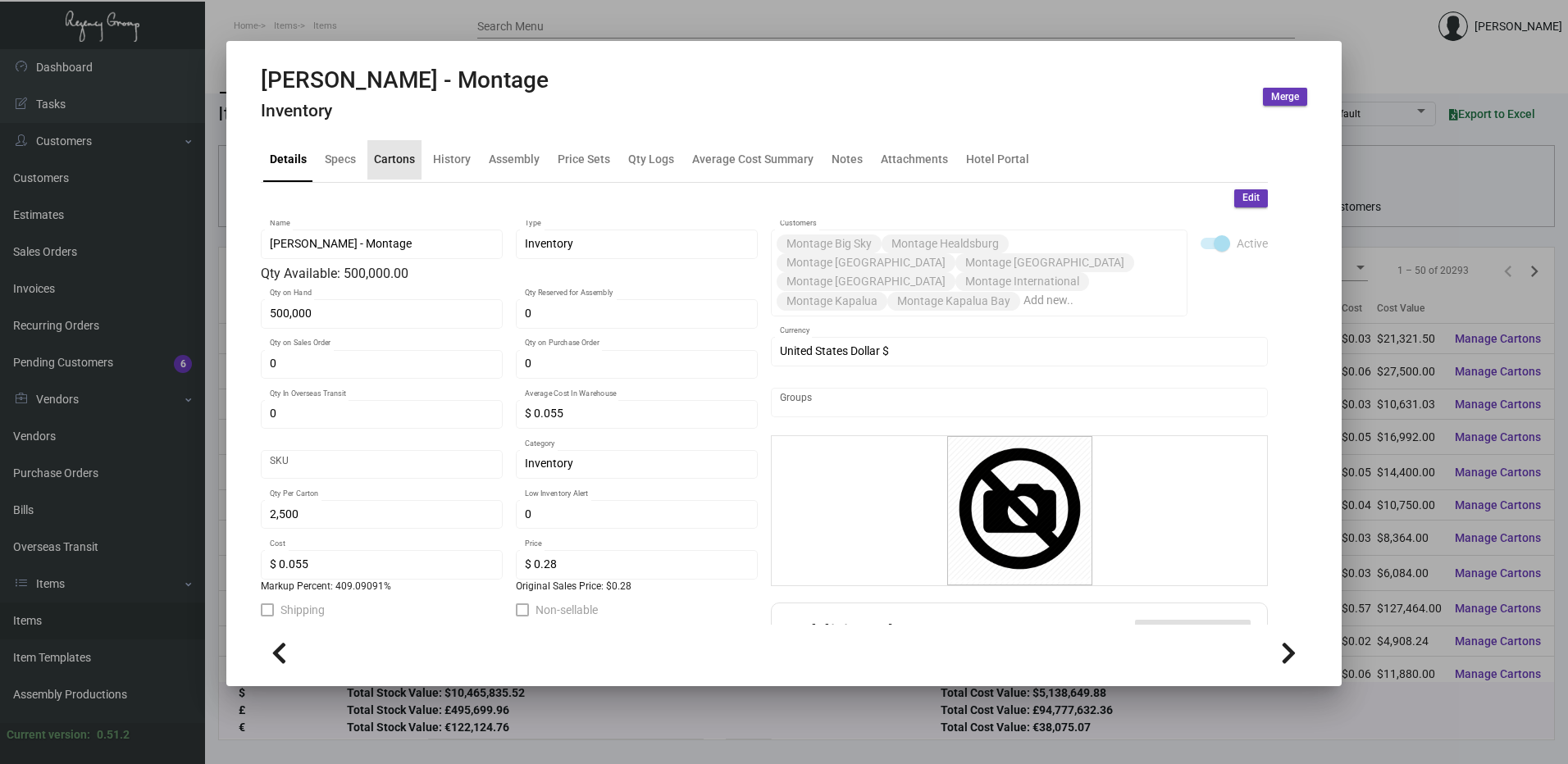
click at [409, 166] on div "Cartons" at bounding box center [394, 159] width 41 height 17
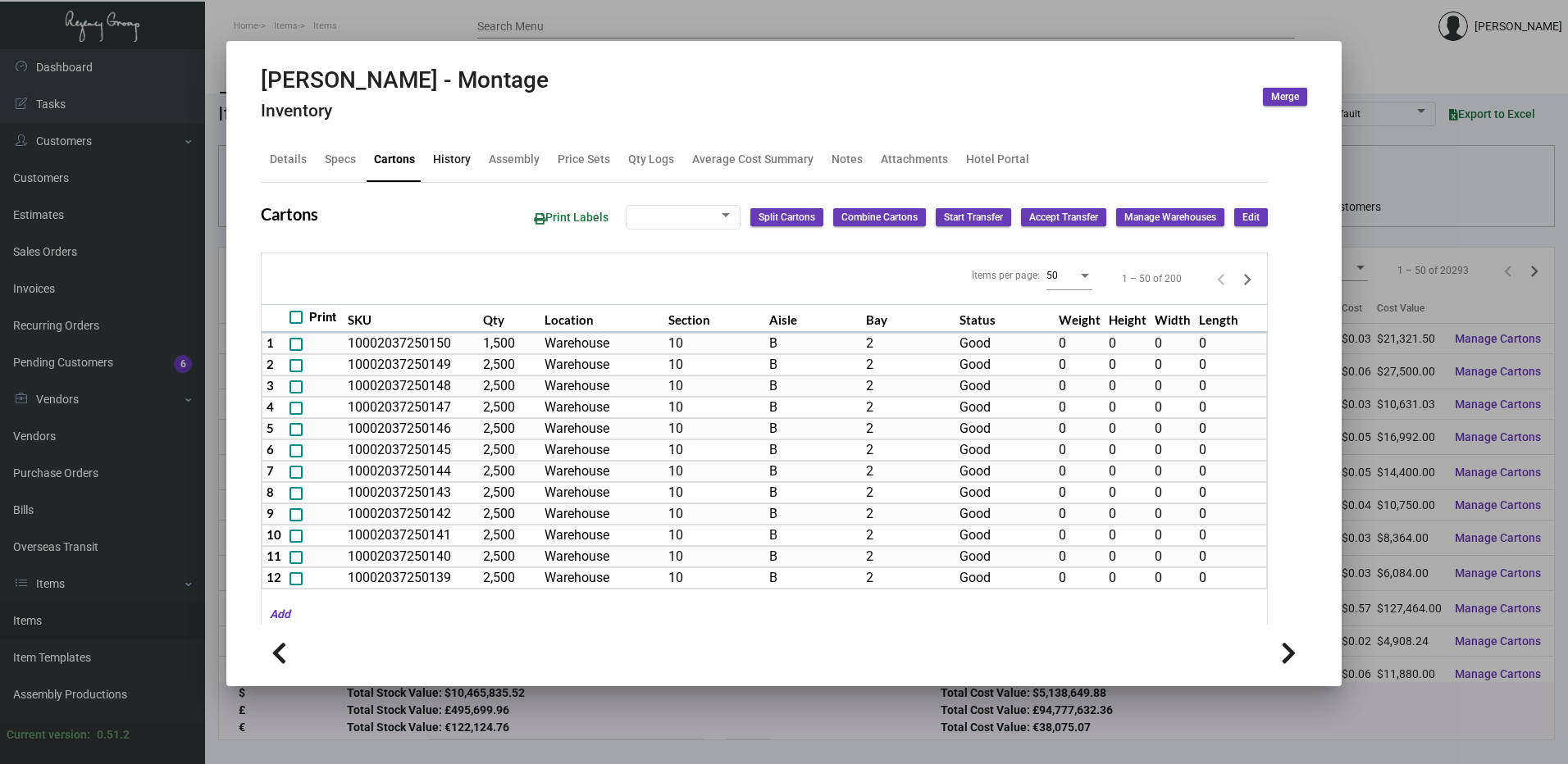
click at [459, 157] on div "History" at bounding box center [452, 159] width 38 height 17
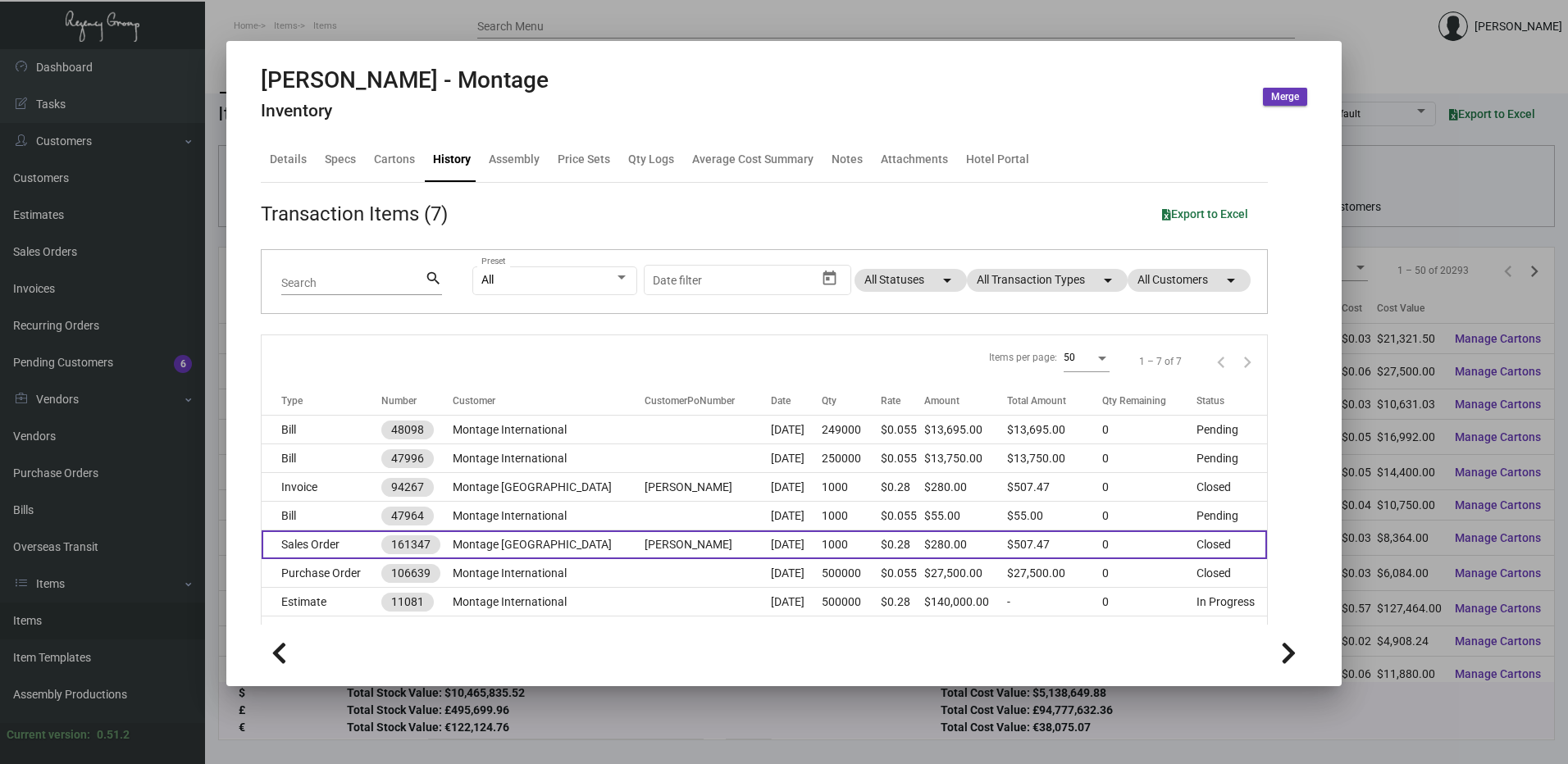
scroll to position [31, 0]
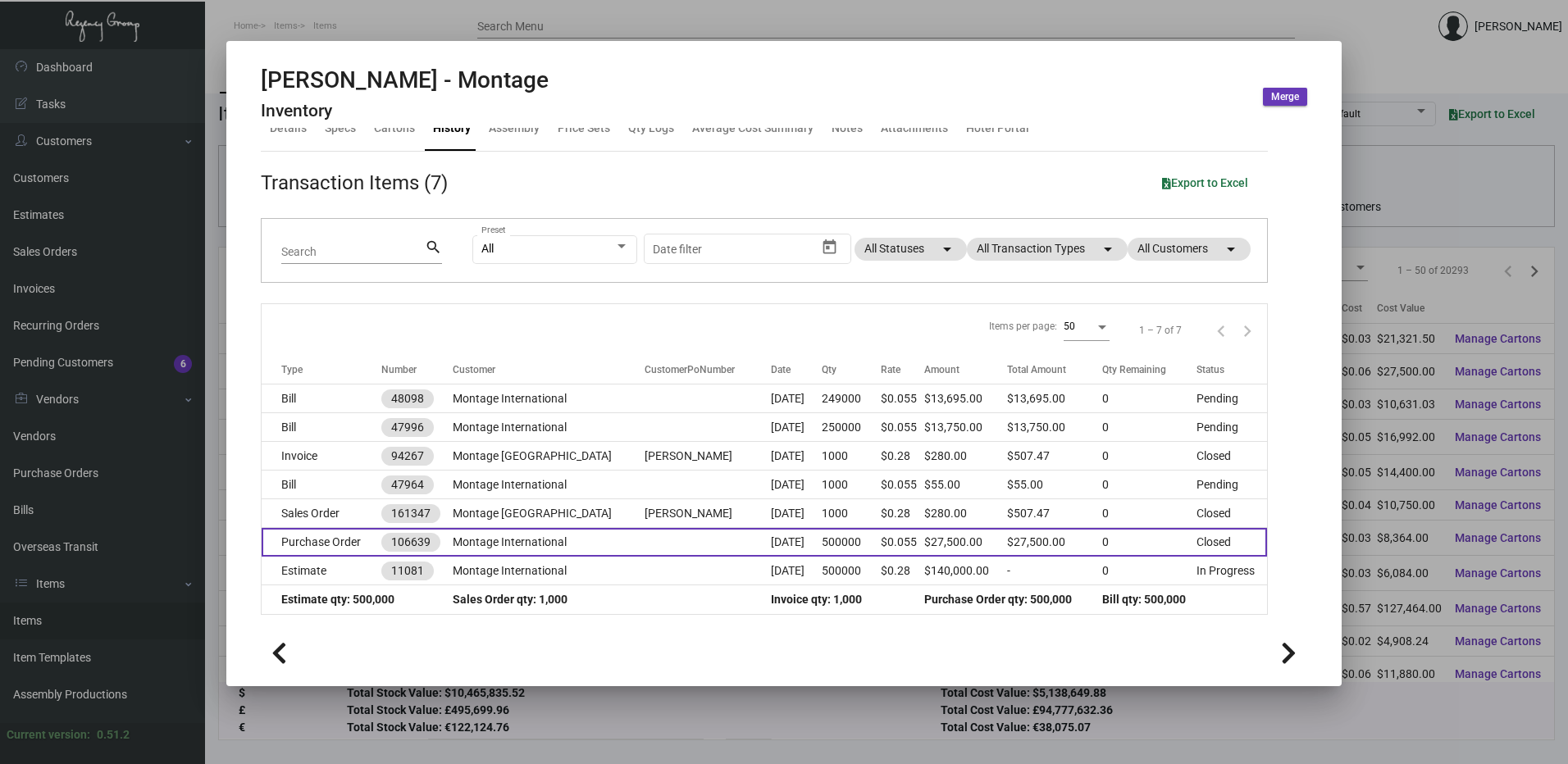
click at [344, 546] on td "Purchase Order" at bounding box center [321, 542] width 119 height 28
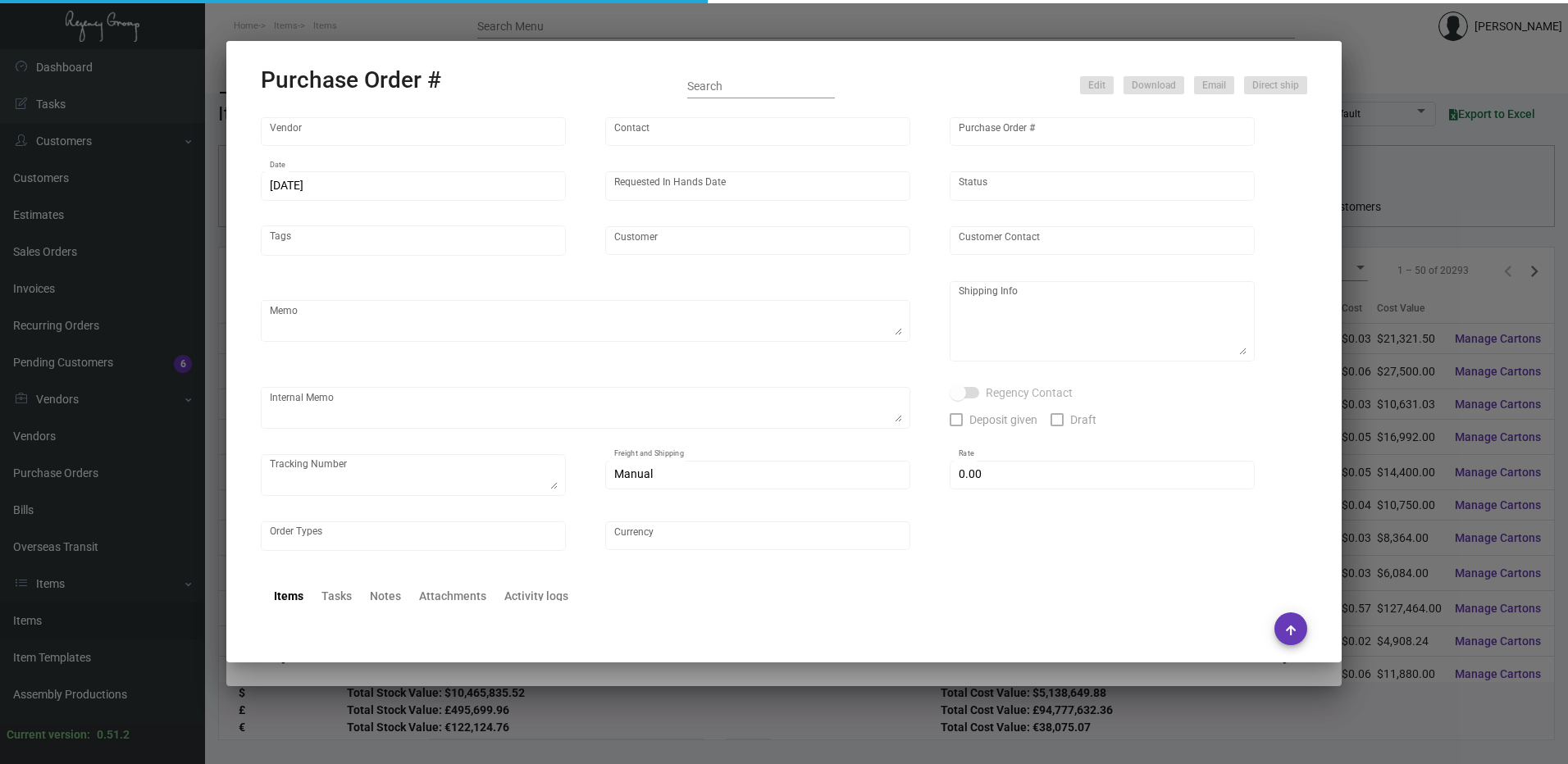
type input "Hangzhou Nuoyi Daily Necessities Co.,Ltd"
type input "[PERSON_NAME]"
type input "106639"
type input "[DATE]"
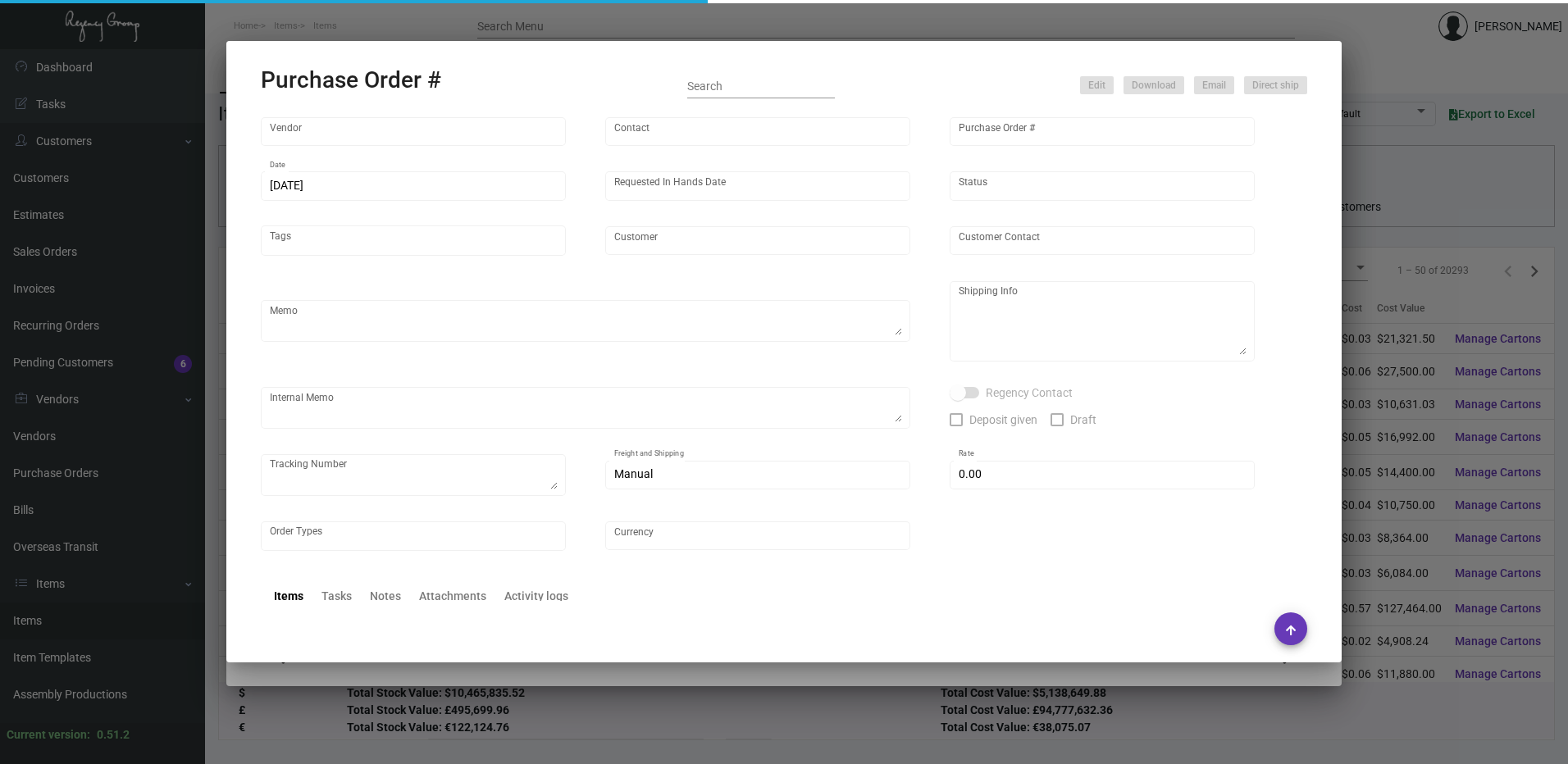
type input "Montage International"
type textarea "Process after sample approval. 1K air ship to [GEOGRAPHIC_DATA], 249K in the fi…"
type textarea "[DATE] - The updated sample was dropped off to [PERSON_NAME] and waiting for ap…"
type input "$ 0.00"
type input "United States Dollar $"
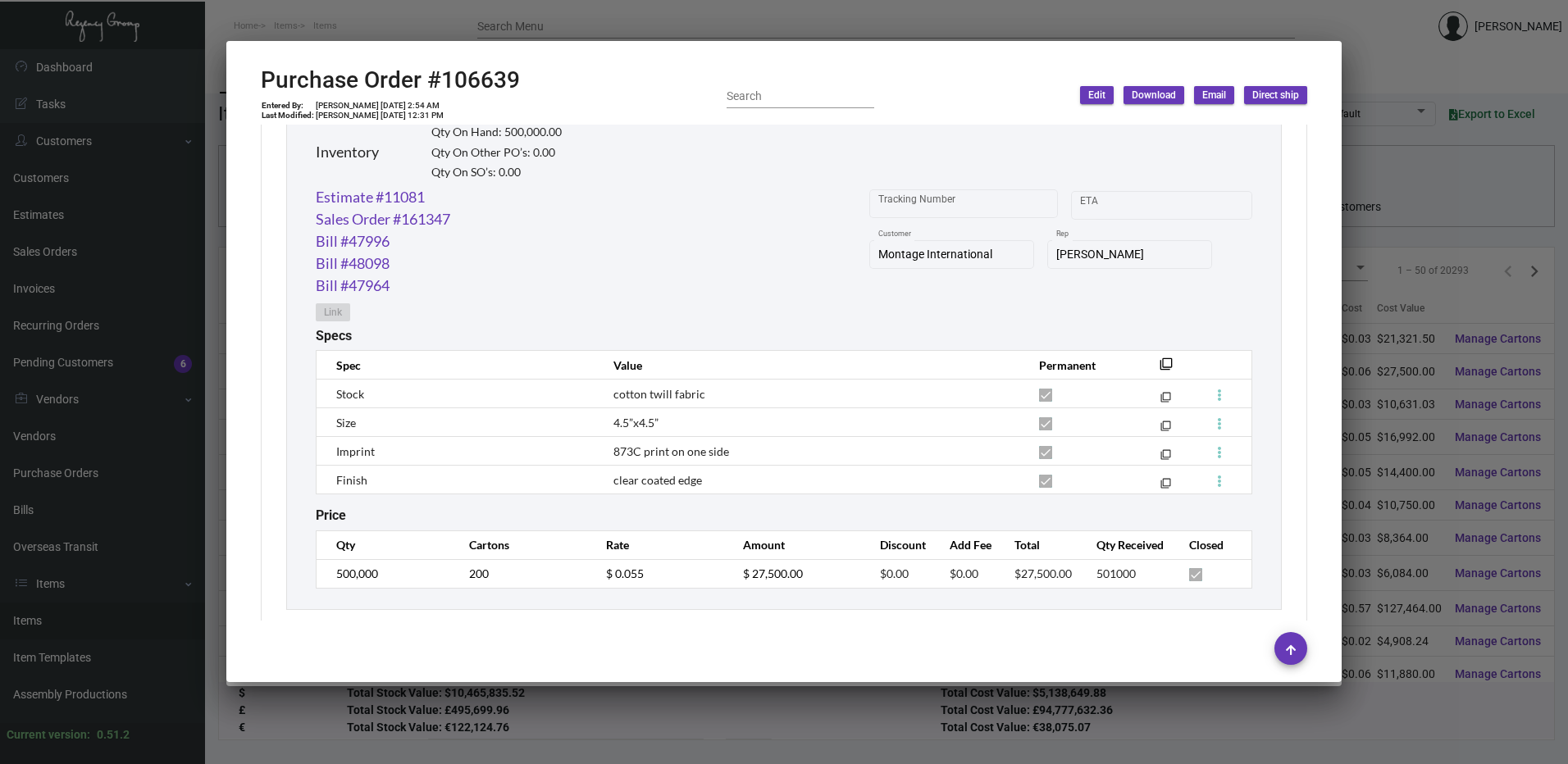
scroll to position [820, 0]
click at [542, 17] on div at bounding box center [784, 382] width 1568 height 764
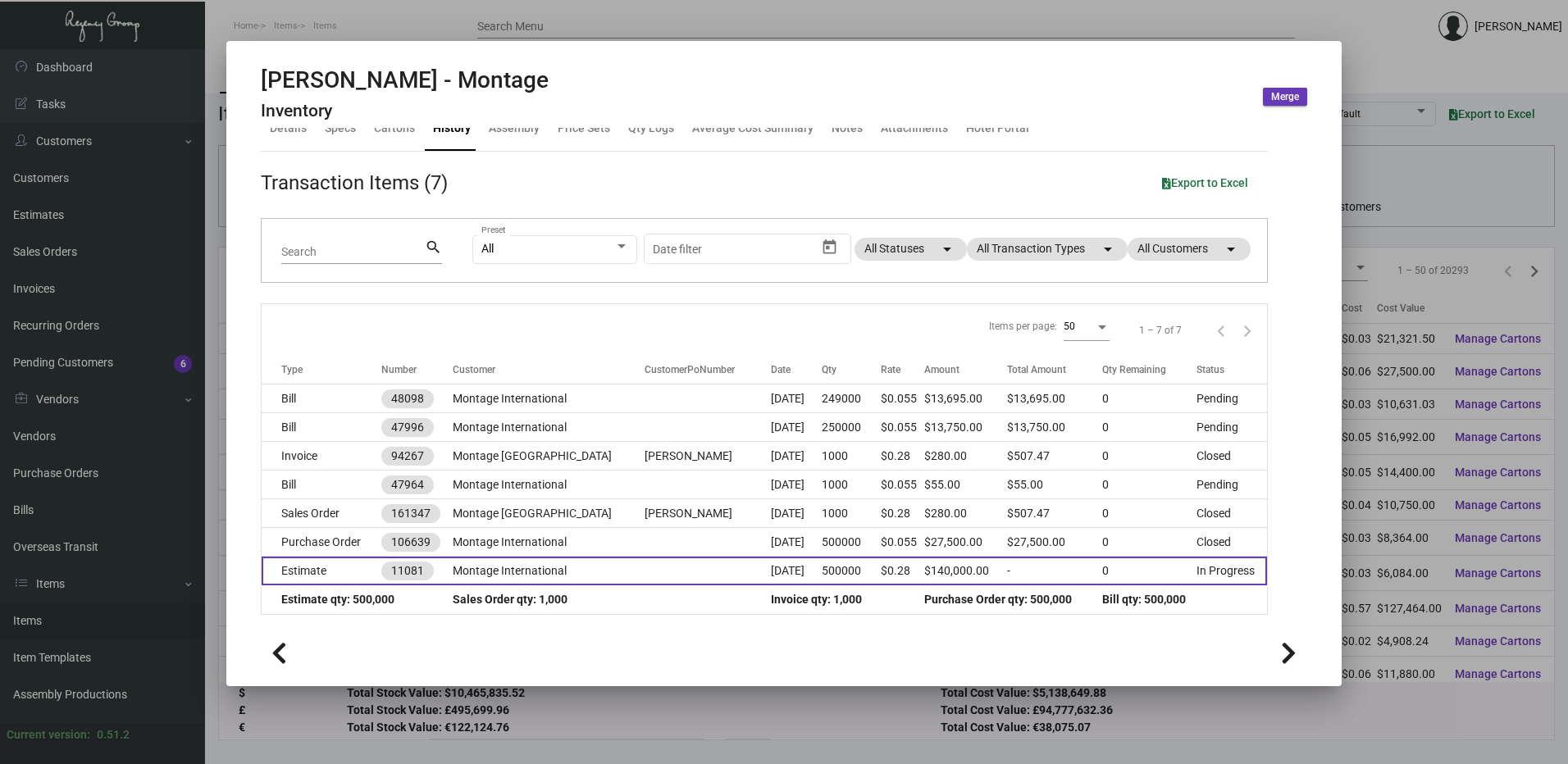
click at [662, 571] on td at bounding box center [708, 571] width 126 height 28
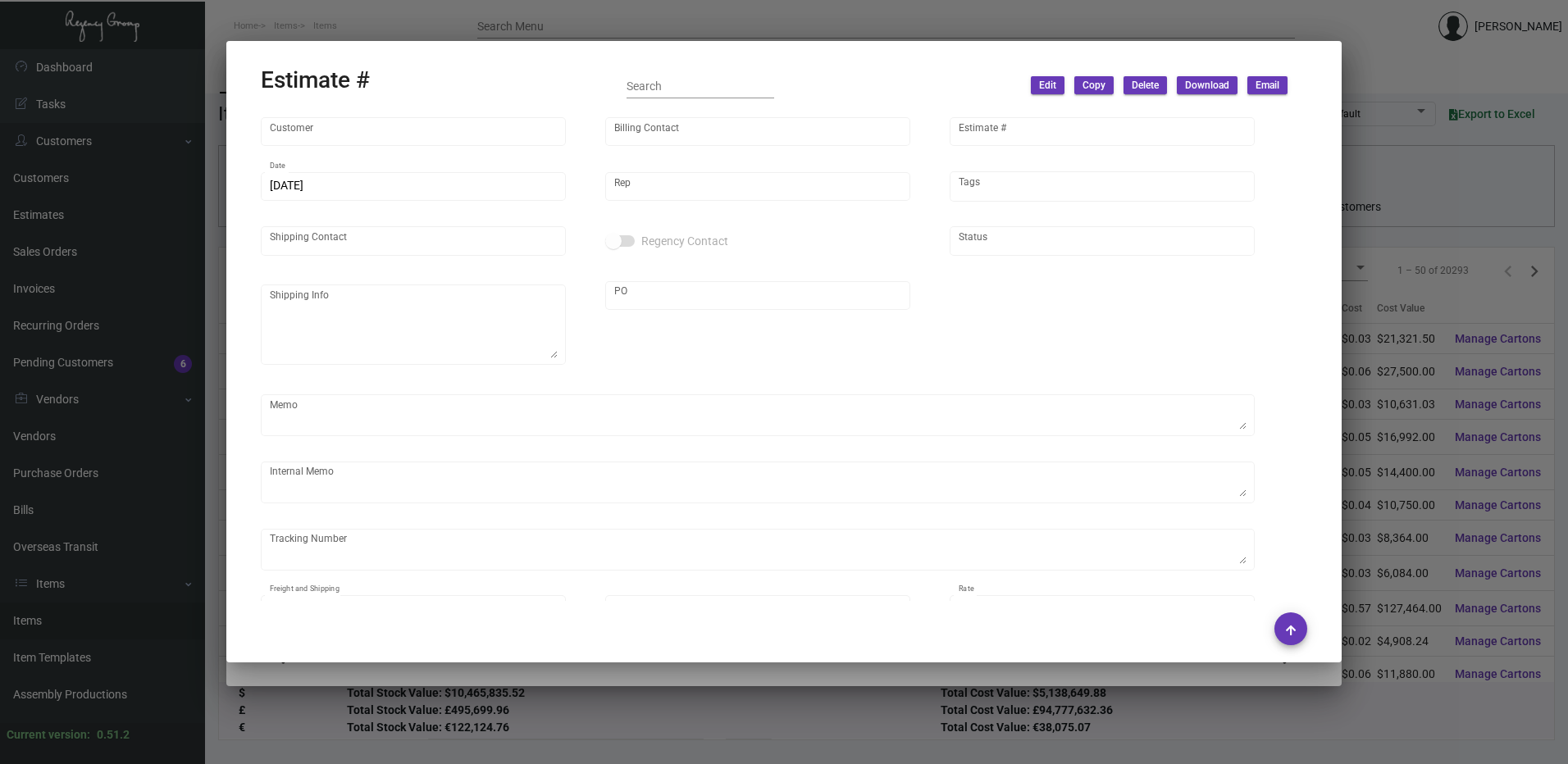
type input "Montage International"
type input "Accounts Payable"
type input "11081"
type input "[DATE]"
type input "[PERSON_NAME]"
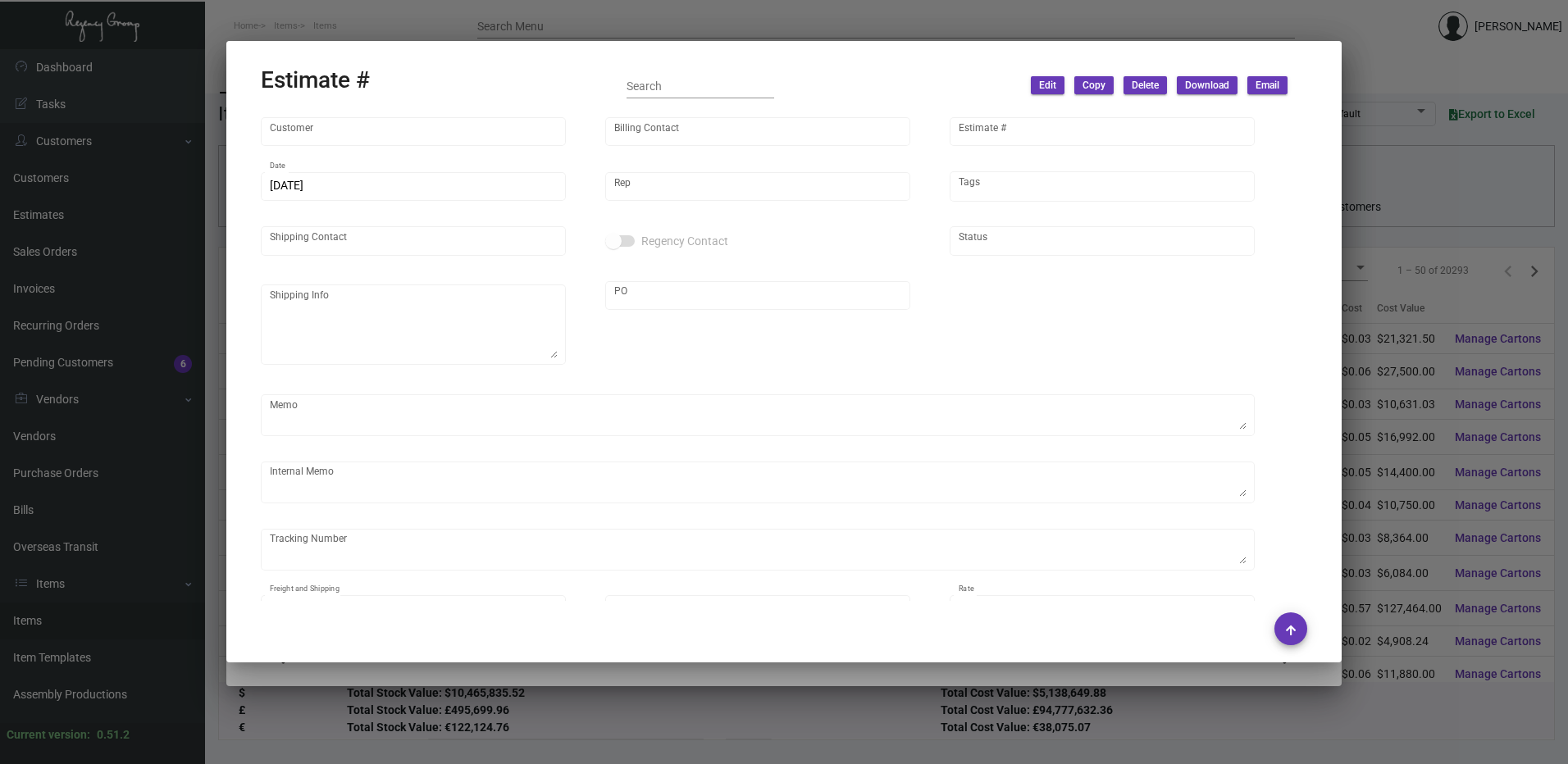
type input "United States Dollar $"
type input "$ 0.00"
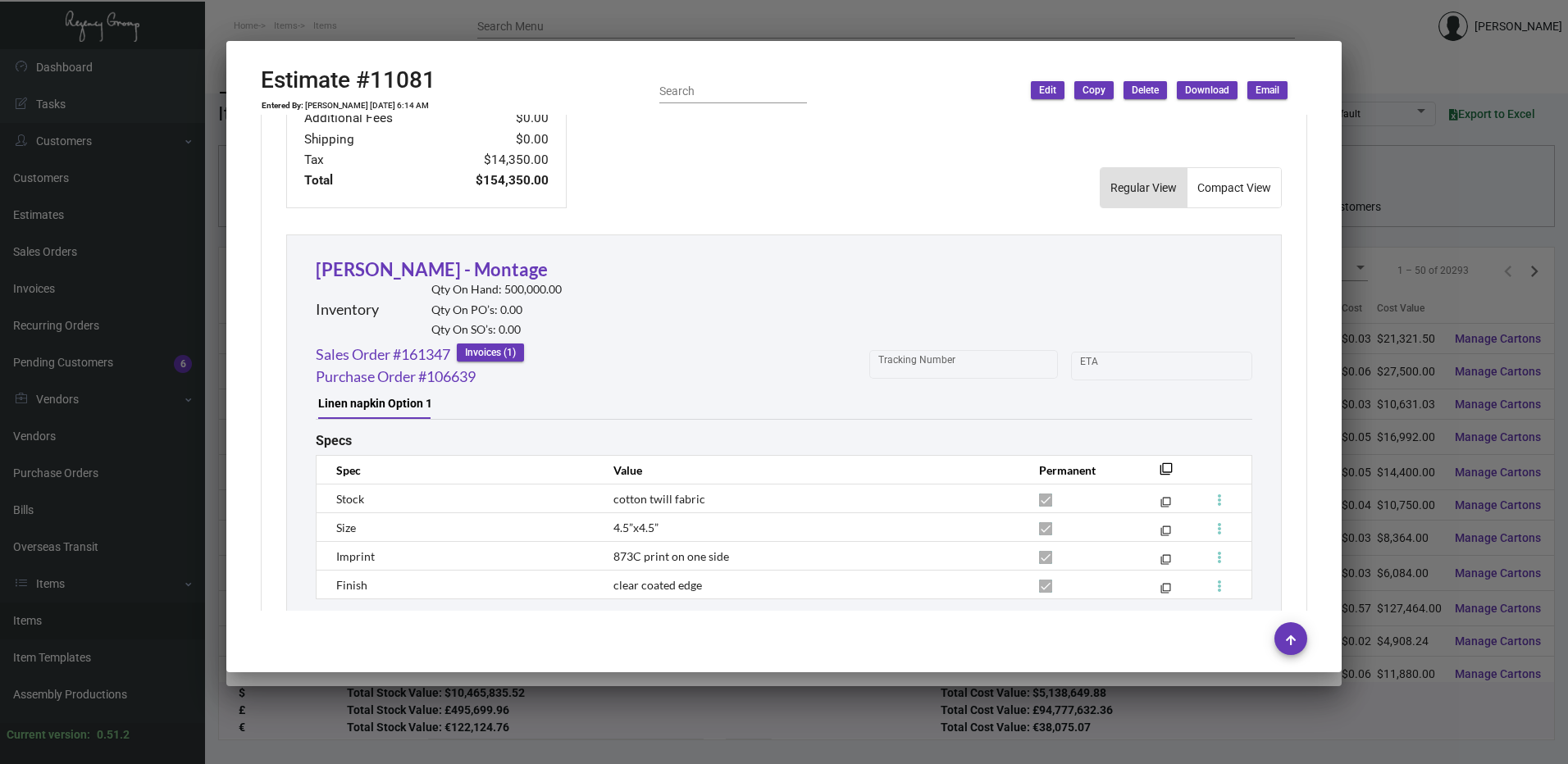
scroll to position [906, 0]
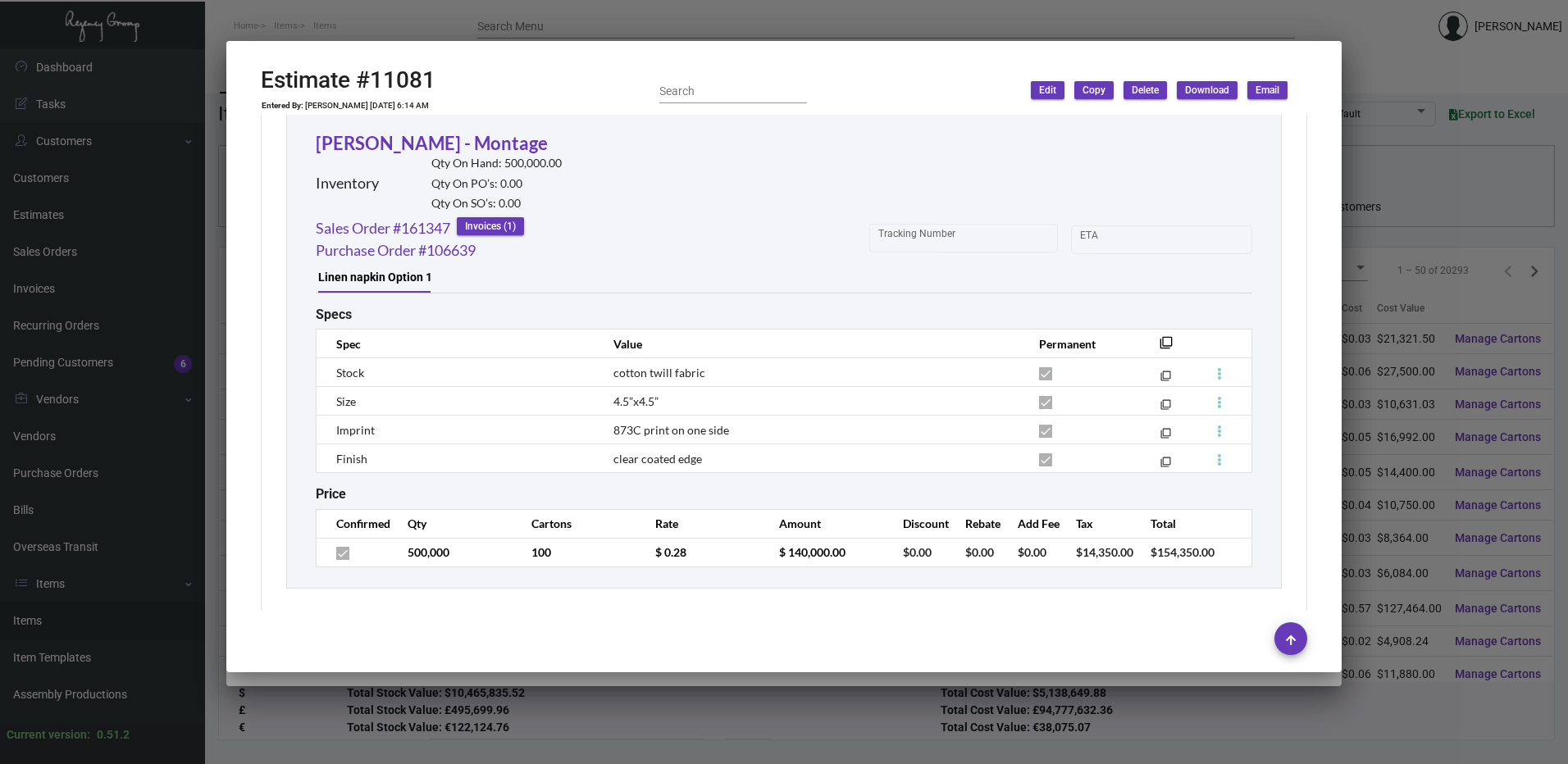
click at [603, 19] on div at bounding box center [784, 382] width 1568 height 764
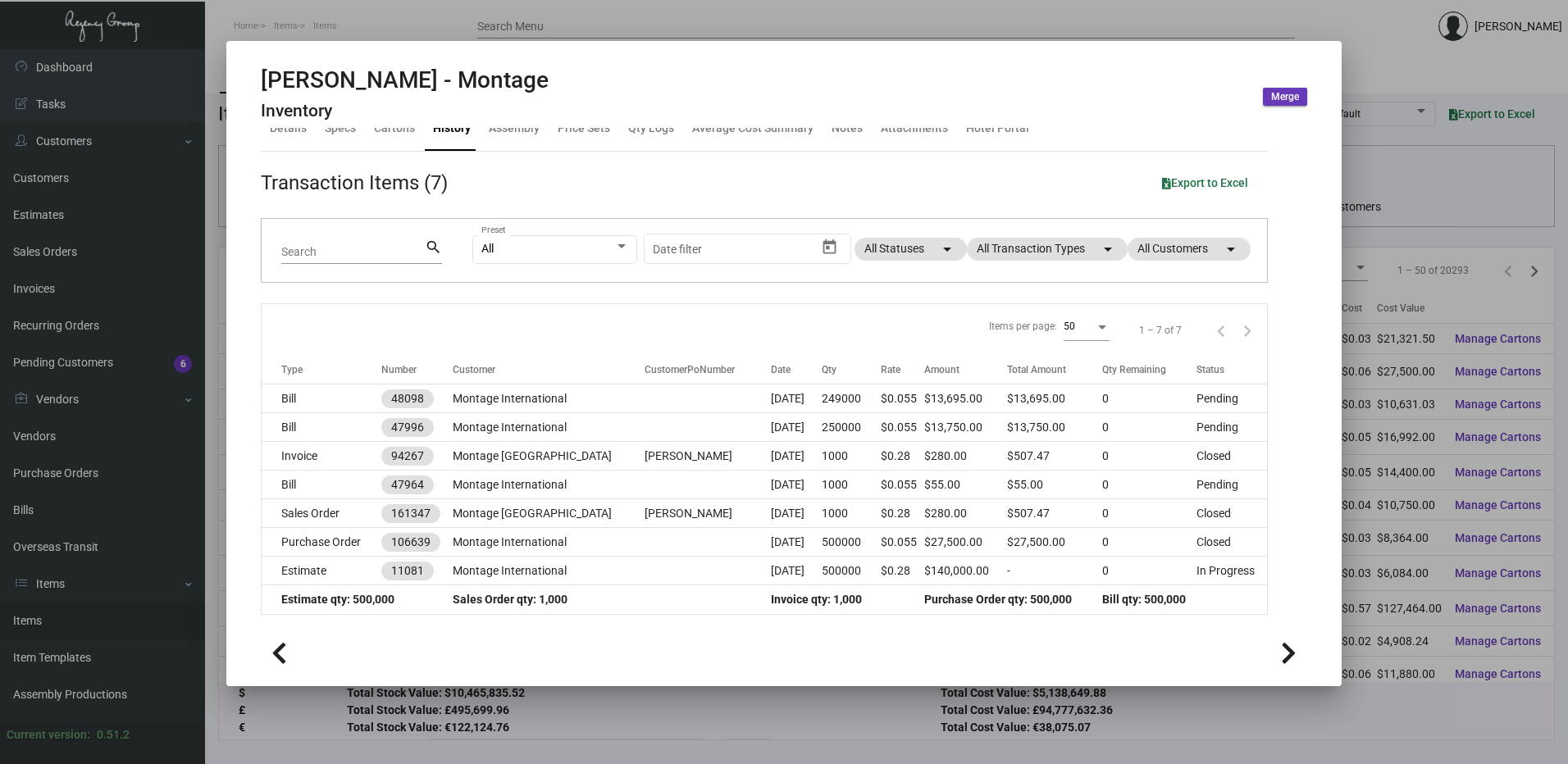
click at [603, 19] on div at bounding box center [784, 382] width 1568 height 764
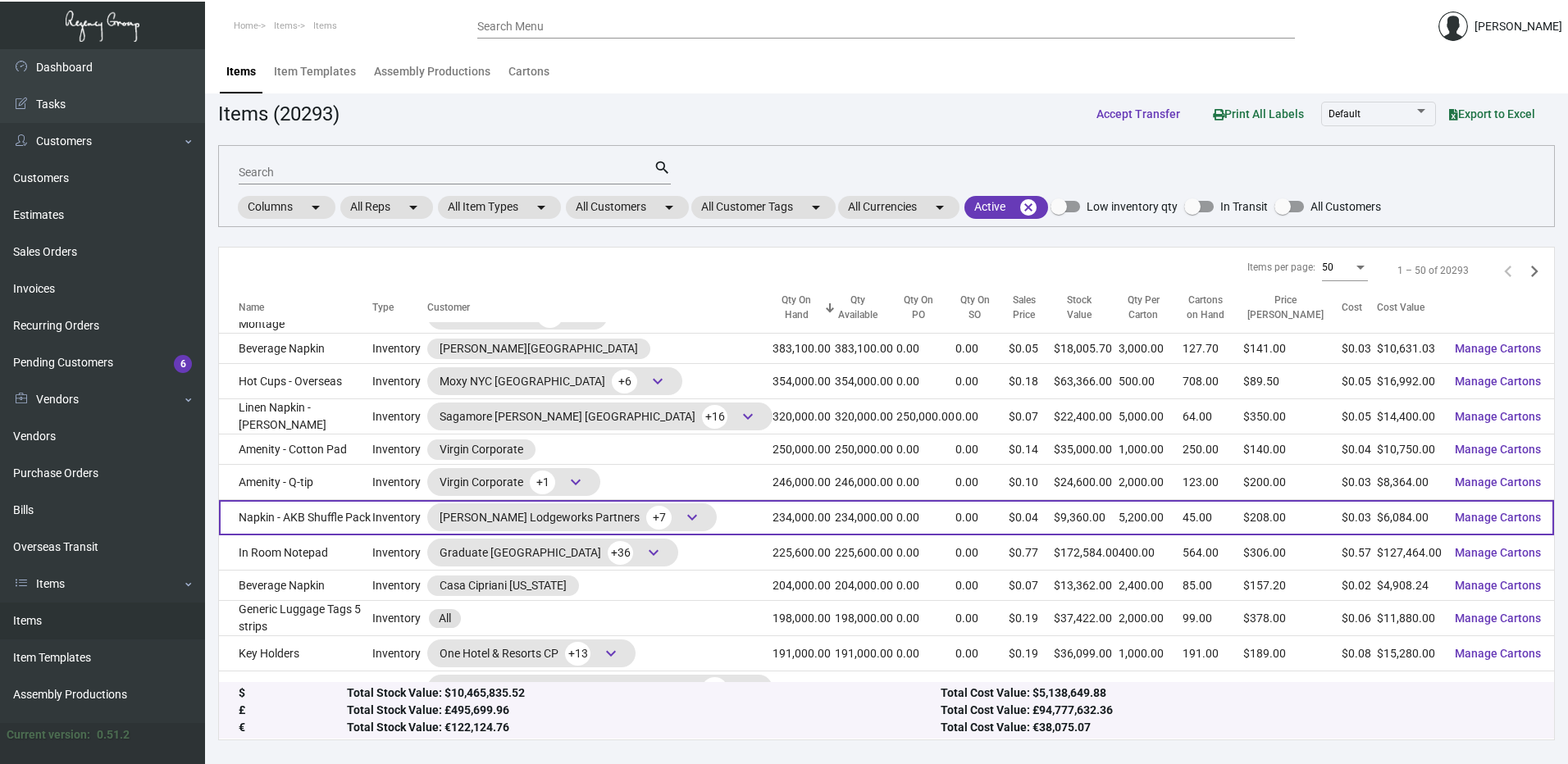
scroll to position [82, 0]
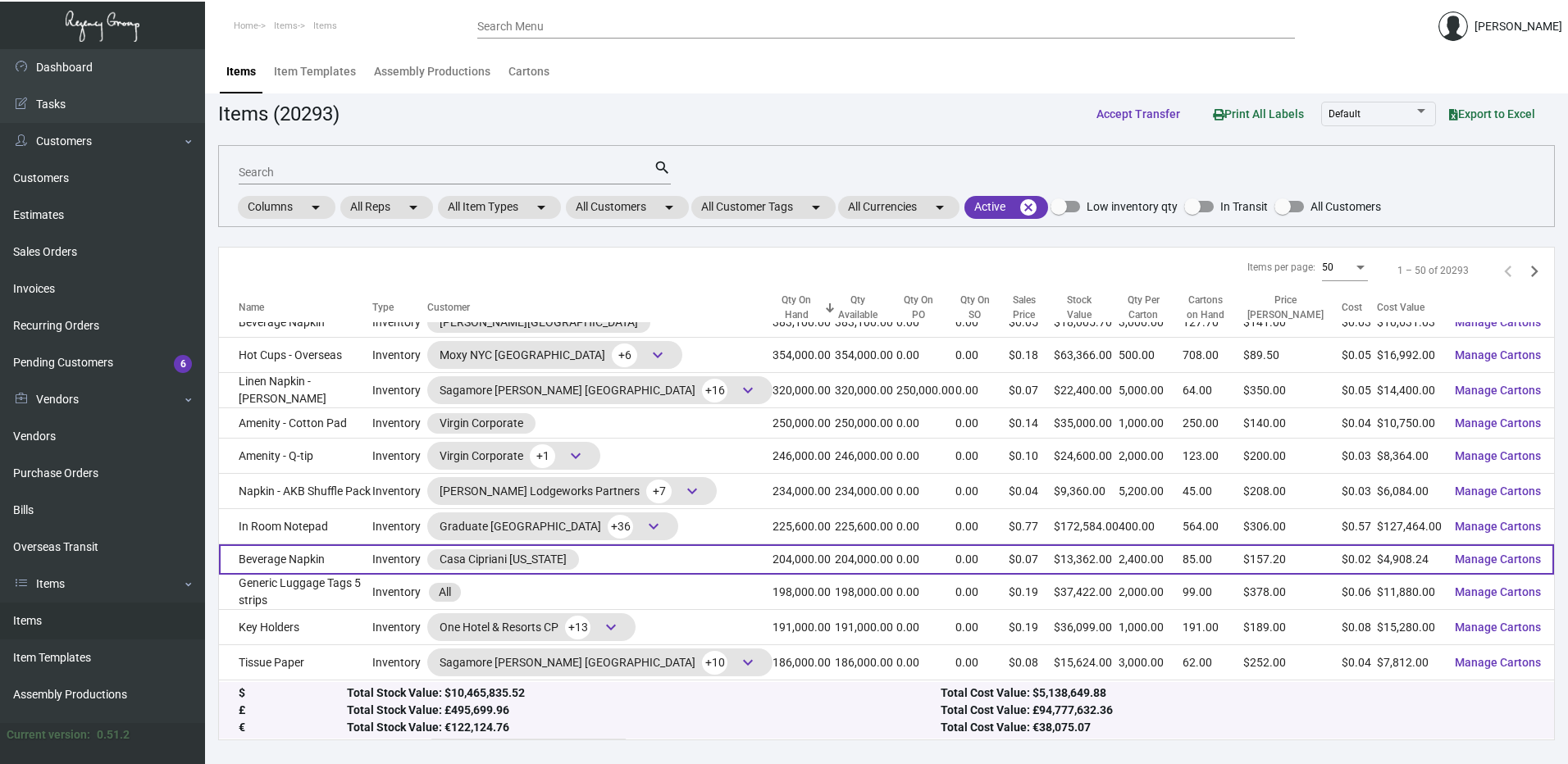
click at [345, 562] on td "Beverage Napkin" at bounding box center [295, 560] width 153 height 30
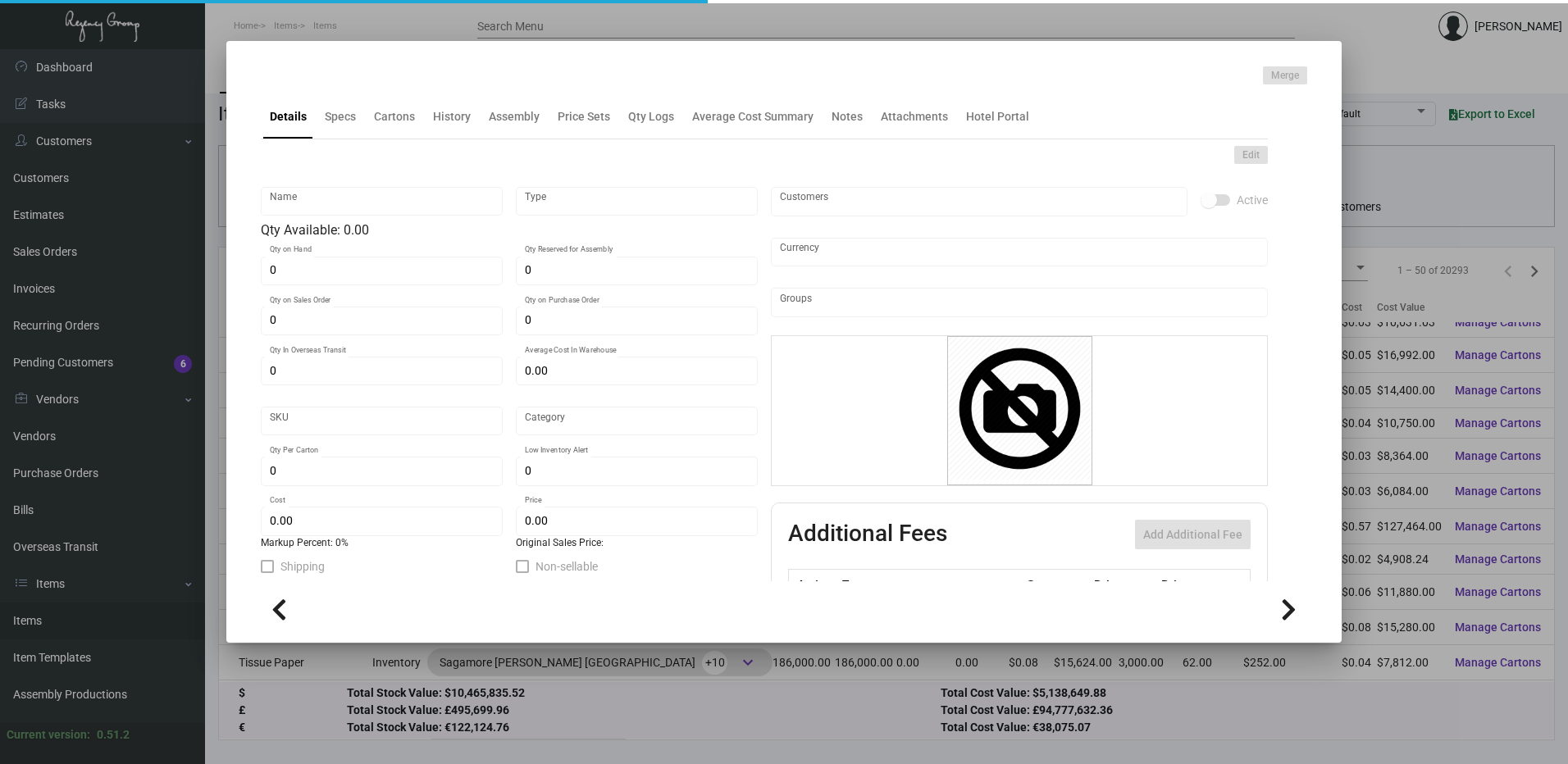
type input "Beverage Napkin"
type input "Inventory"
type input "204,000"
type input "9,000"
type input "$ 0.02329"
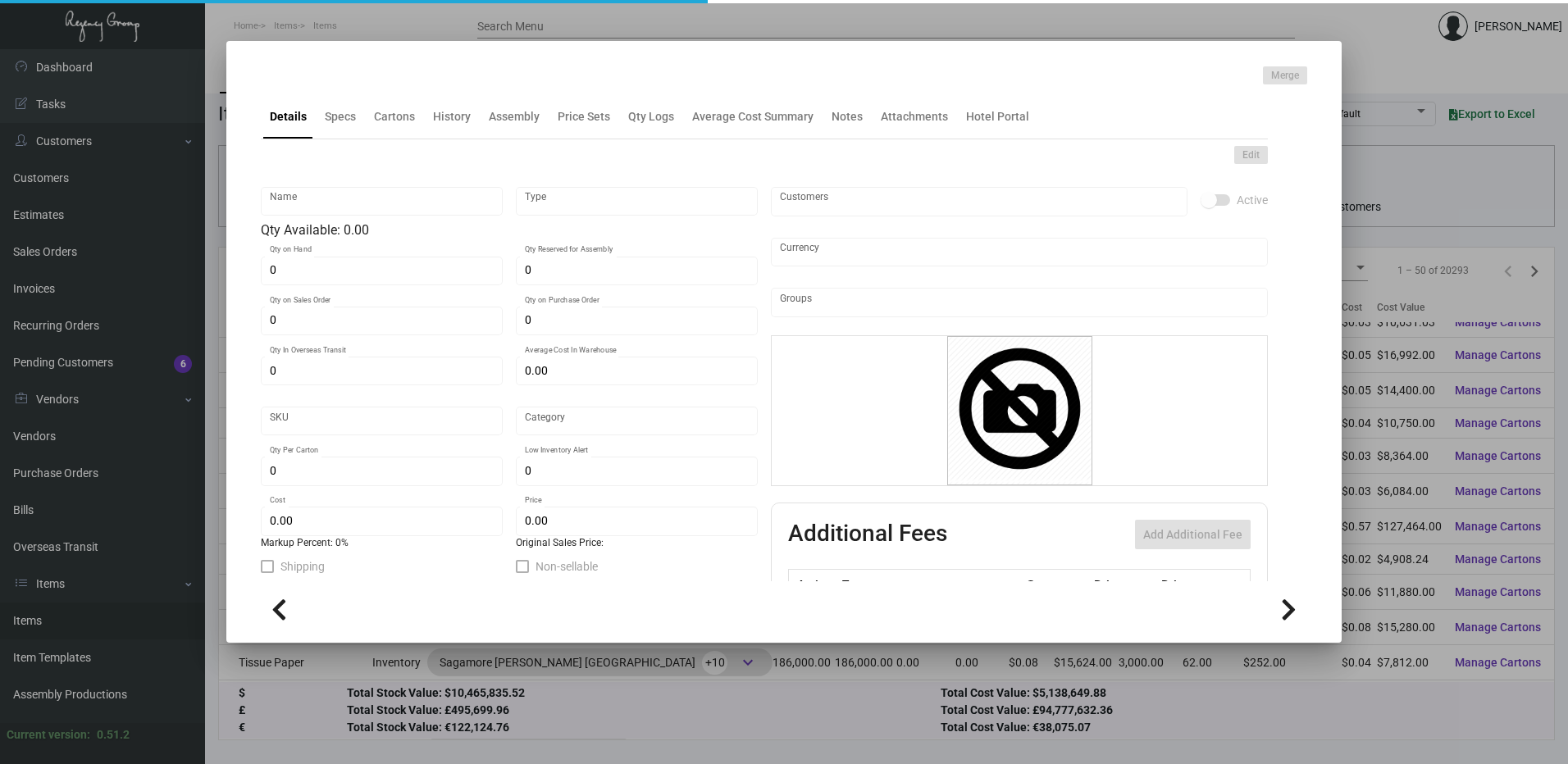
type input "Standard"
type input "2,400"
type input "$ 0.02406"
type input "$ 0.0655"
checkbox input "true"
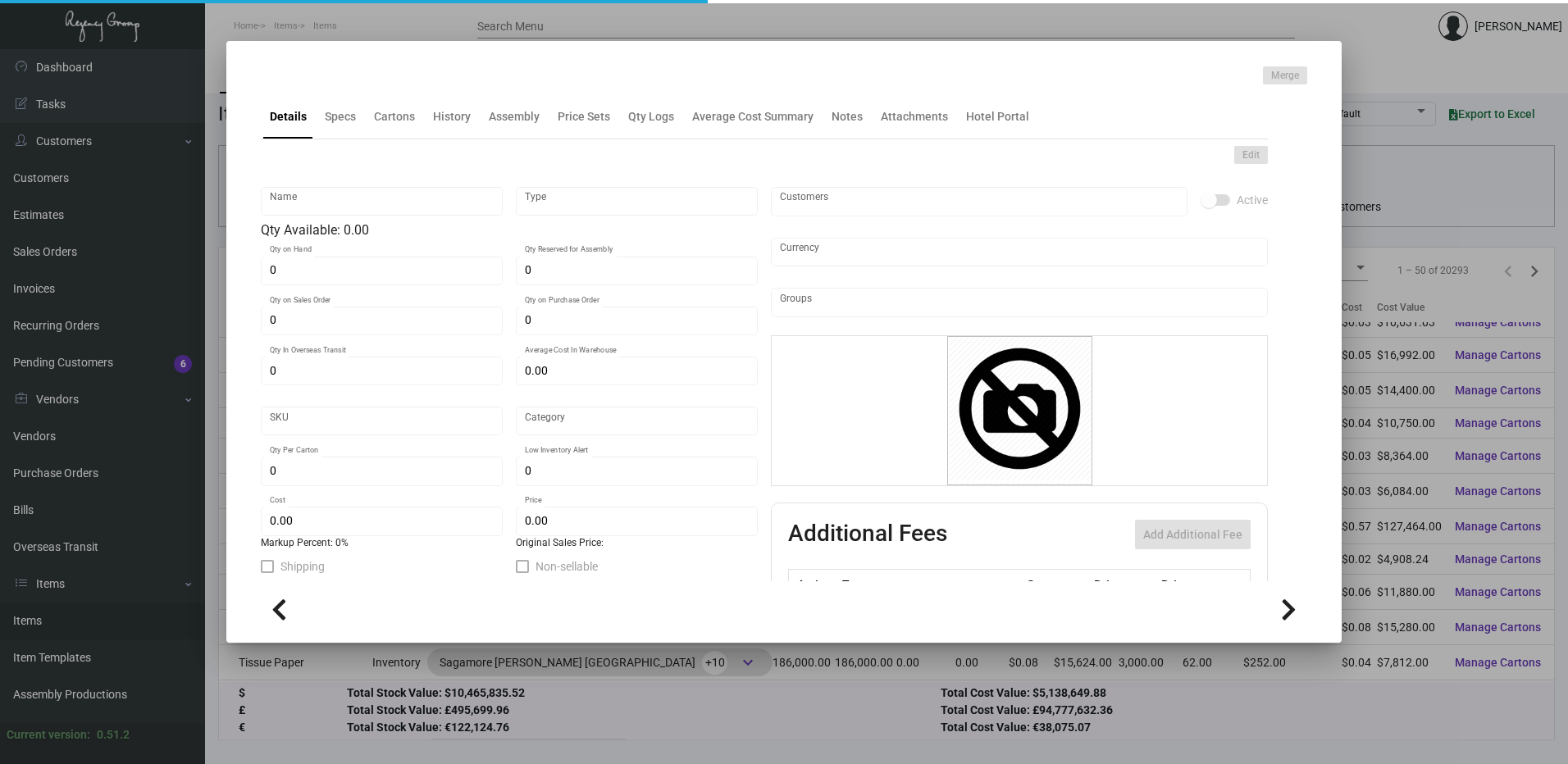
checkbox input "true"
type input "United States Dollar $"
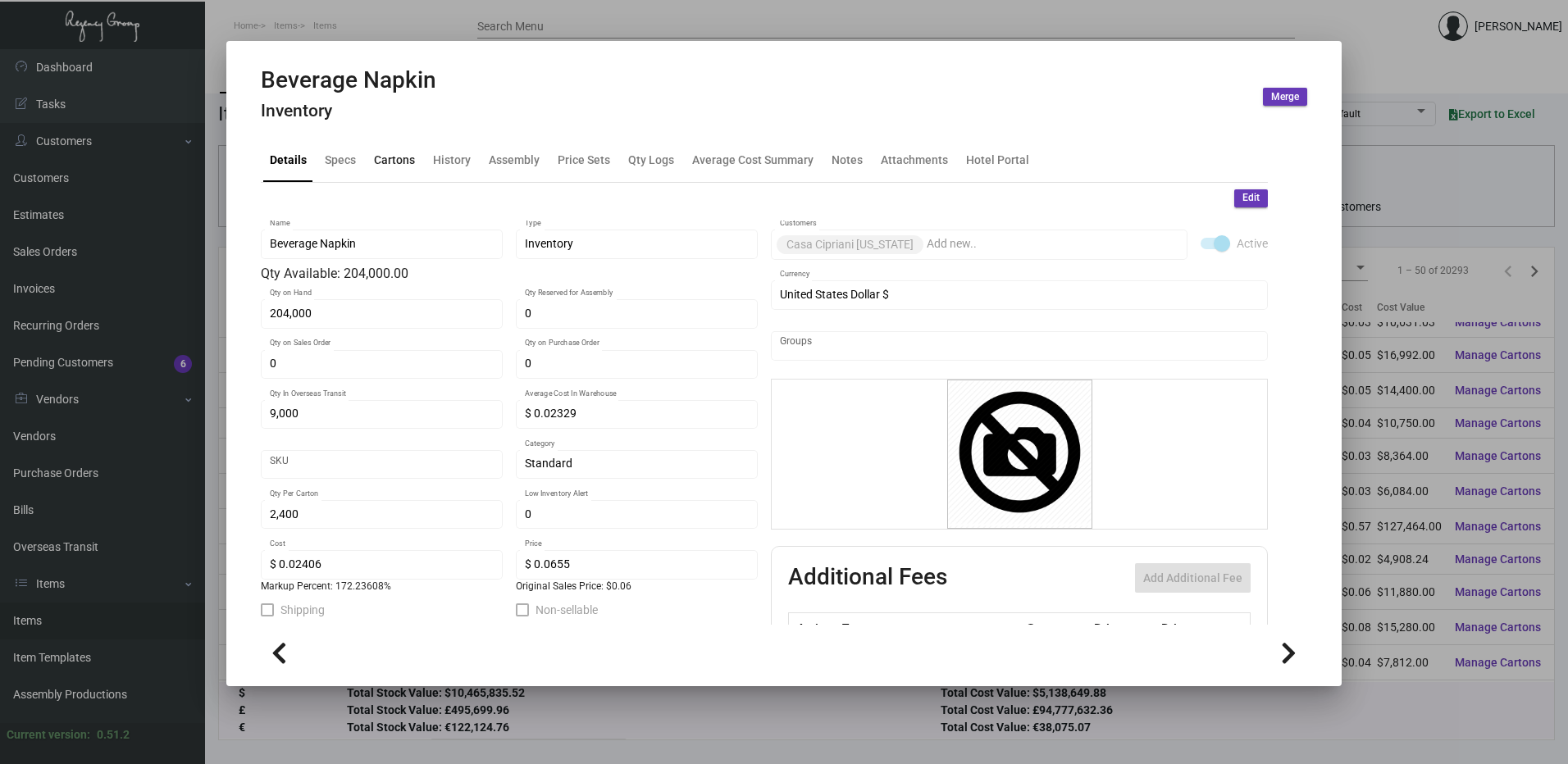
click at [397, 157] on div "Cartons" at bounding box center [394, 159] width 41 height 17
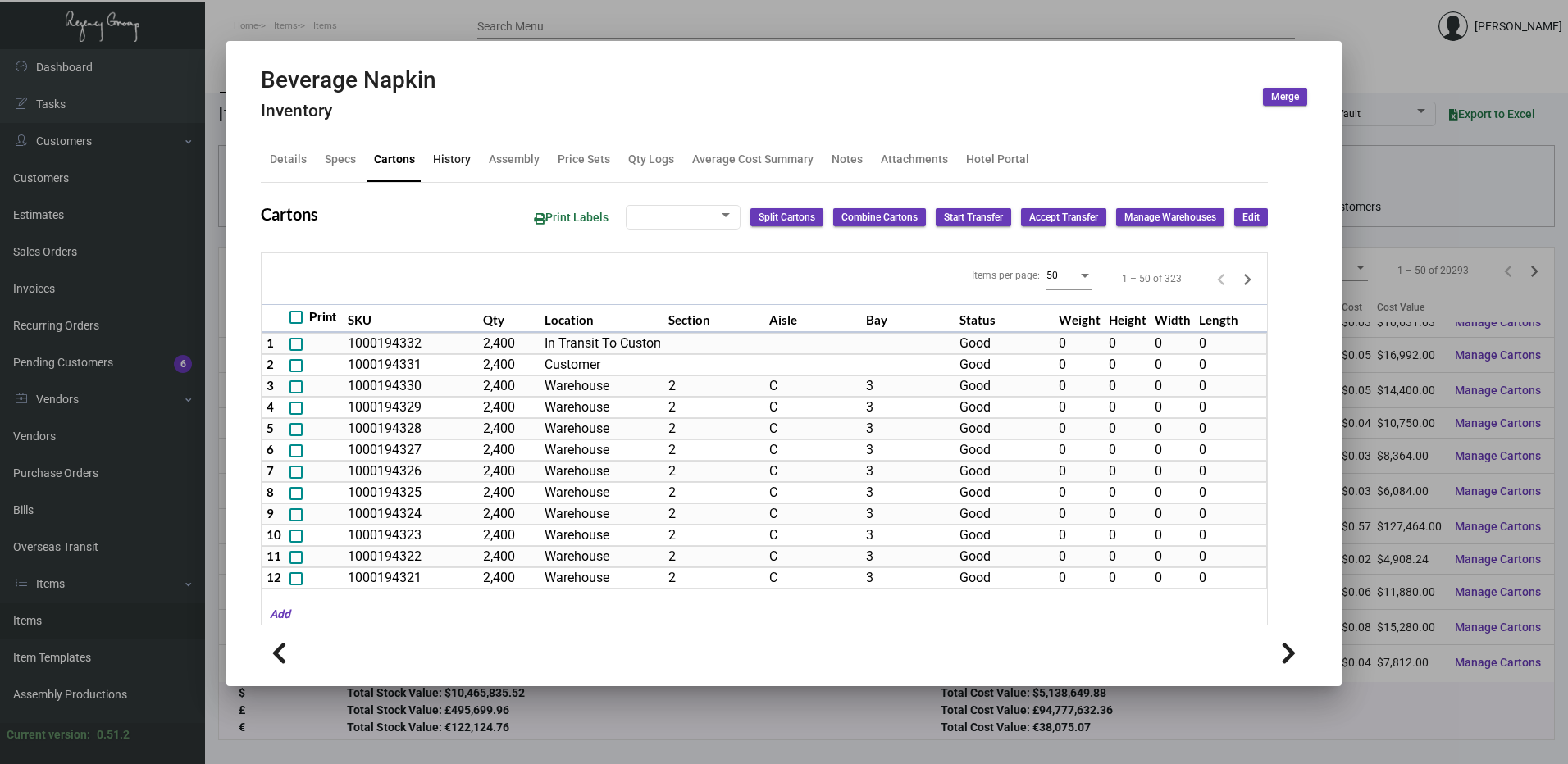
click at [463, 168] on div "History" at bounding box center [452, 159] width 38 height 17
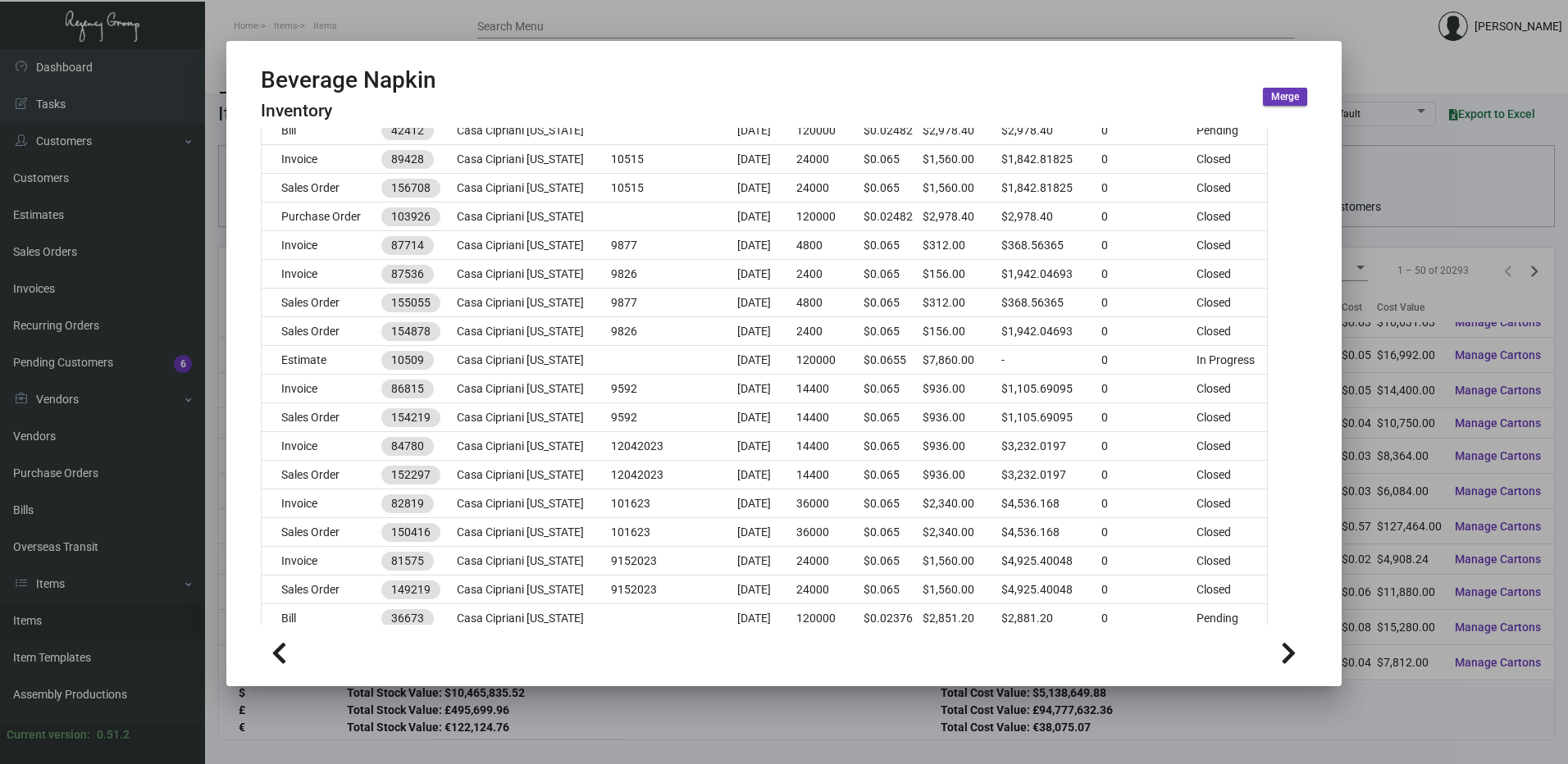
scroll to position [1265, 0]
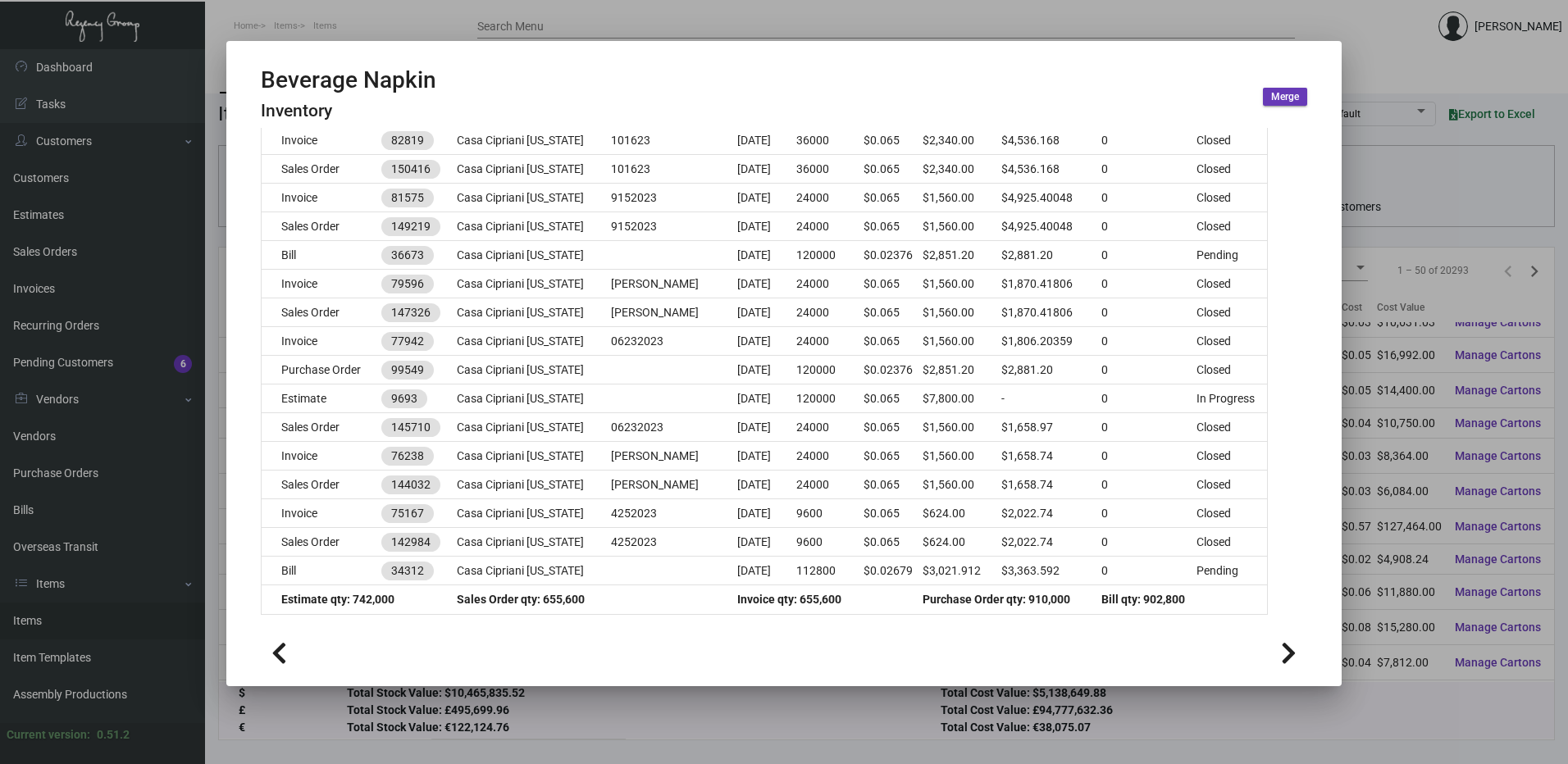
click at [797, 28] on div at bounding box center [784, 382] width 1568 height 764
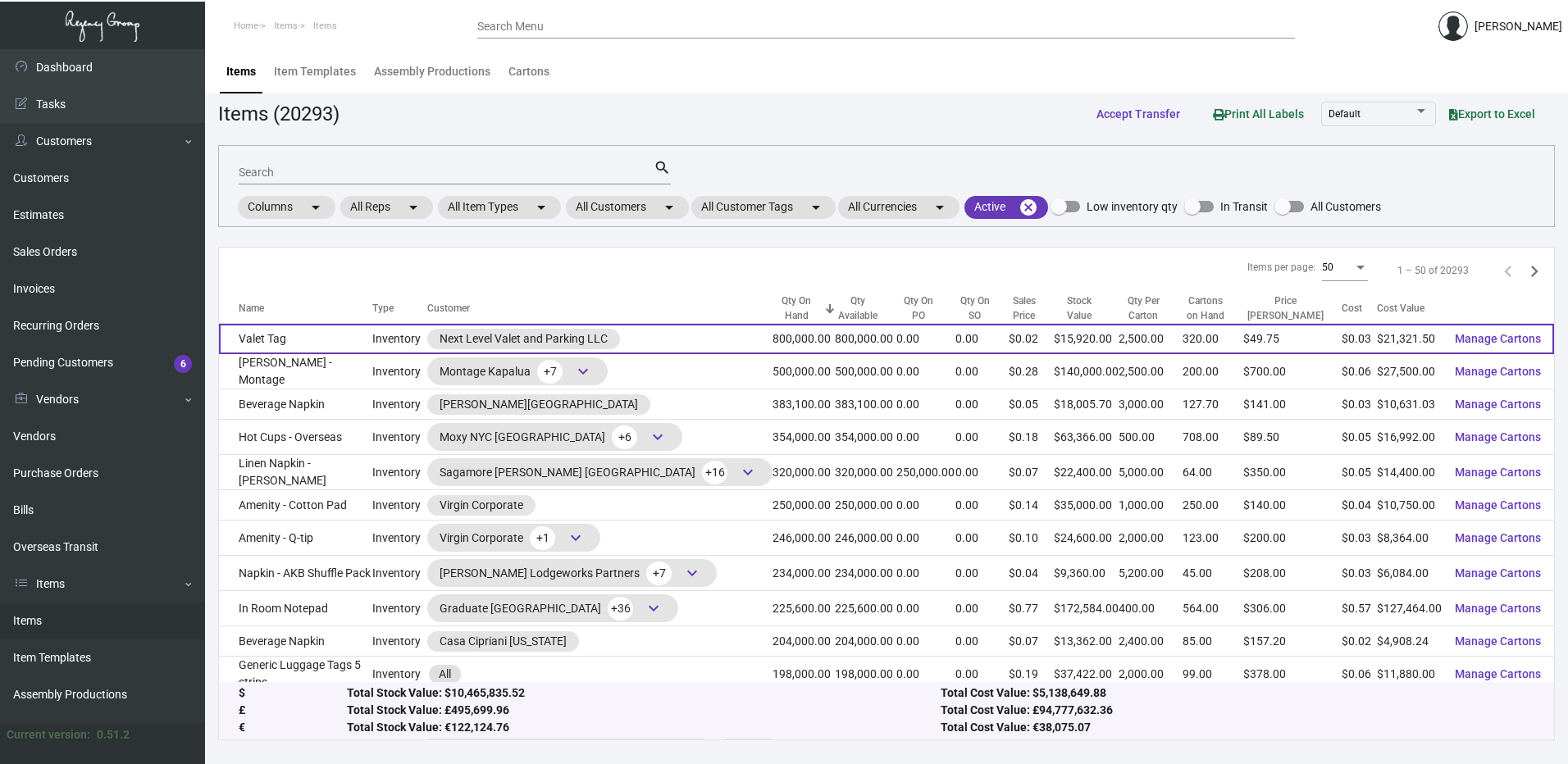
click at [356, 339] on td "Valet Tag" at bounding box center [295, 339] width 153 height 30
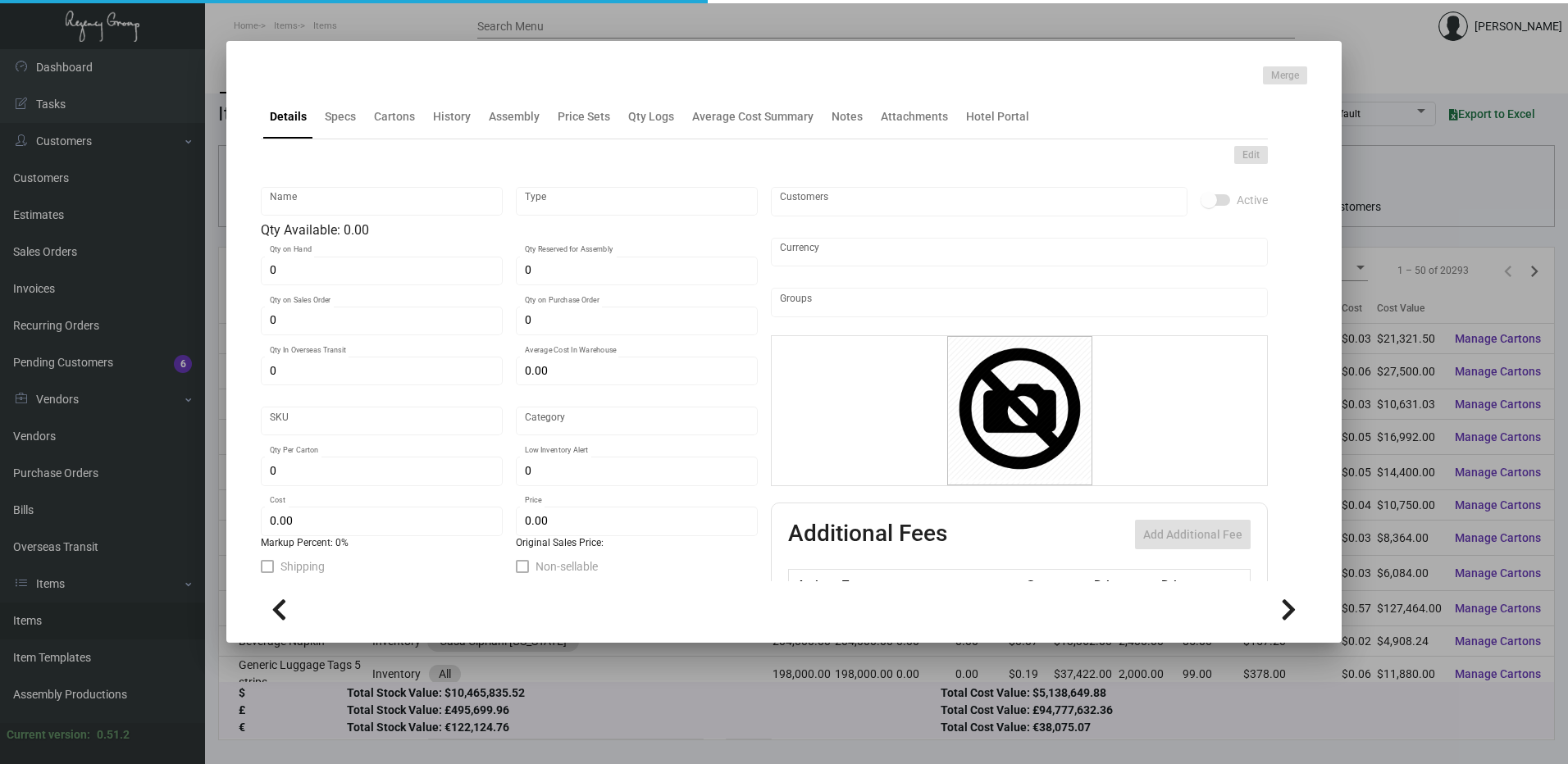
type input "Valet Tag"
type input "Inventory"
type input "800,000"
type input "$ 0.02671"
type input "Inventory"
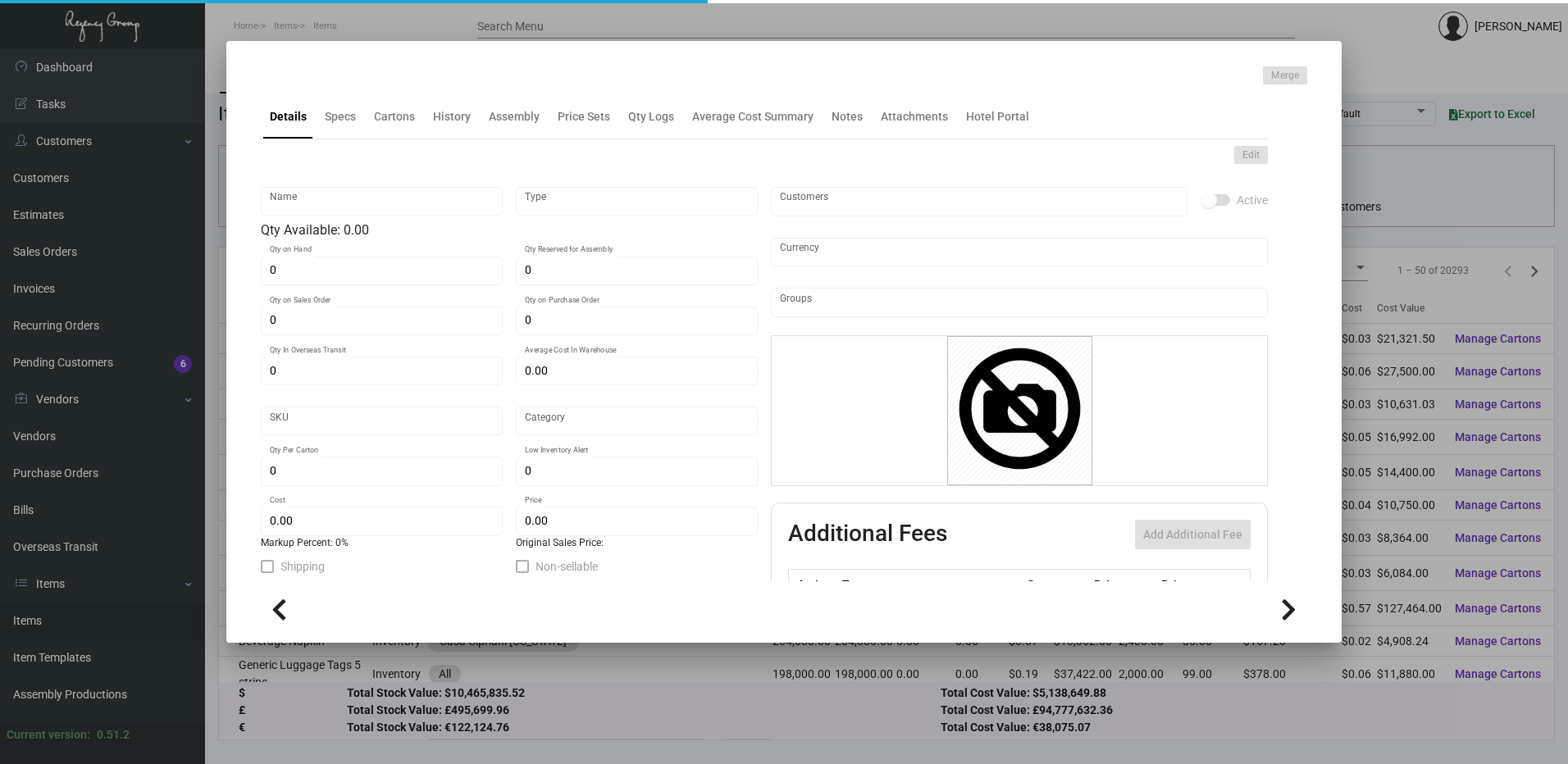
type input "2,500"
type input "$ 0.02665"
type input "$ 0.0199"
checkbox input "true"
type input "United States Dollar $"
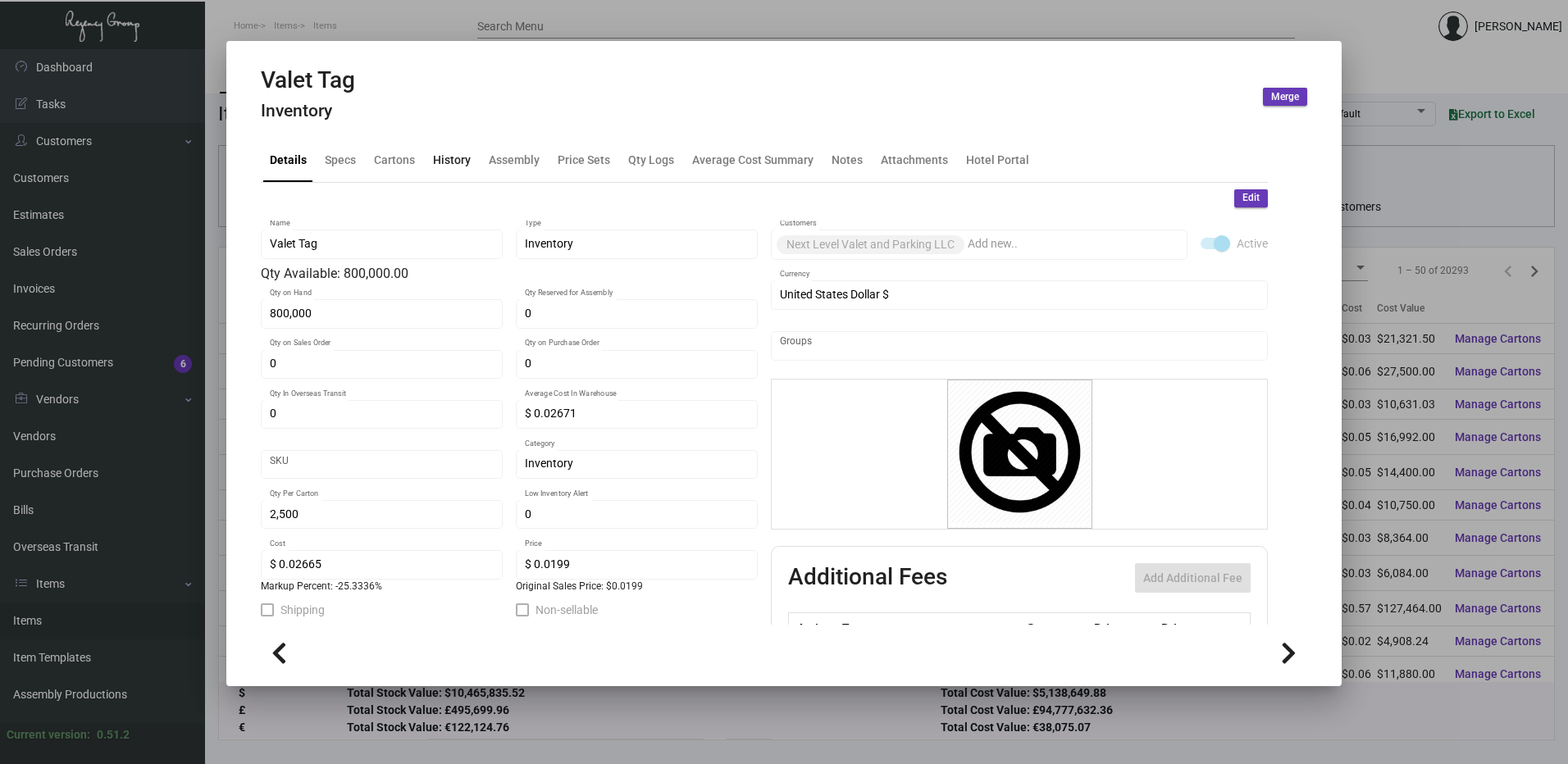
click at [441, 161] on div "History" at bounding box center [452, 159] width 38 height 17
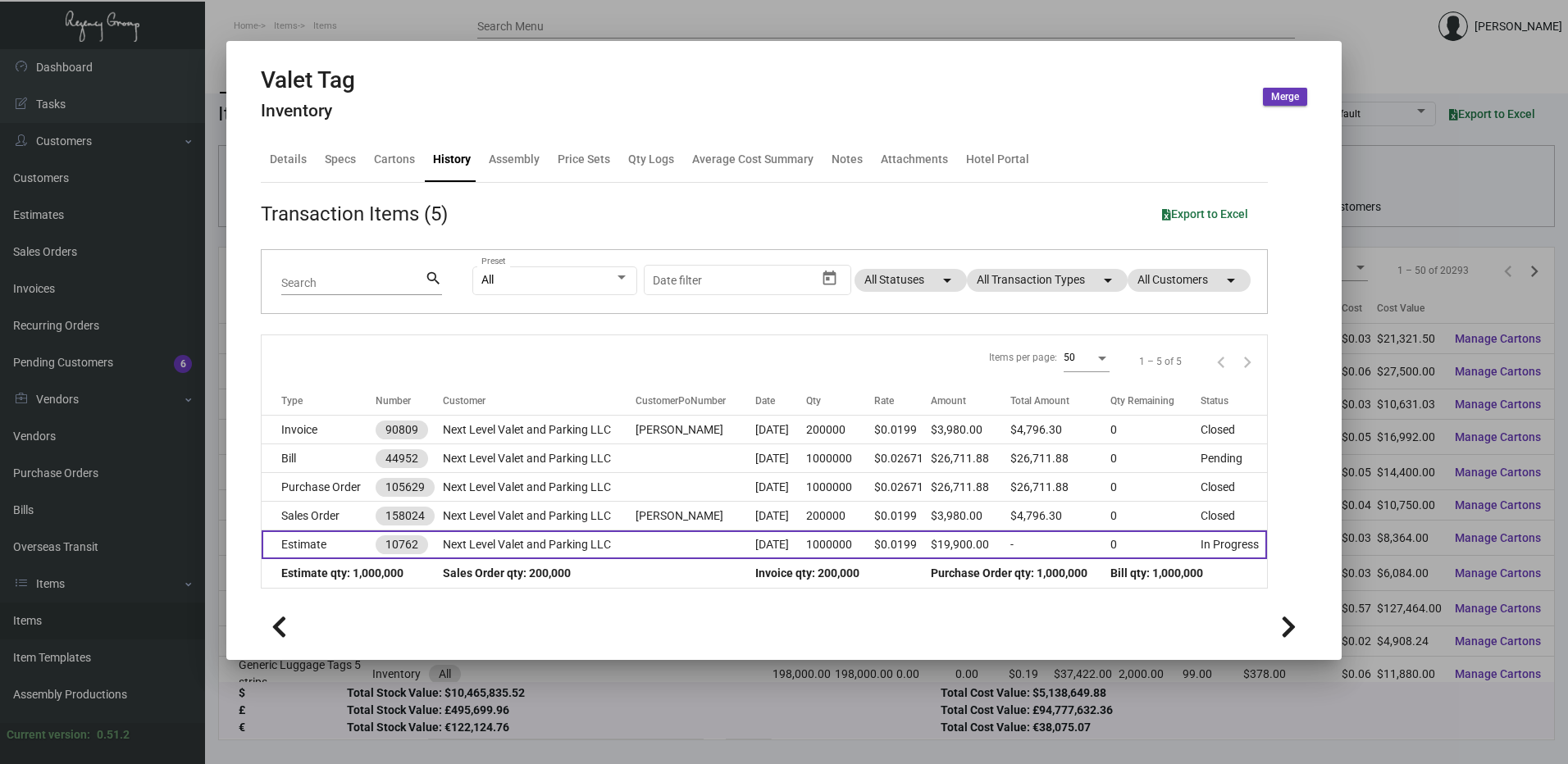
scroll to position [82, 0]
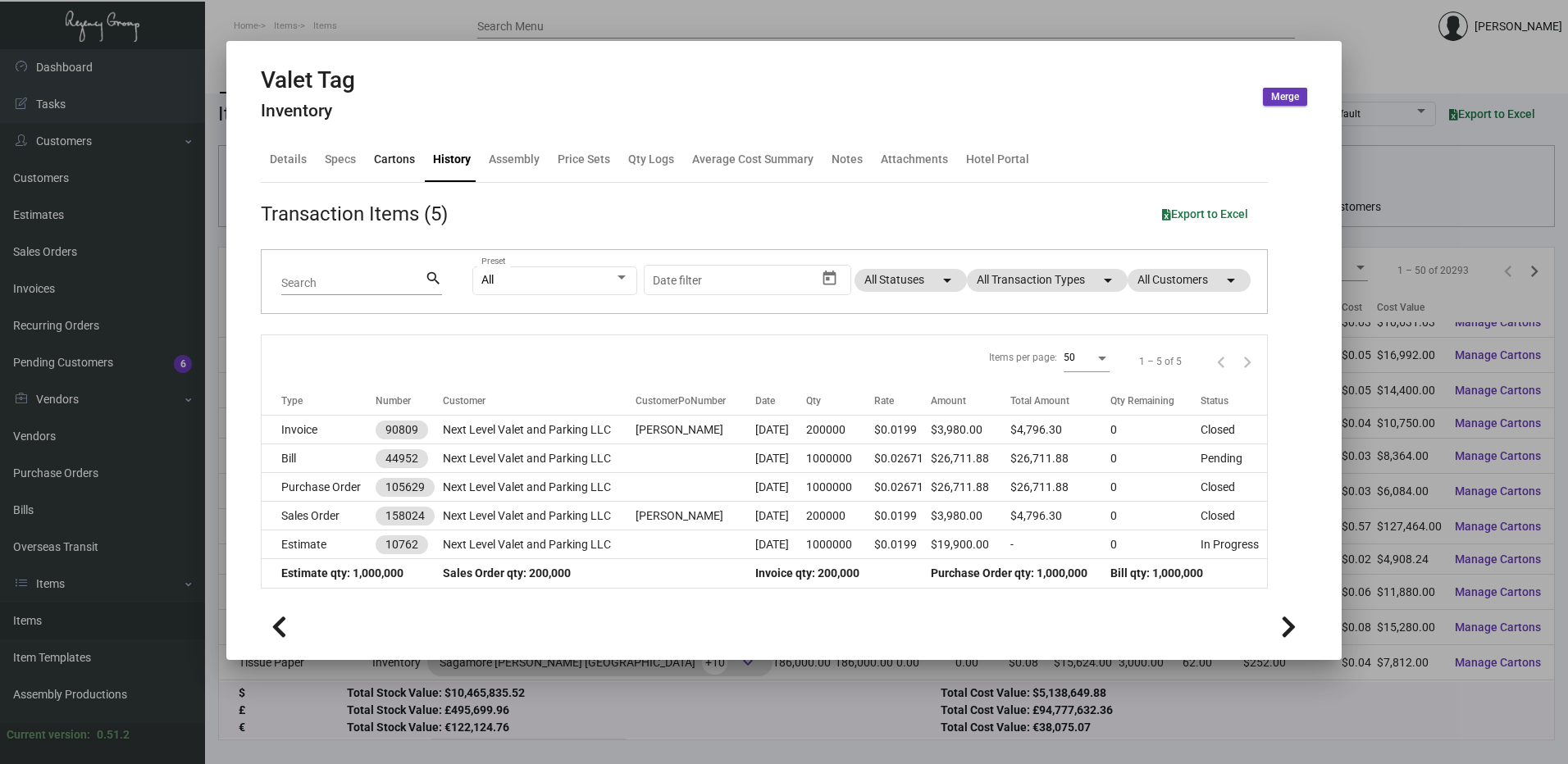
click at [386, 153] on div "Cartons" at bounding box center [394, 159] width 41 height 17
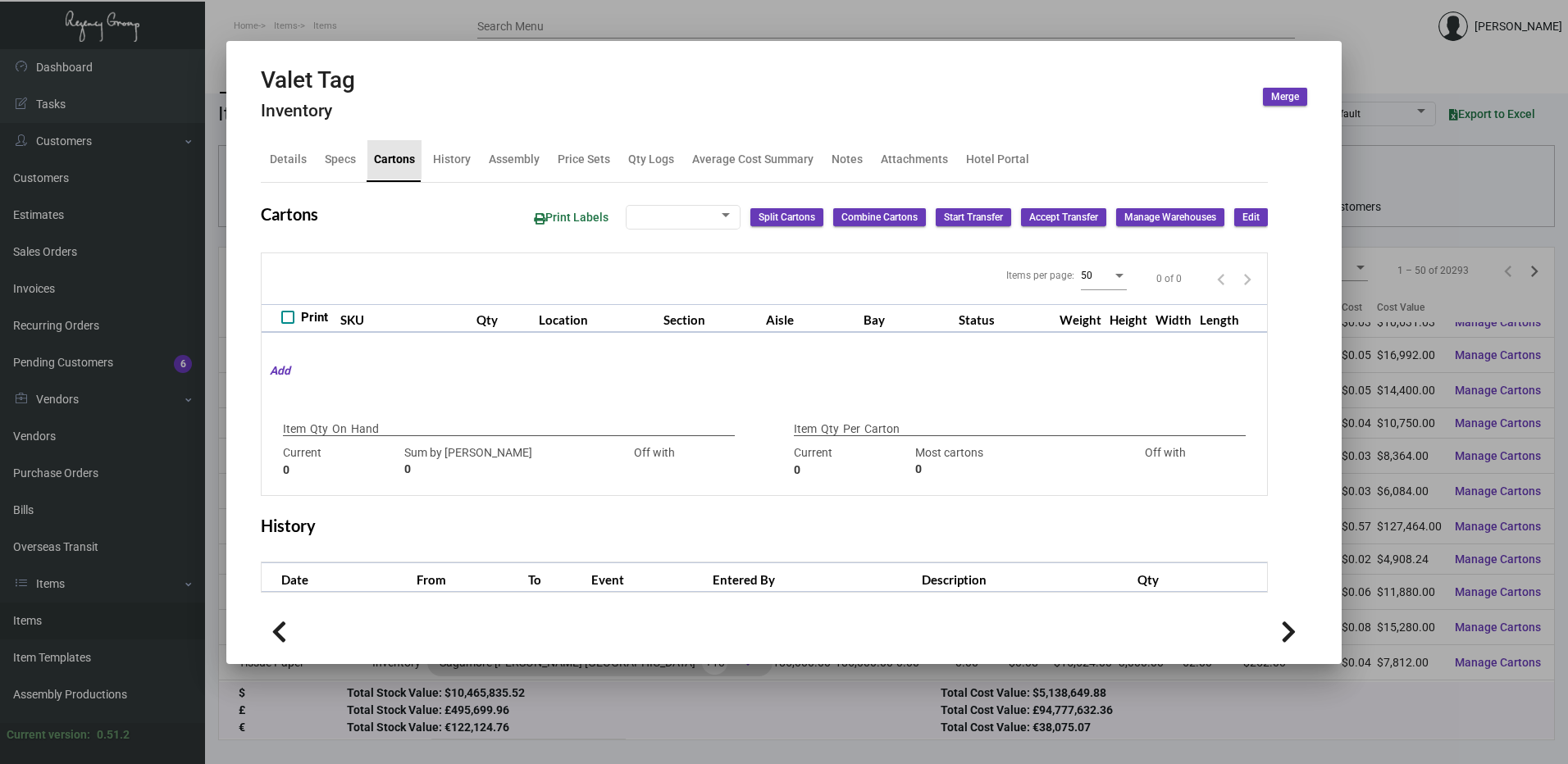
checkbox input "true"
type input "800,000"
type input "125000"
type input "+675000"
type input "2,500"
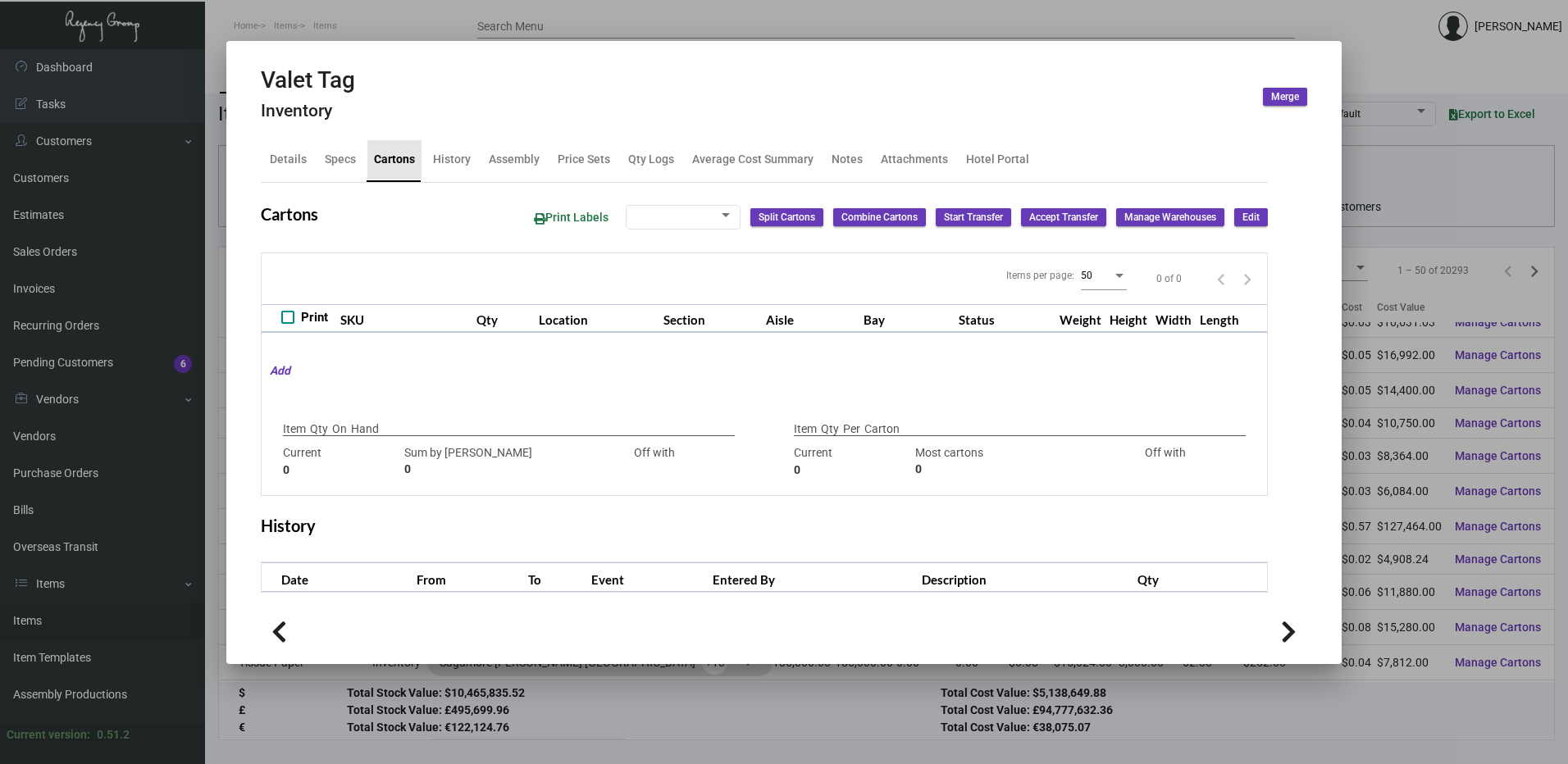
type input "2500"
type input "0"
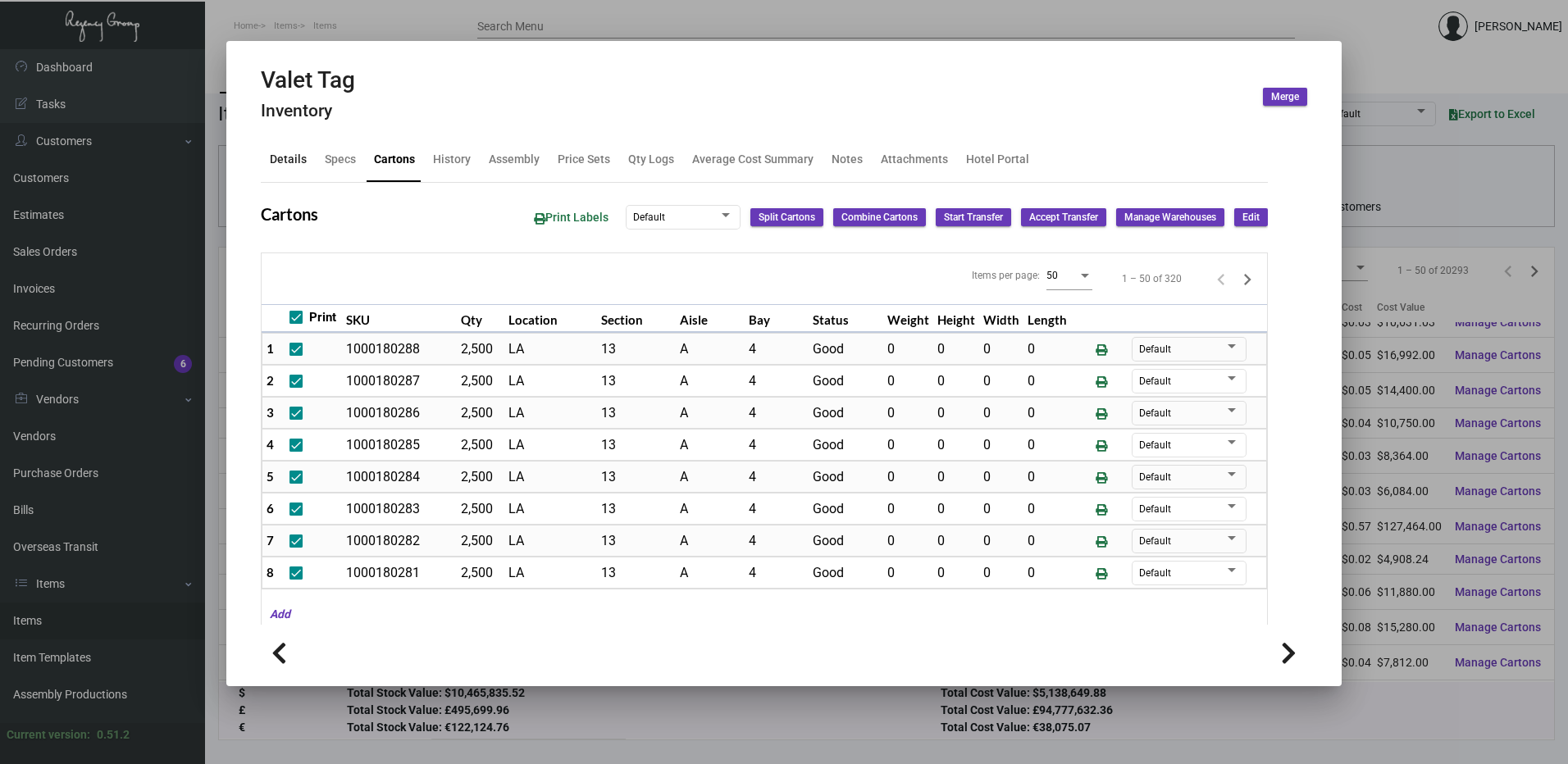
click at [300, 157] on div "Details" at bounding box center [288, 159] width 37 height 17
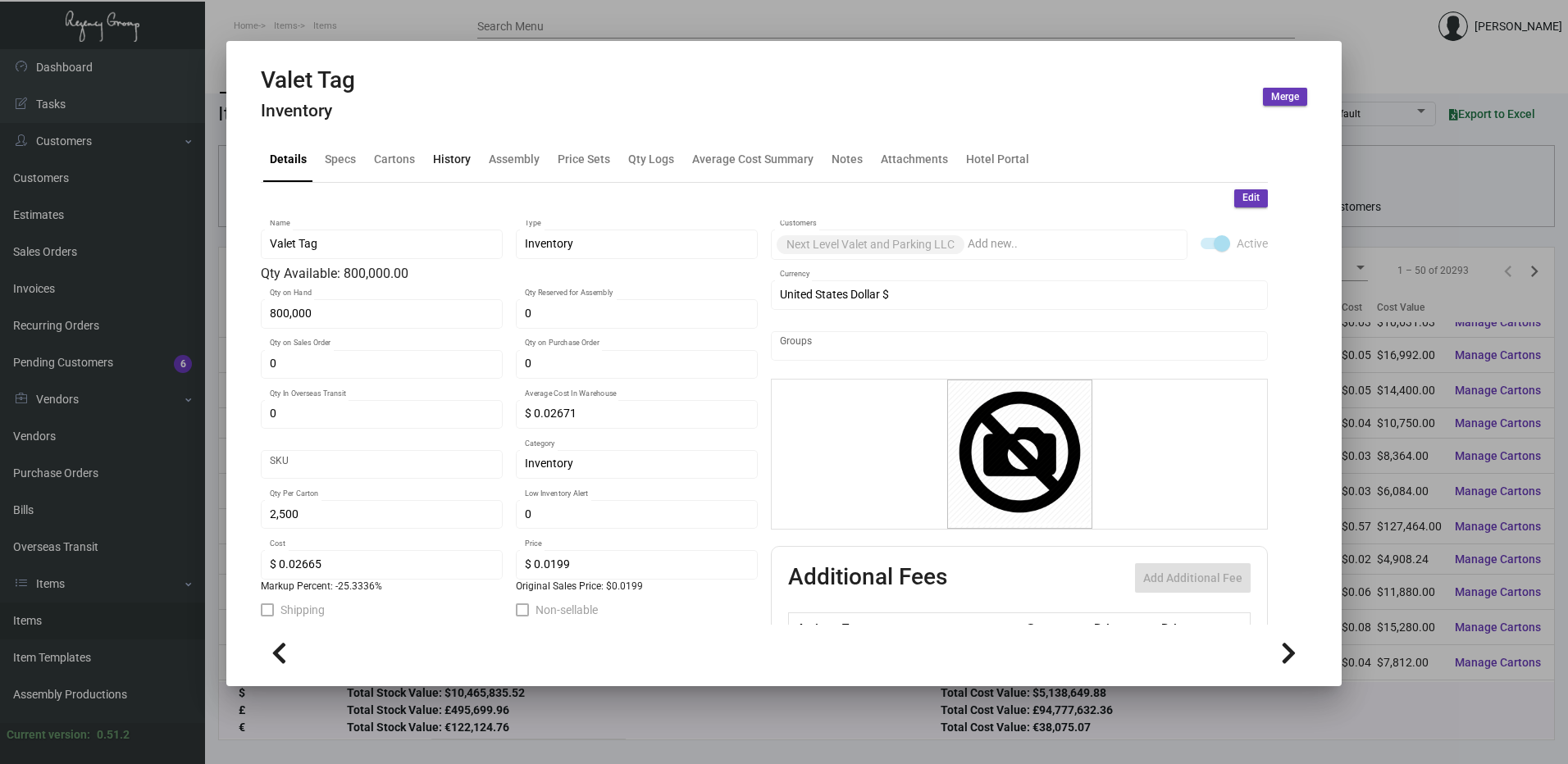
click at [426, 164] on div "History" at bounding box center [452, 160] width 51 height 40
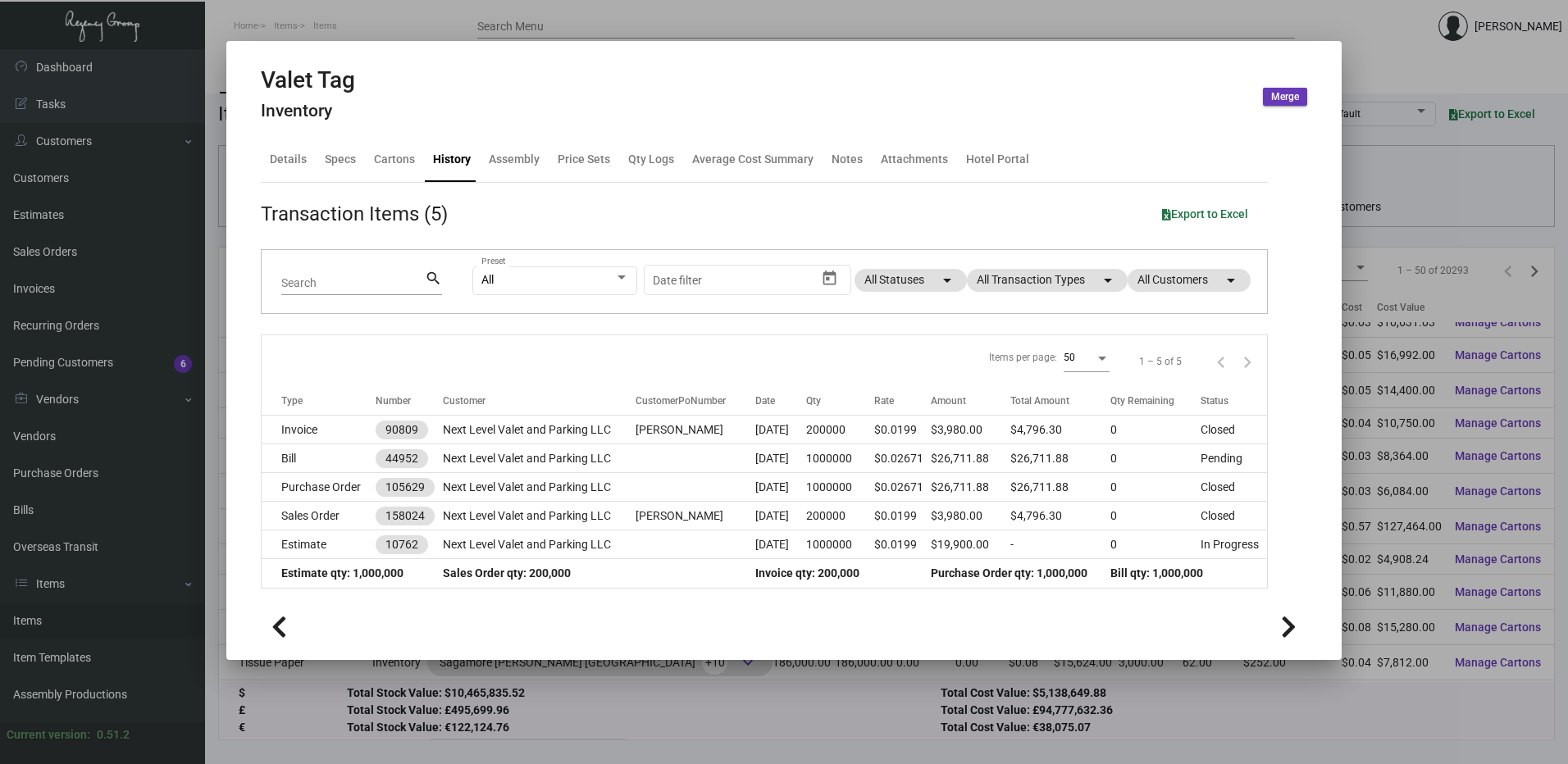
click at [340, 19] on div at bounding box center [784, 382] width 1568 height 764
